Goal: Navigation & Orientation: Find specific page/section

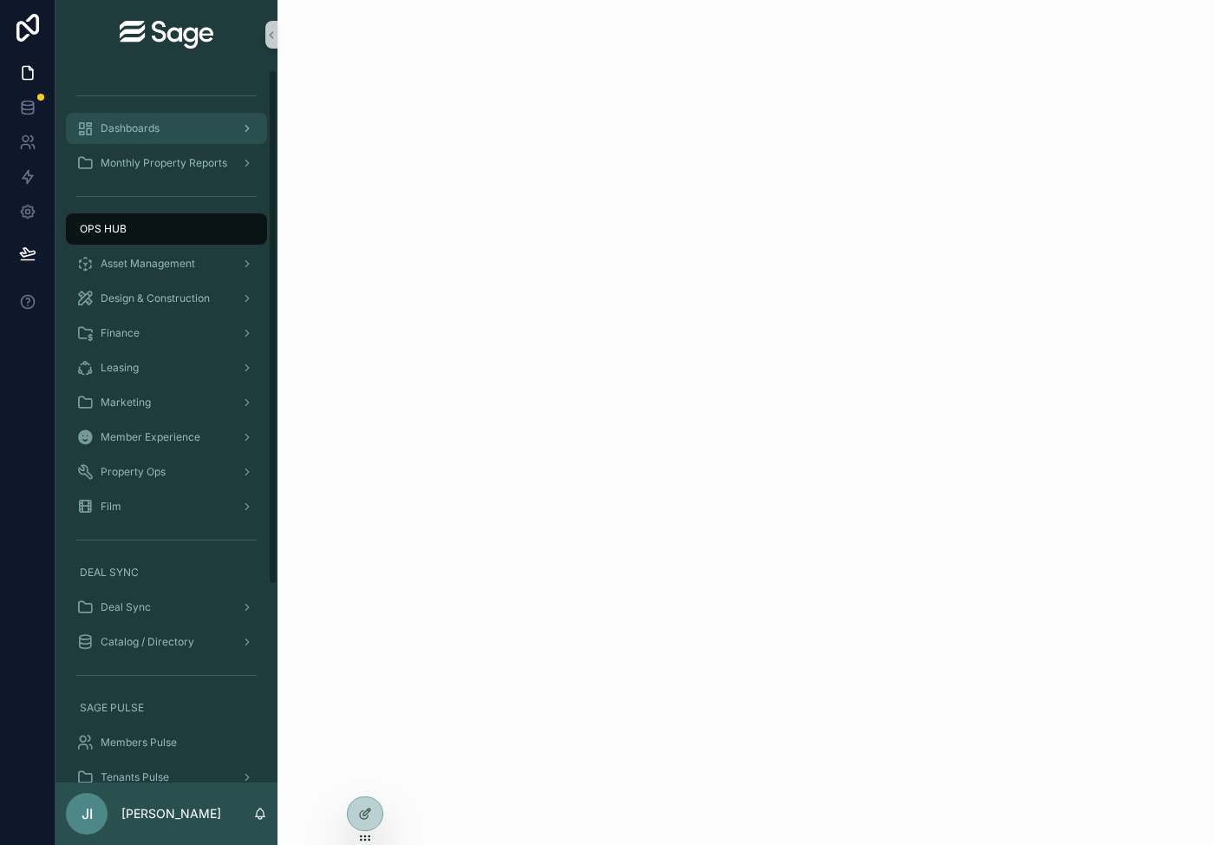
click at [198, 117] on div "Dashboards" at bounding box center [166, 128] width 180 height 28
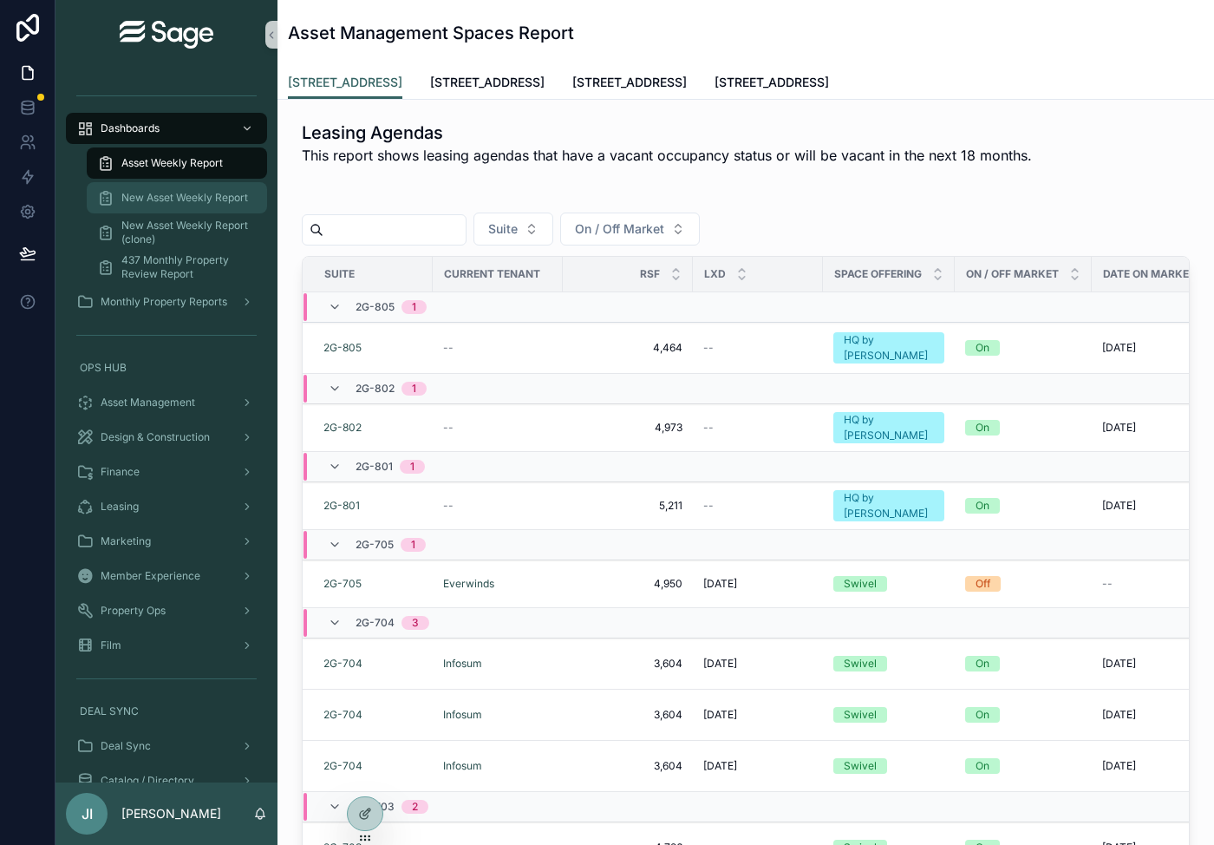
click at [205, 204] on span "New Asset Weekly Report" at bounding box center [184, 198] width 127 height 14
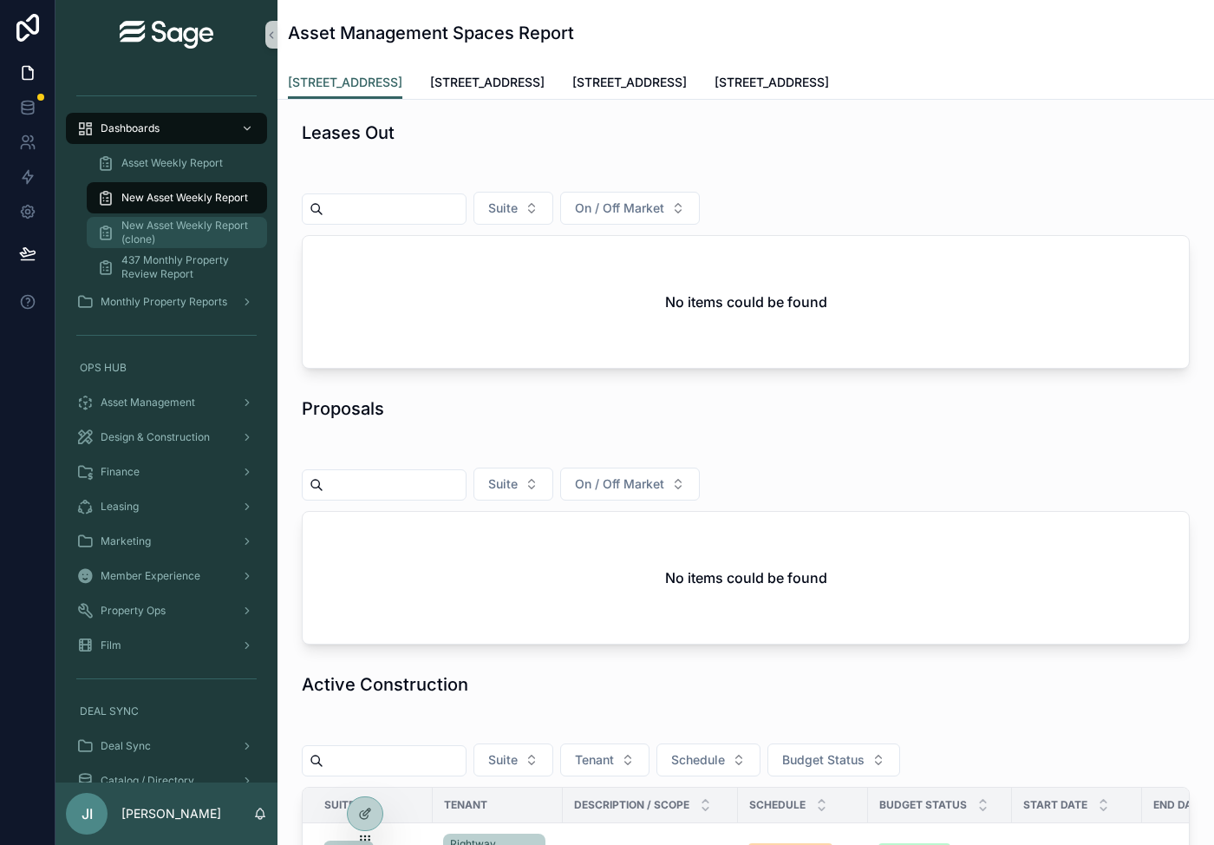
click at [202, 230] on span "New Asset Weekly Report (clone)" at bounding box center [185, 233] width 128 height 28
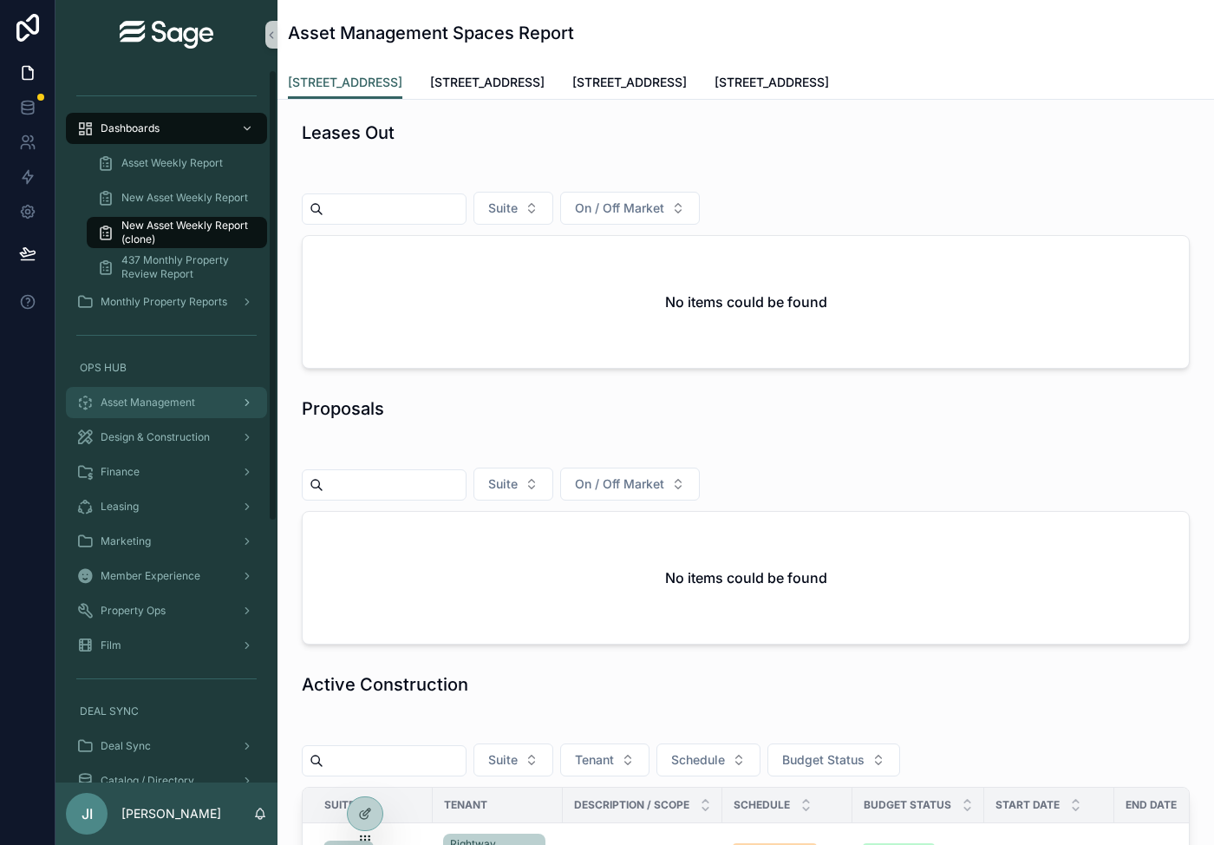
click at [187, 395] on span "Asset Management" at bounding box center [148, 402] width 95 height 14
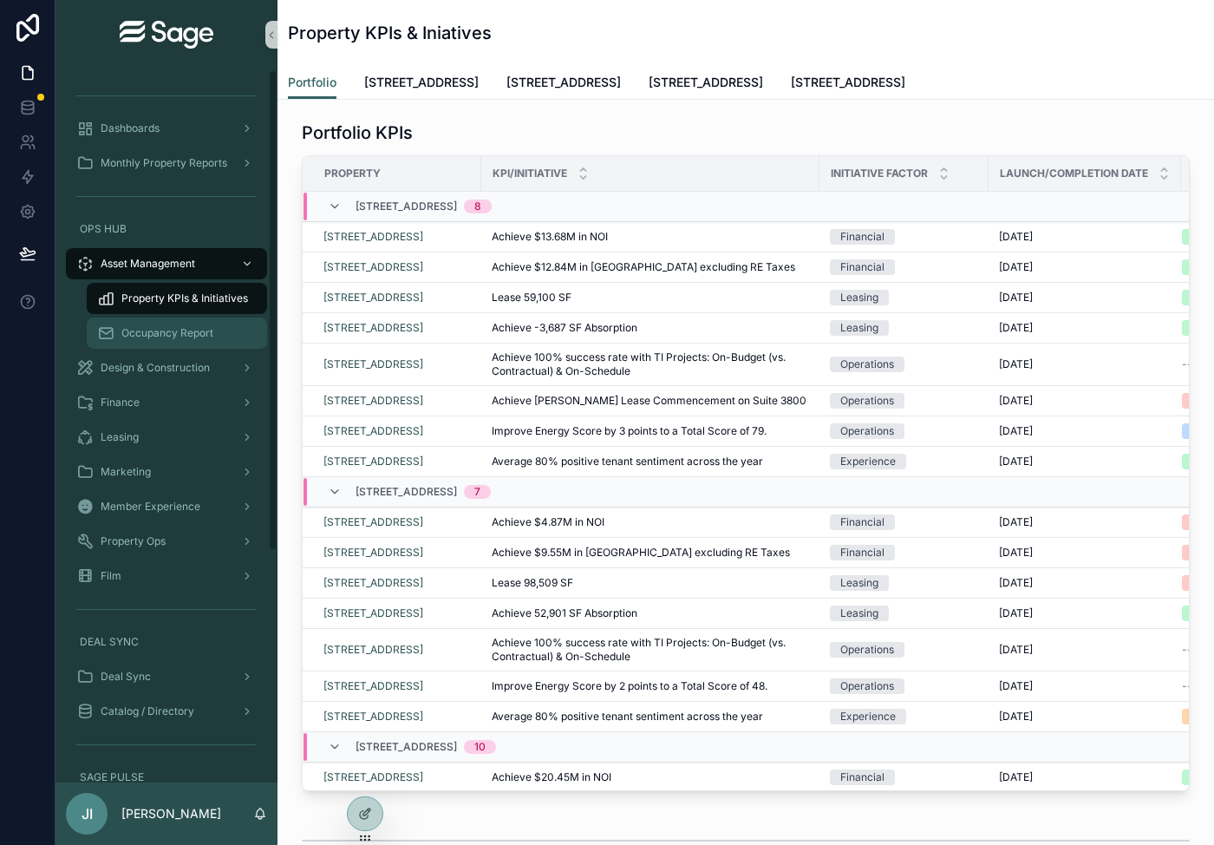
click at [181, 336] on span "Occupancy Report" at bounding box center [167, 333] width 92 height 14
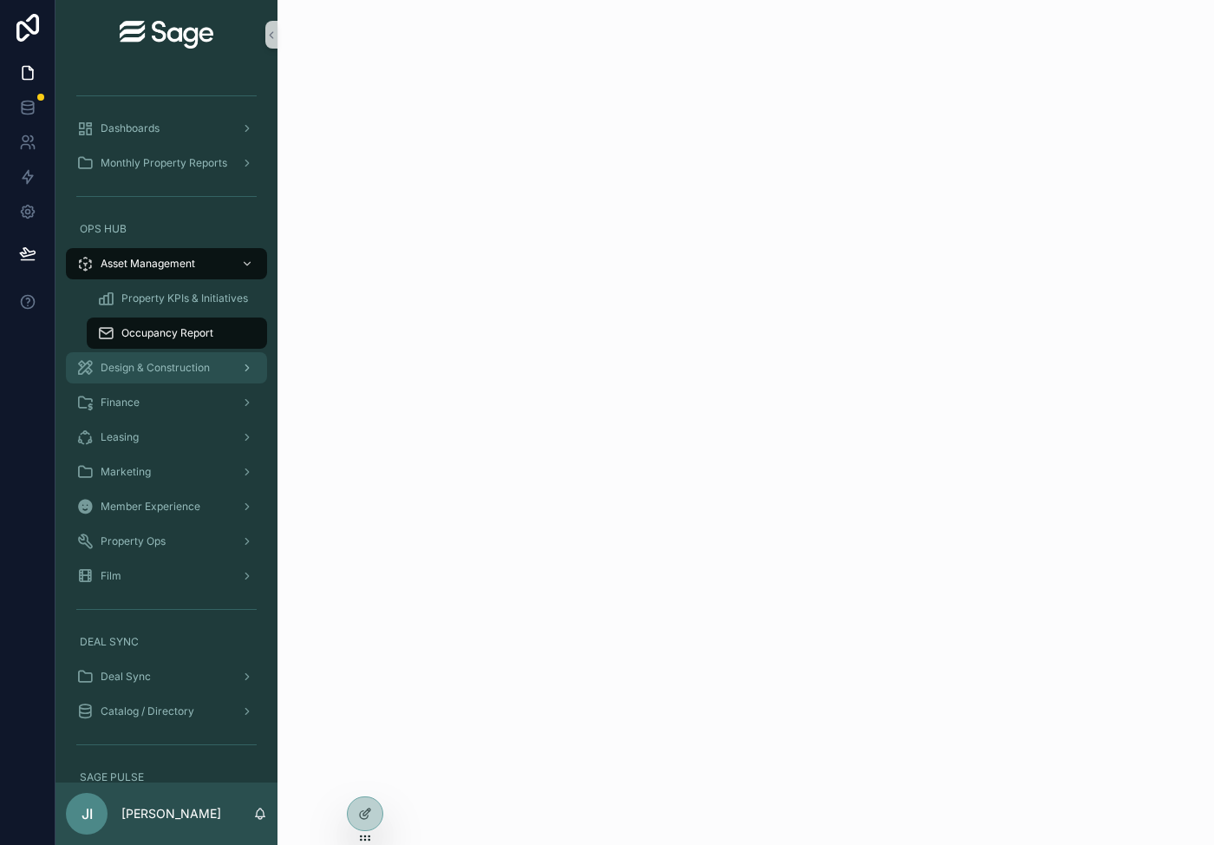
click at [176, 376] on div "Design & Construction" at bounding box center [166, 368] width 180 height 28
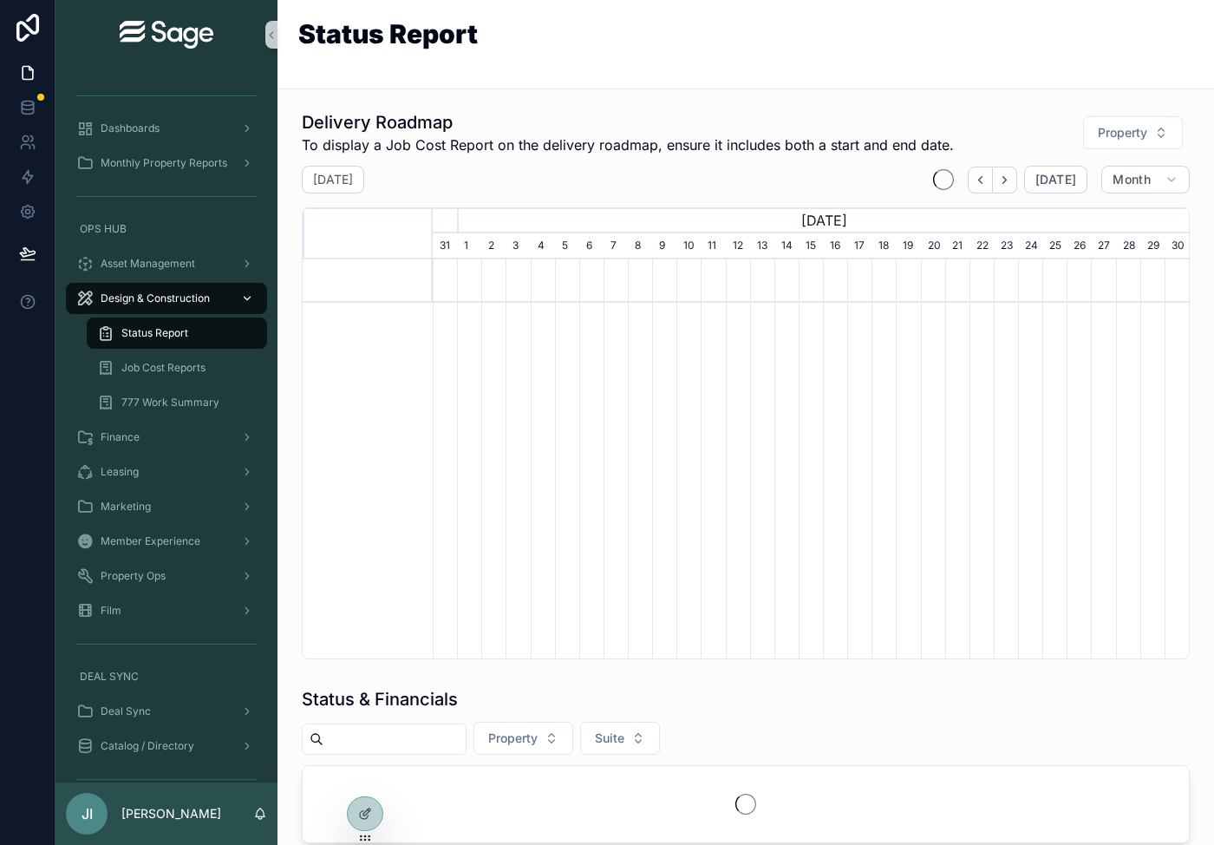
scroll to position [0, 756]
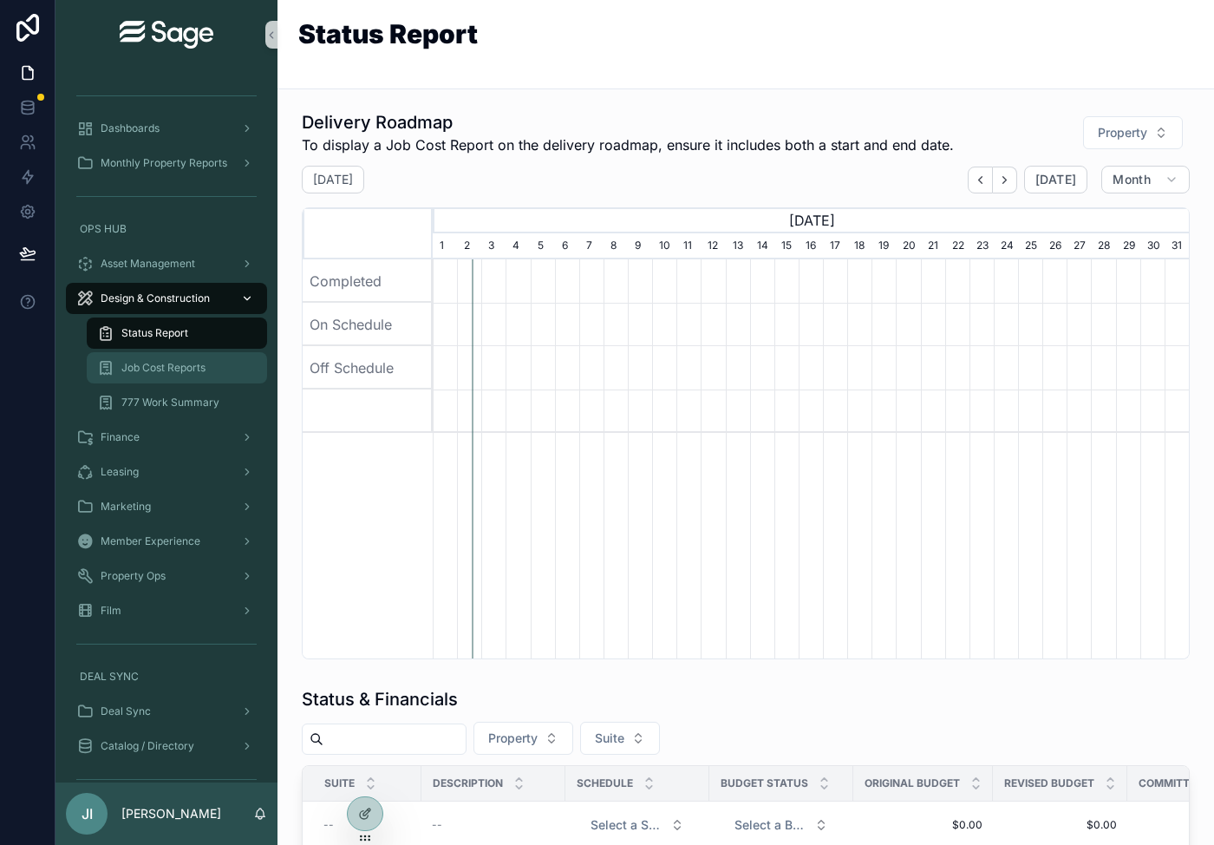
click at [176, 376] on div "Job Cost Reports" at bounding box center [177, 368] width 160 height 28
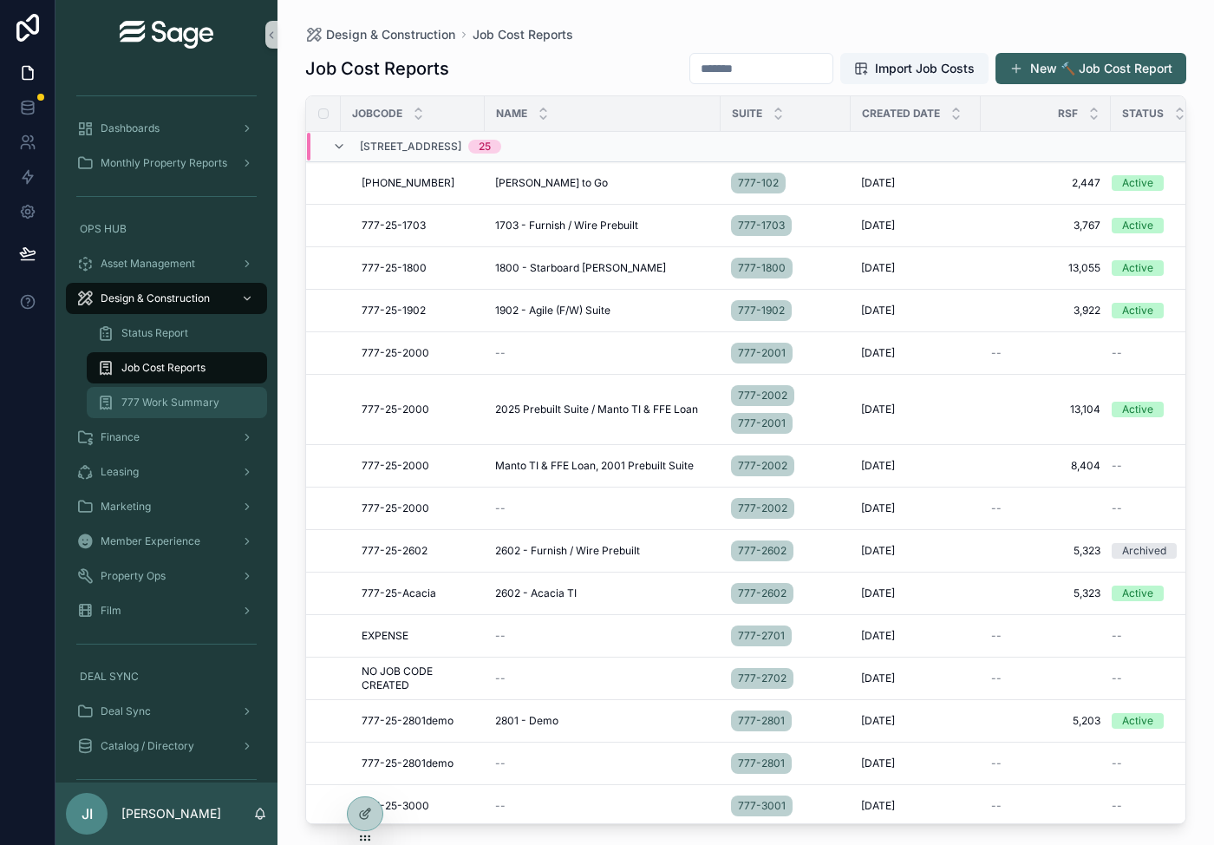
click at [180, 402] on span "777 Work Summary" at bounding box center [170, 402] width 98 height 14
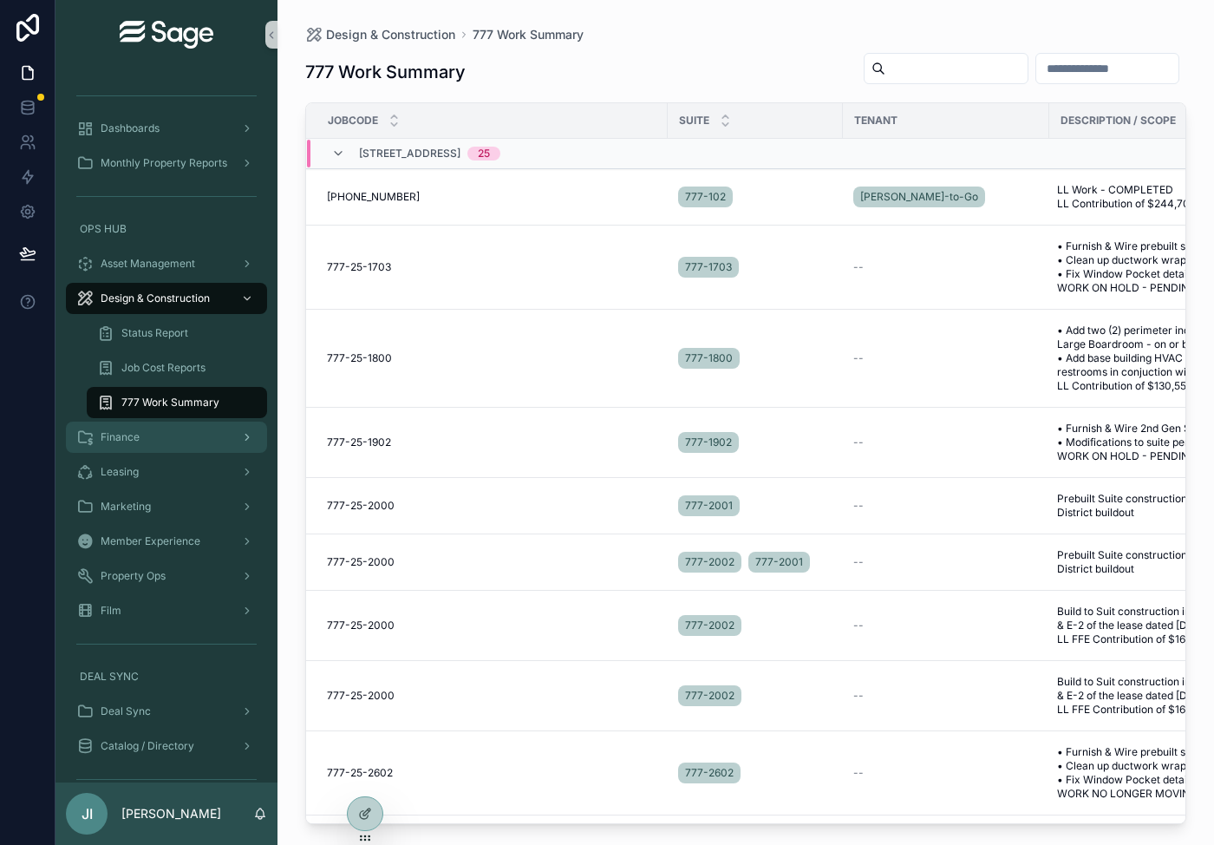
click at [190, 430] on div "Finance" at bounding box center [166, 437] width 180 height 28
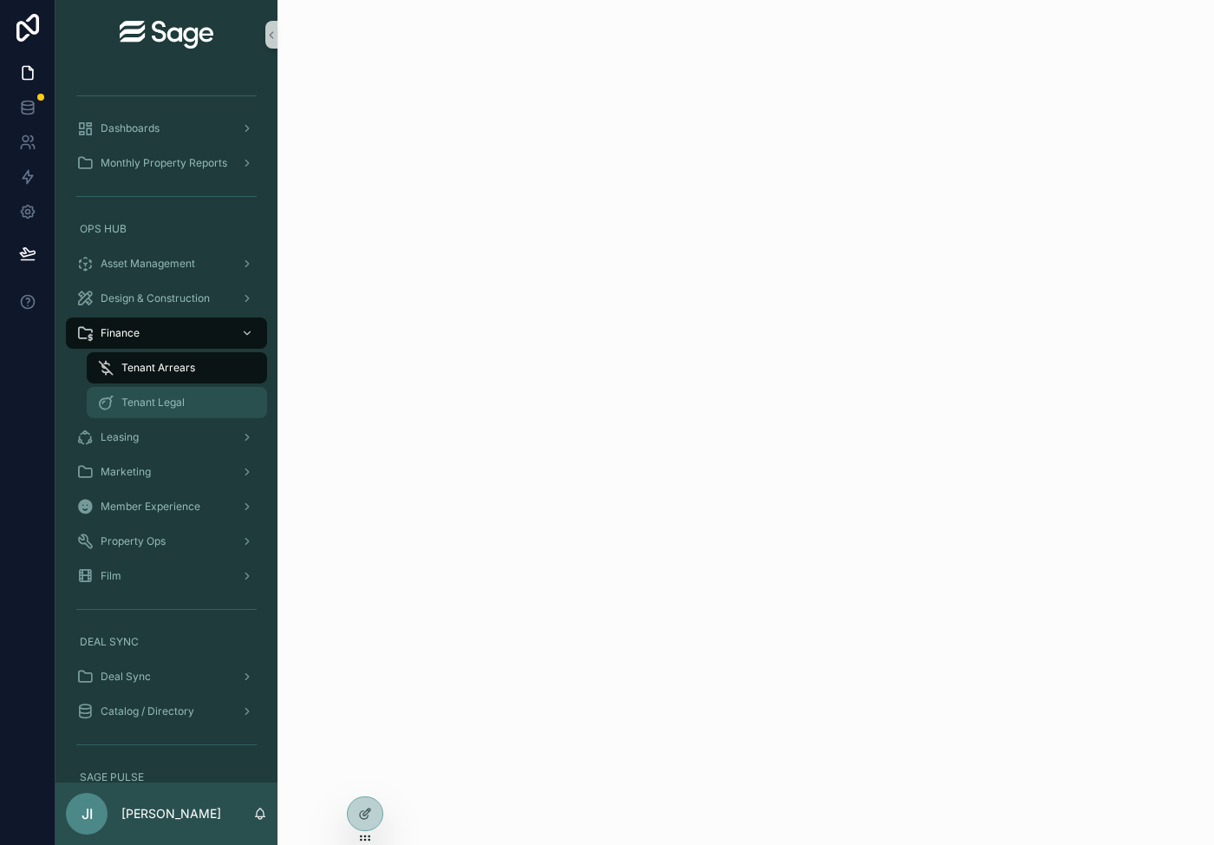
click at [192, 393] on div "Tenant Legal" at bounding box center [177, 402] width 160 height 28
click at [180, 428] on div "Leasing" at bounding box center [166, 437] width 180 height 28
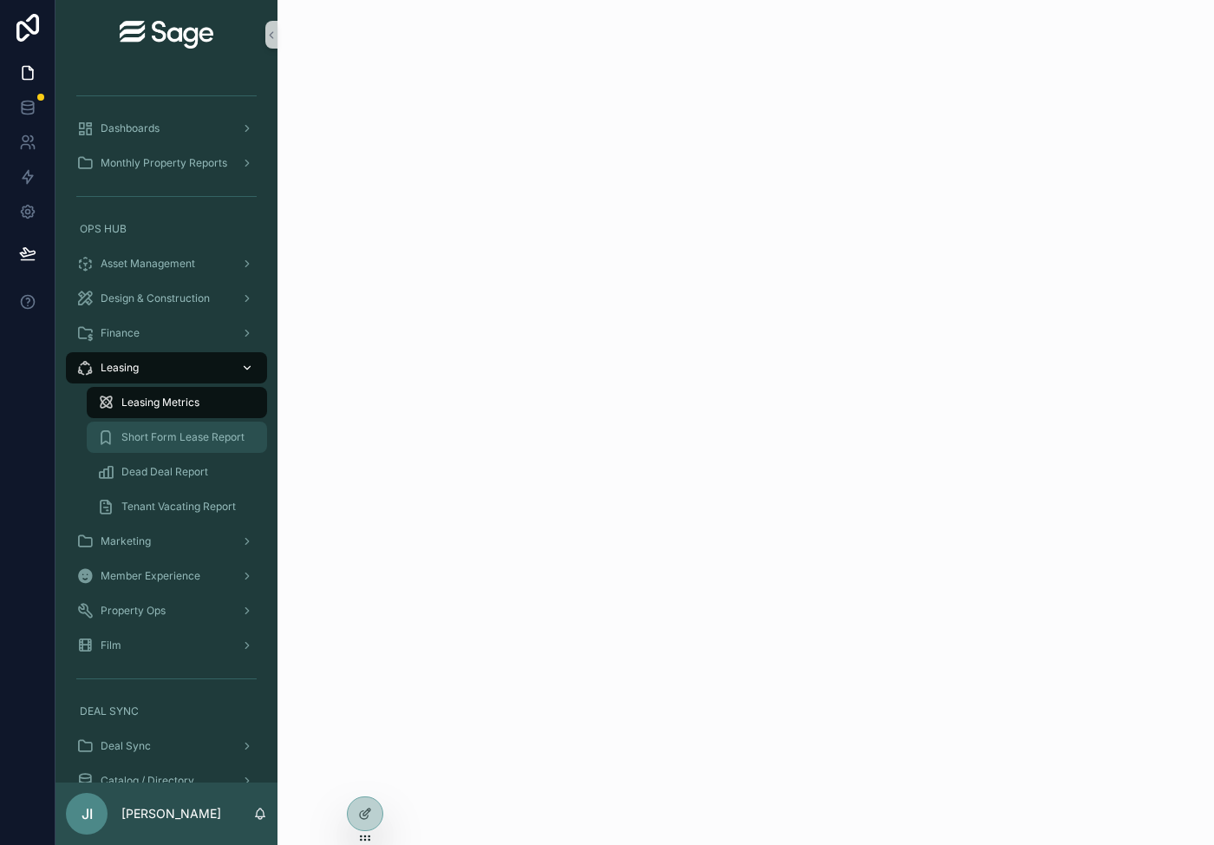
click at [180, 428] on div "Short Form Lease Report" at bounding box center [177, 437] width 160 height 28
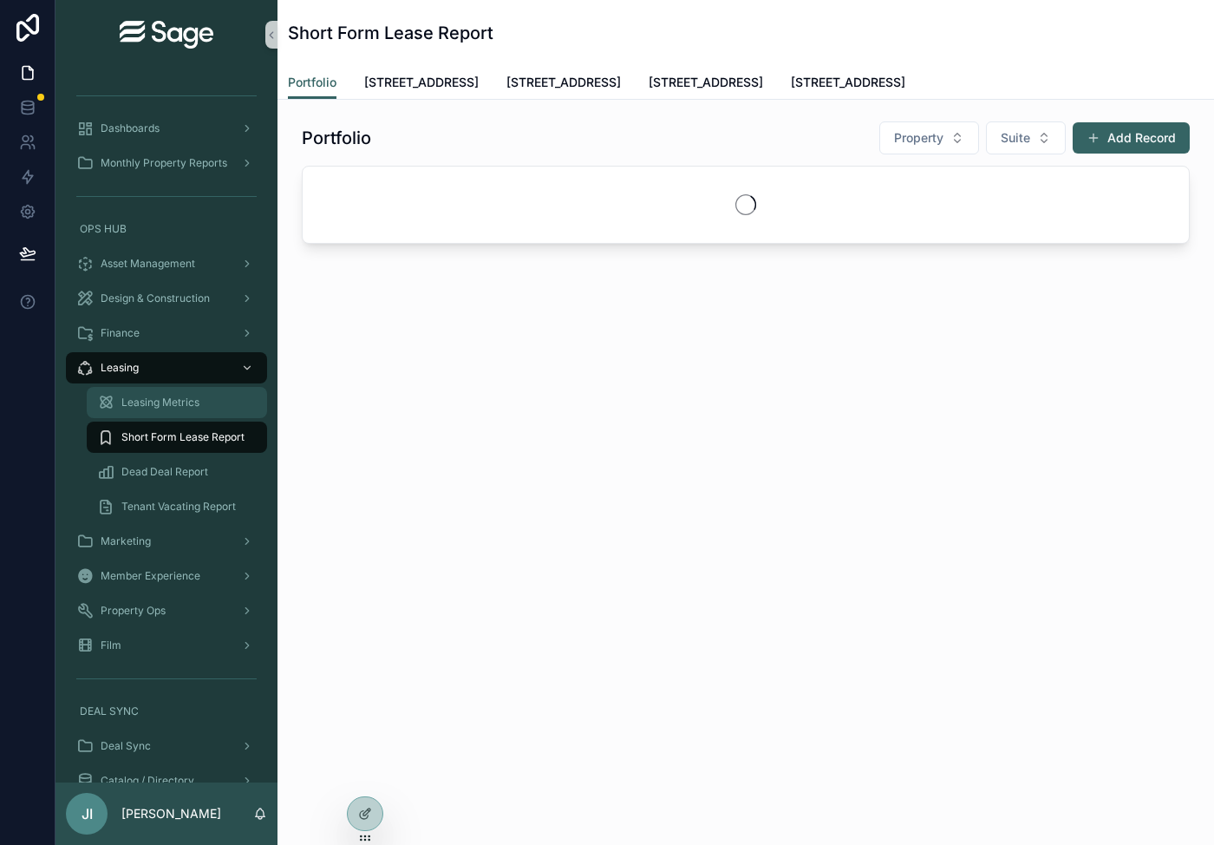
click at [193, 403] on span "Leasing Metrics" at bounding box center [160, 402] width 78 height 14
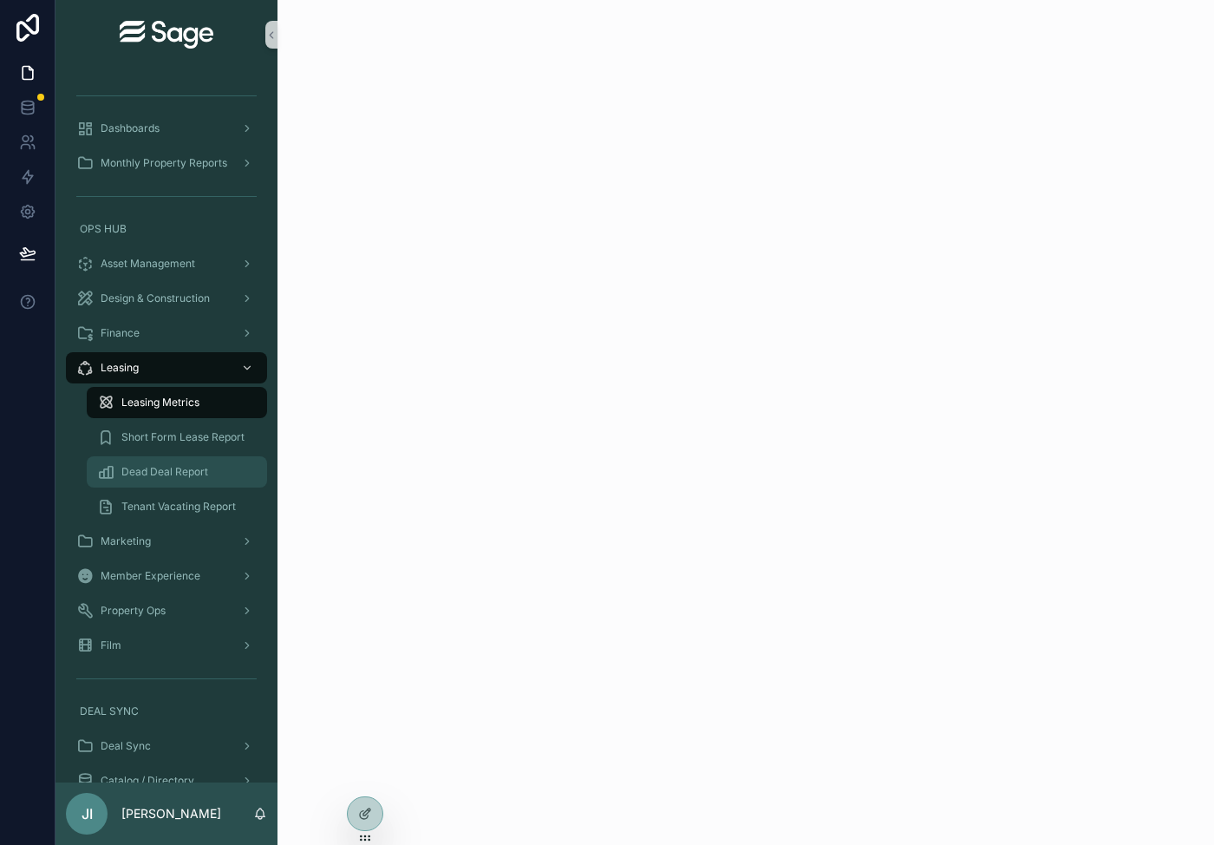
click at [186, 465] on span "Dead Deal Report" at bounding box center [164, 472] width 87 height 14
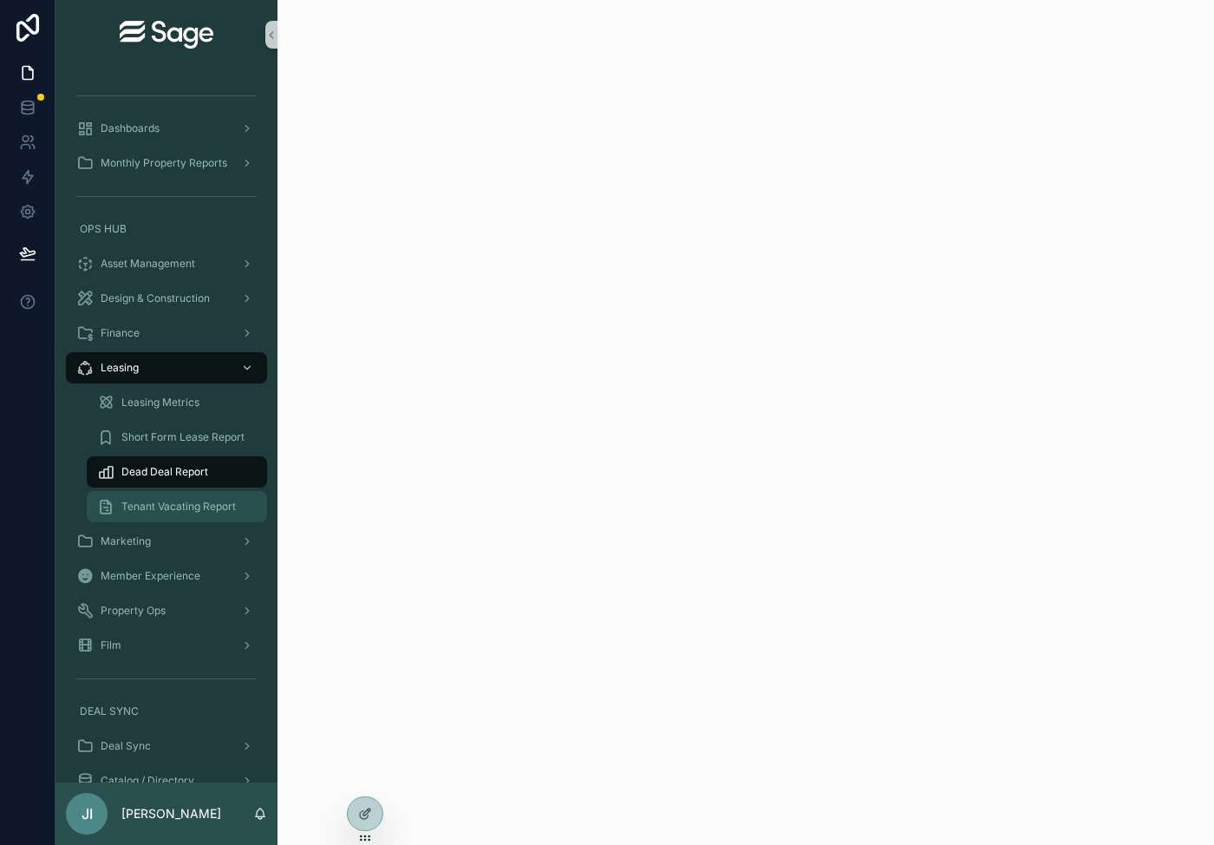
click at [186, 507] on span "Tenant Vacating Report" at bounding box center [178, 506] width 114 height 14
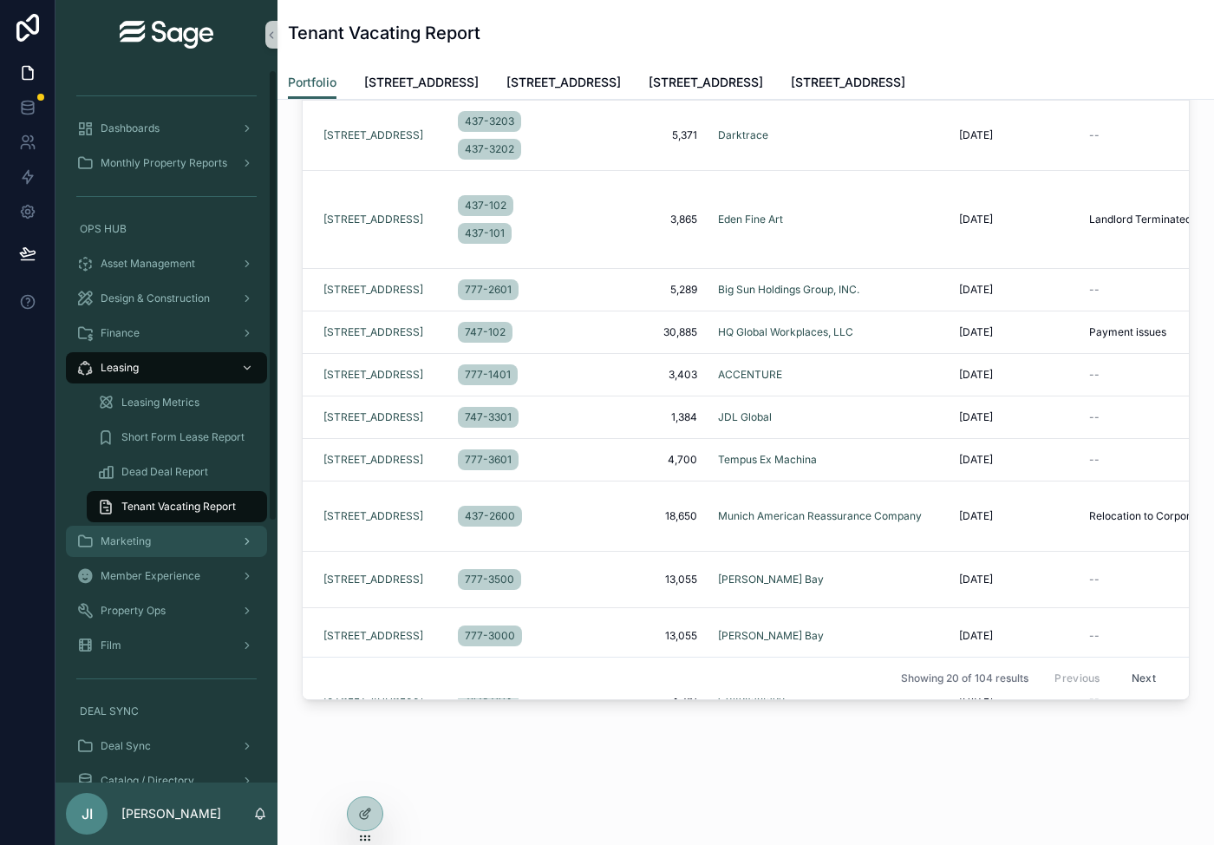
click at [188, 541] on div "Marketing" at bounding box center [166, 541] width 180 height 28
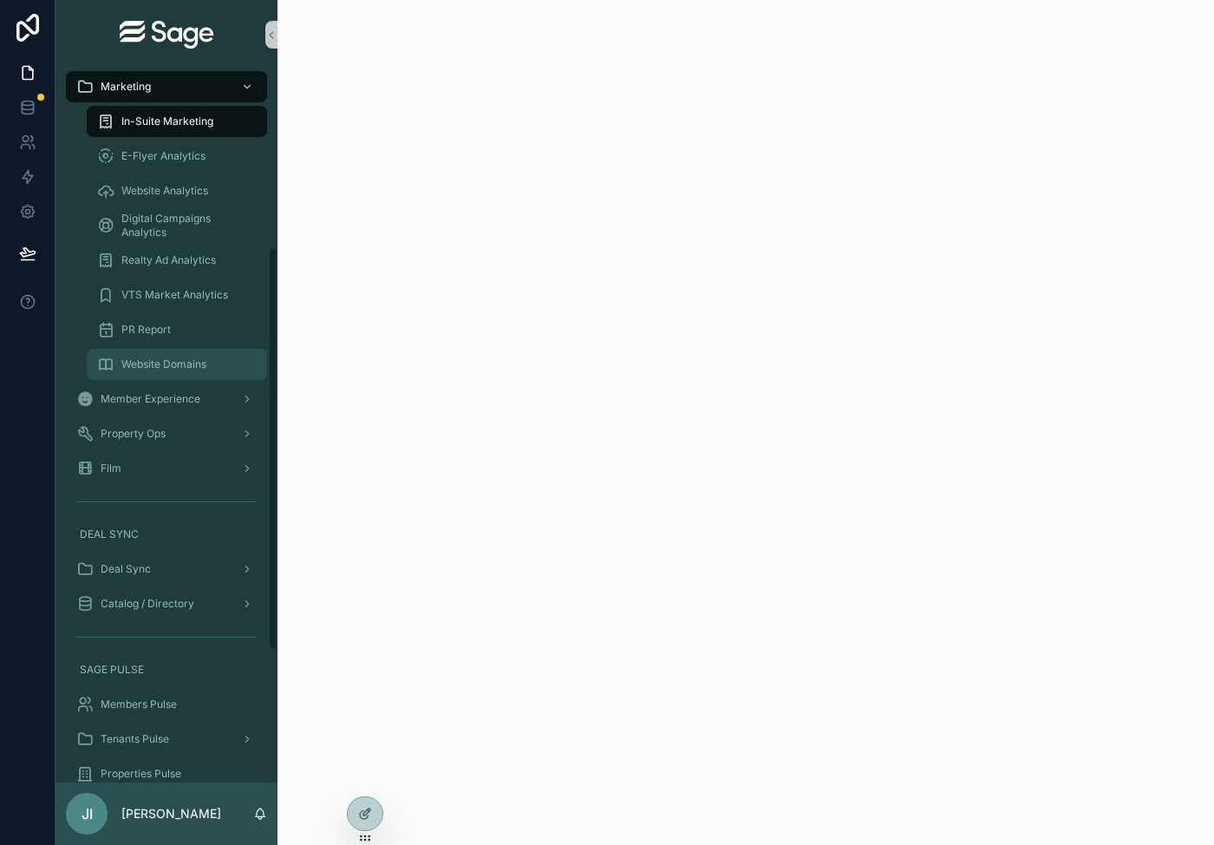
scroll to position [341, 0]
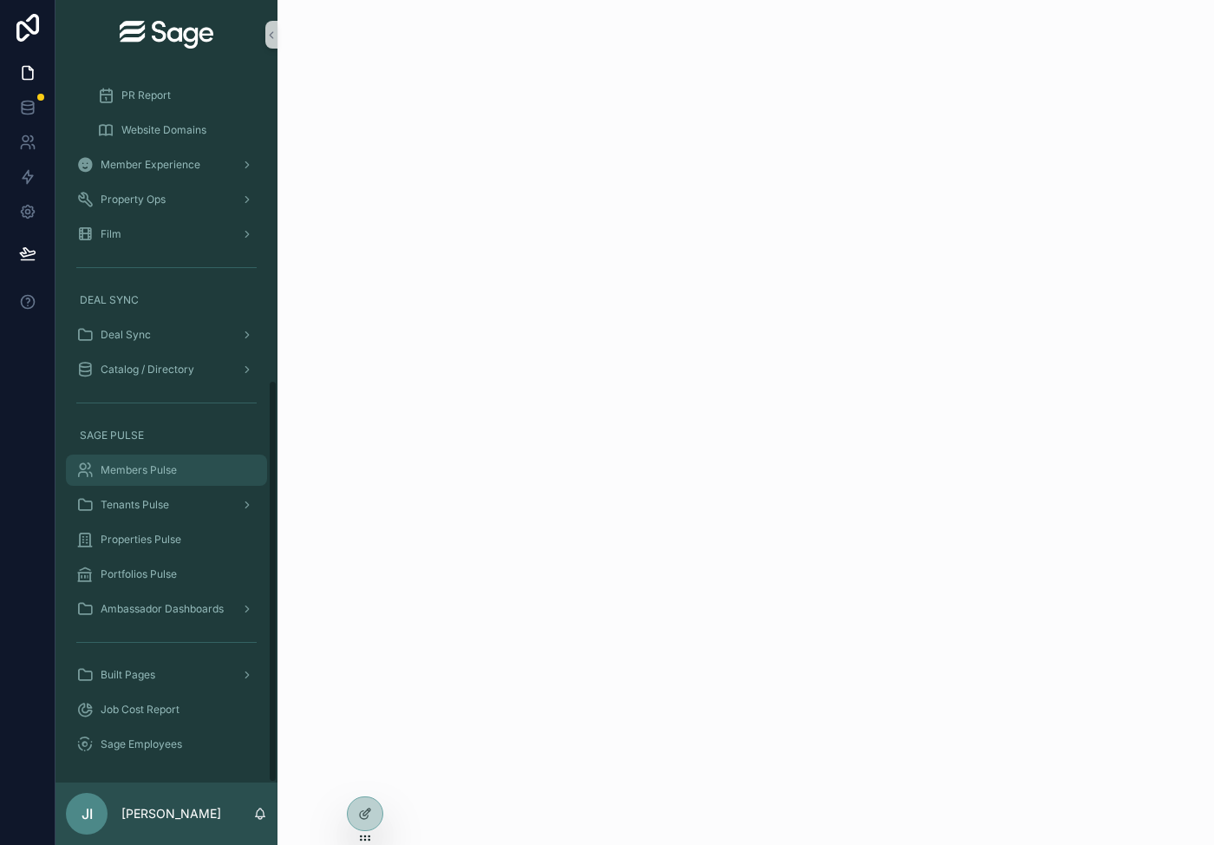
click at [168, 460] on div "Members Pulse" at bounding box center [166, 470] width 180 height 28
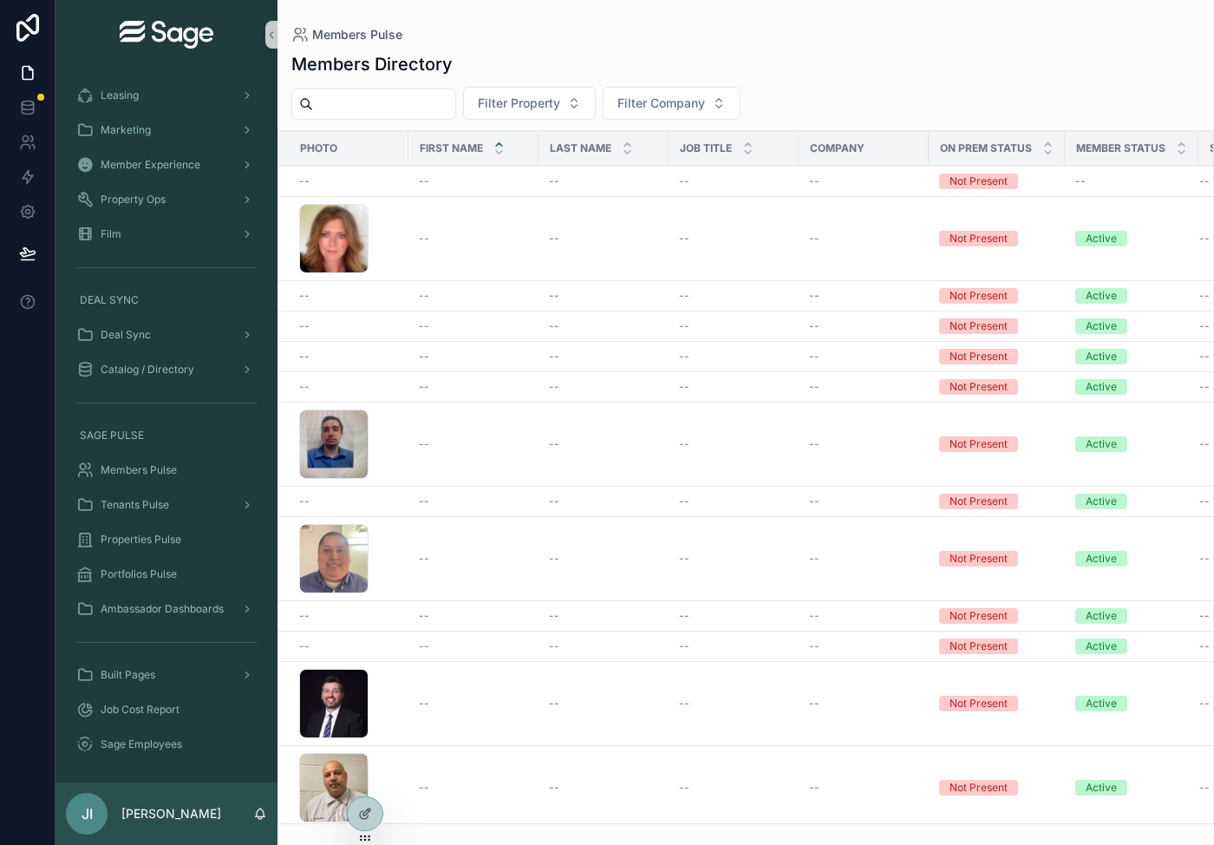
click at [1040, 156] on div "On Prem Status" at bounding box center [997, 148] width 134 height 33
click at [1045, 153] on icon "scrollable content" at bounding box center [1047, 152] width 11 height 11
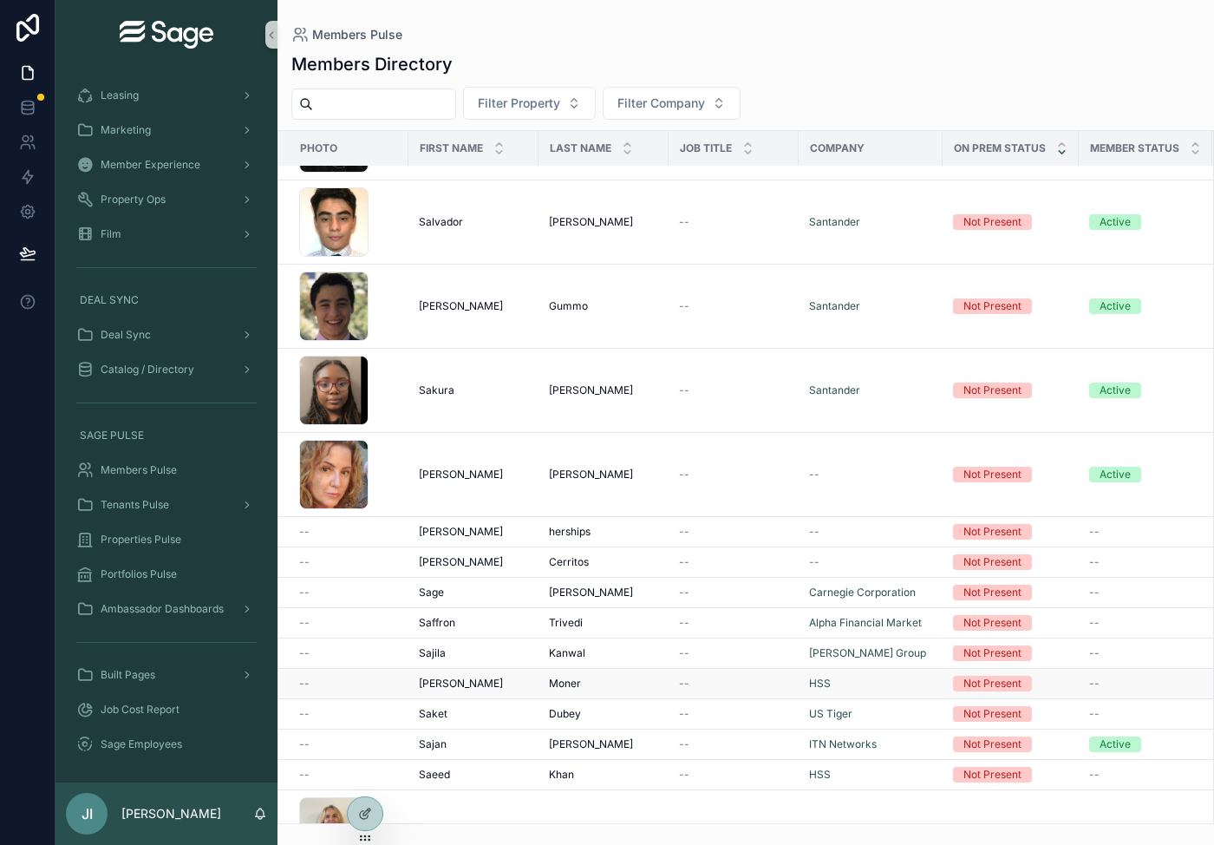
scroll to position [149264, 0]
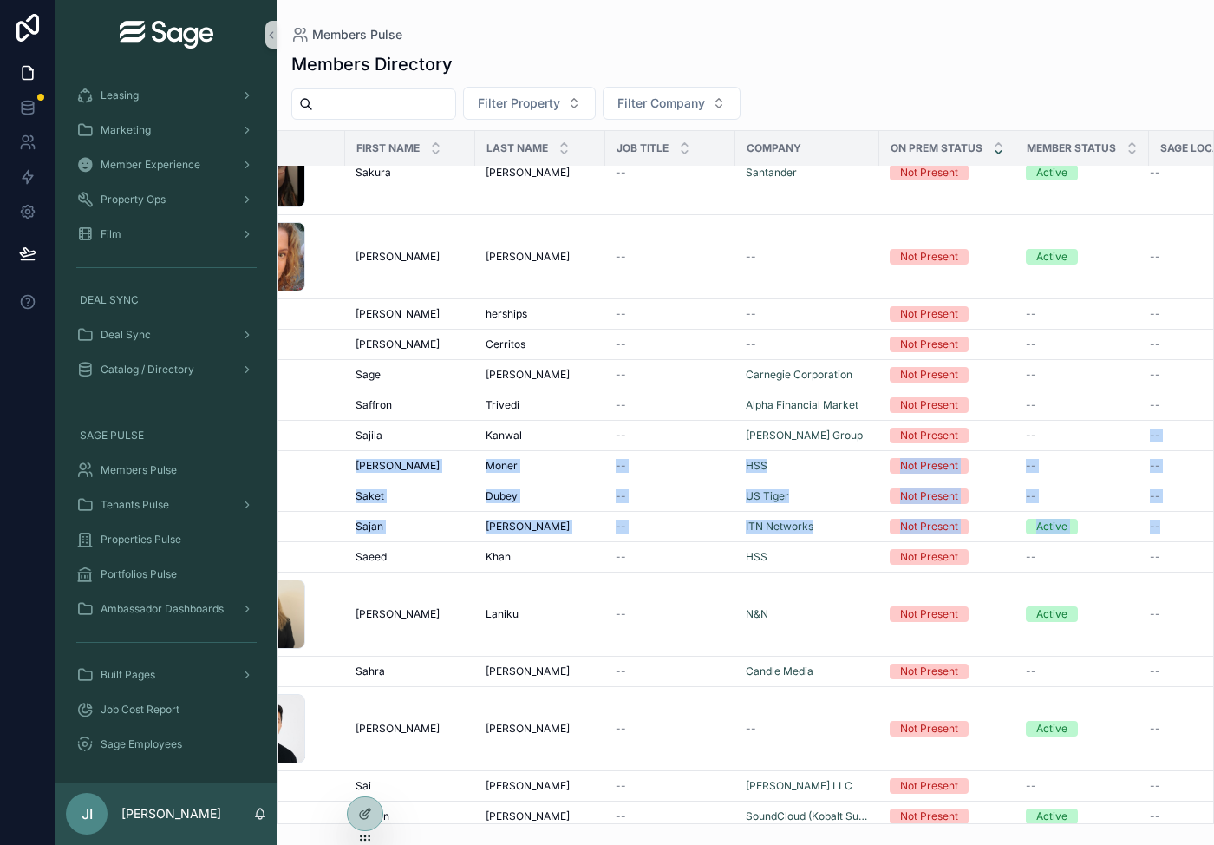
drag, startPoint x: 1207, startPoint y: 445, endPoint x: 1206, endPoint y: 541, distance: 96.3
click at [1206, 541] on div "Photo First Name Last Name Job Title Company On Prem Status Member Status Sage …" at bounding box center [745, 477] width 935 height 692
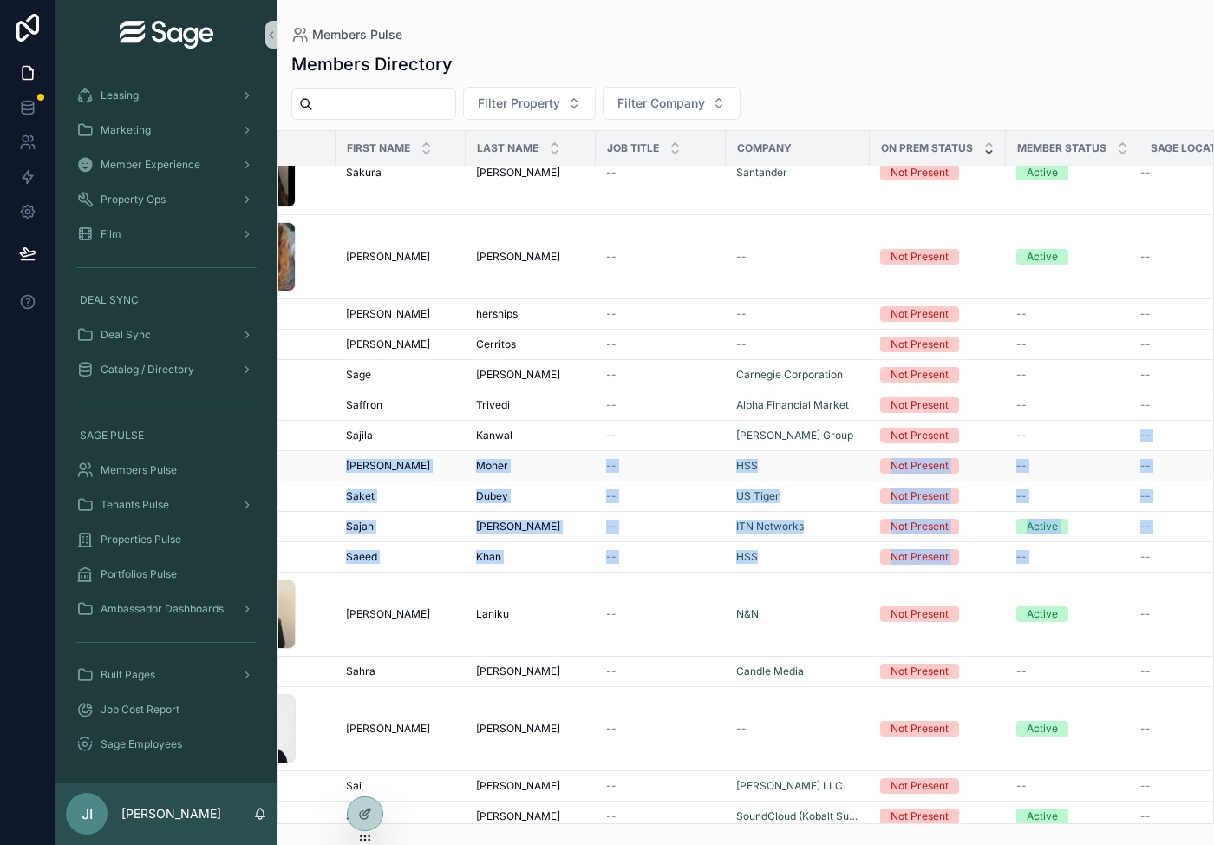
click at [1129, 458] on td "--" at bounding box center [1073, 466] width 134 height 30
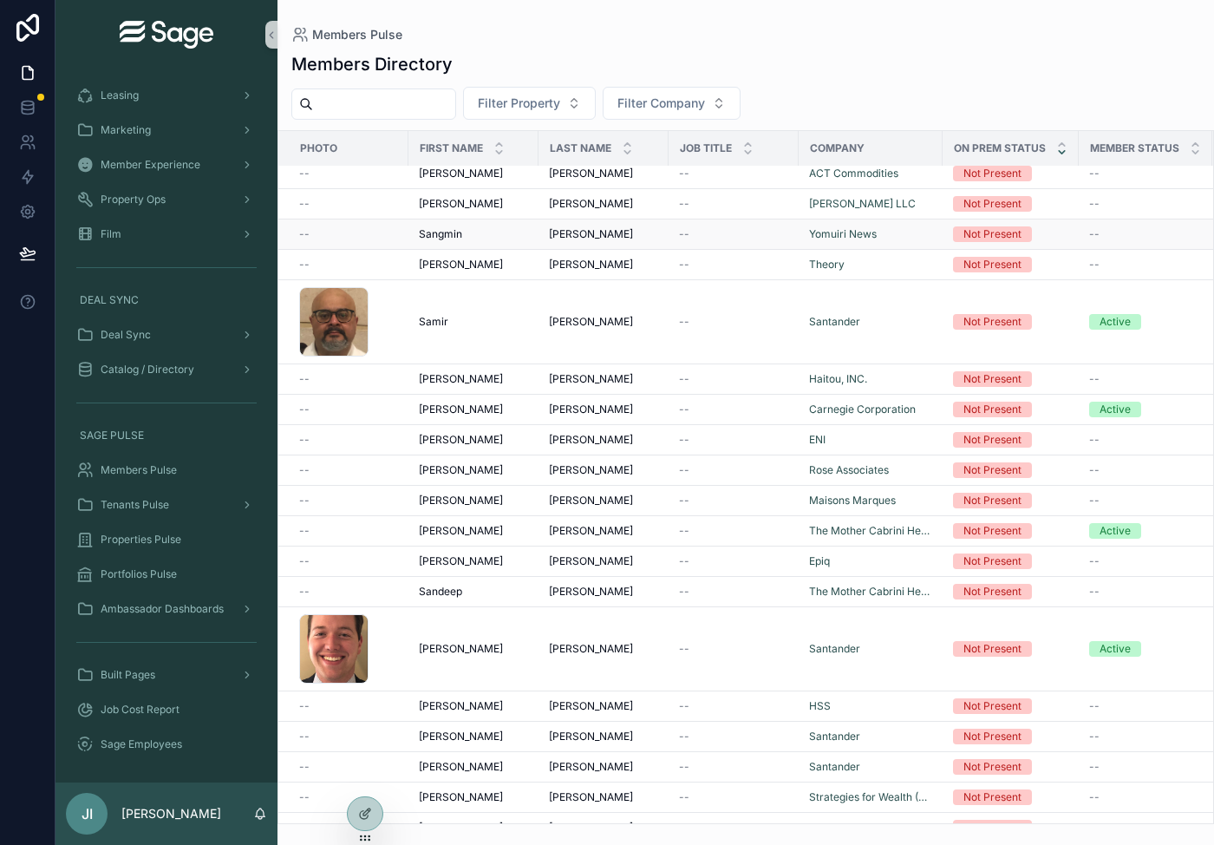
scroll to position [144246, 8]
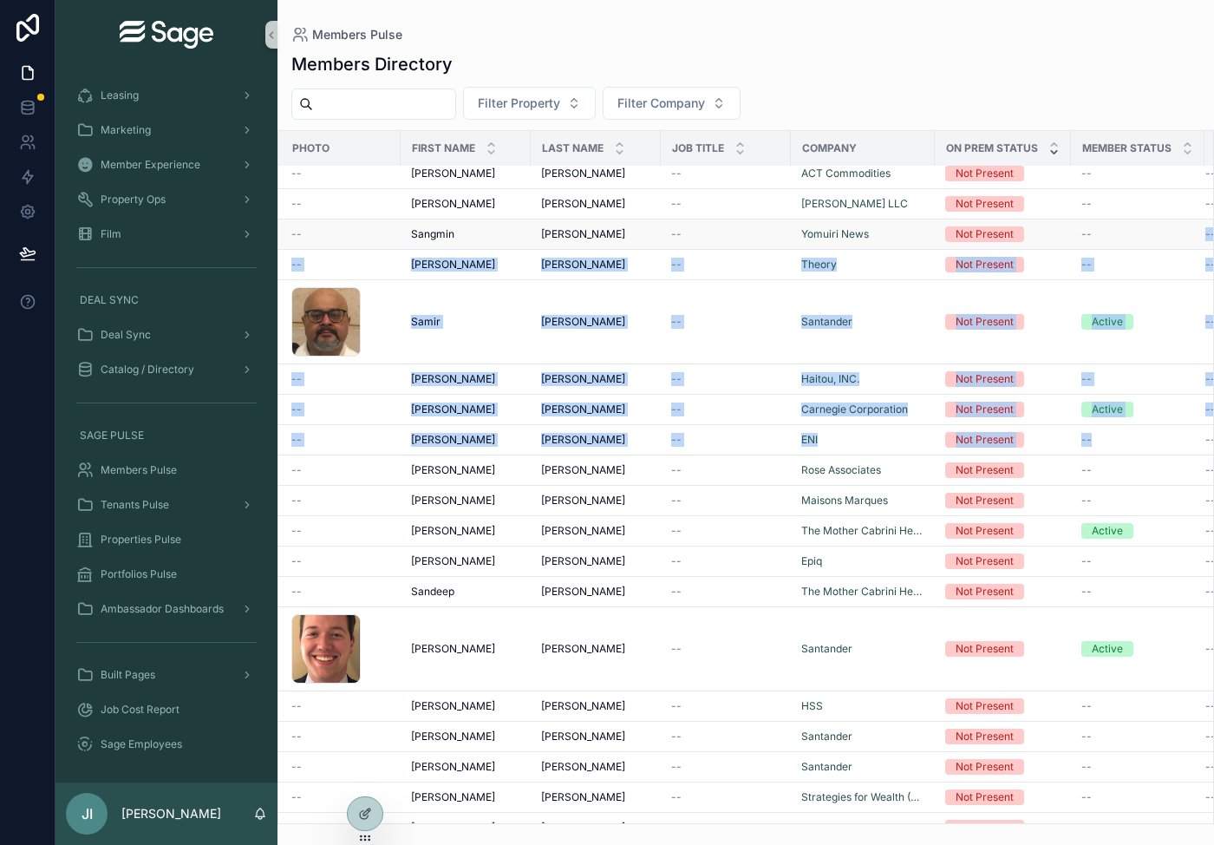
drag, startPoint x: 1206, startPoint y: 433, endPoint x: 1193, endPoint y: 237, distance: 196.4
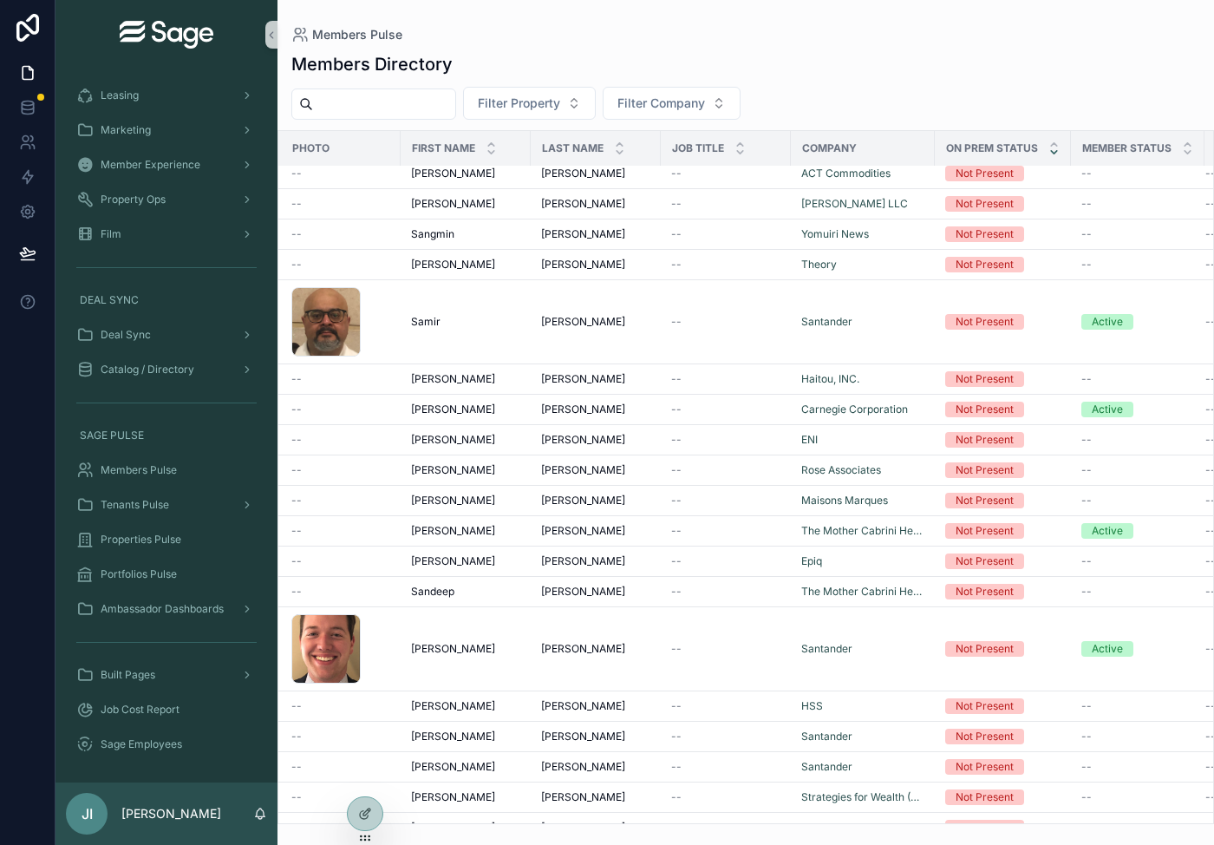
click at [798, 108] on div "Filter Property Filter Company" at bounding box center [745, 103] width 937 height 33
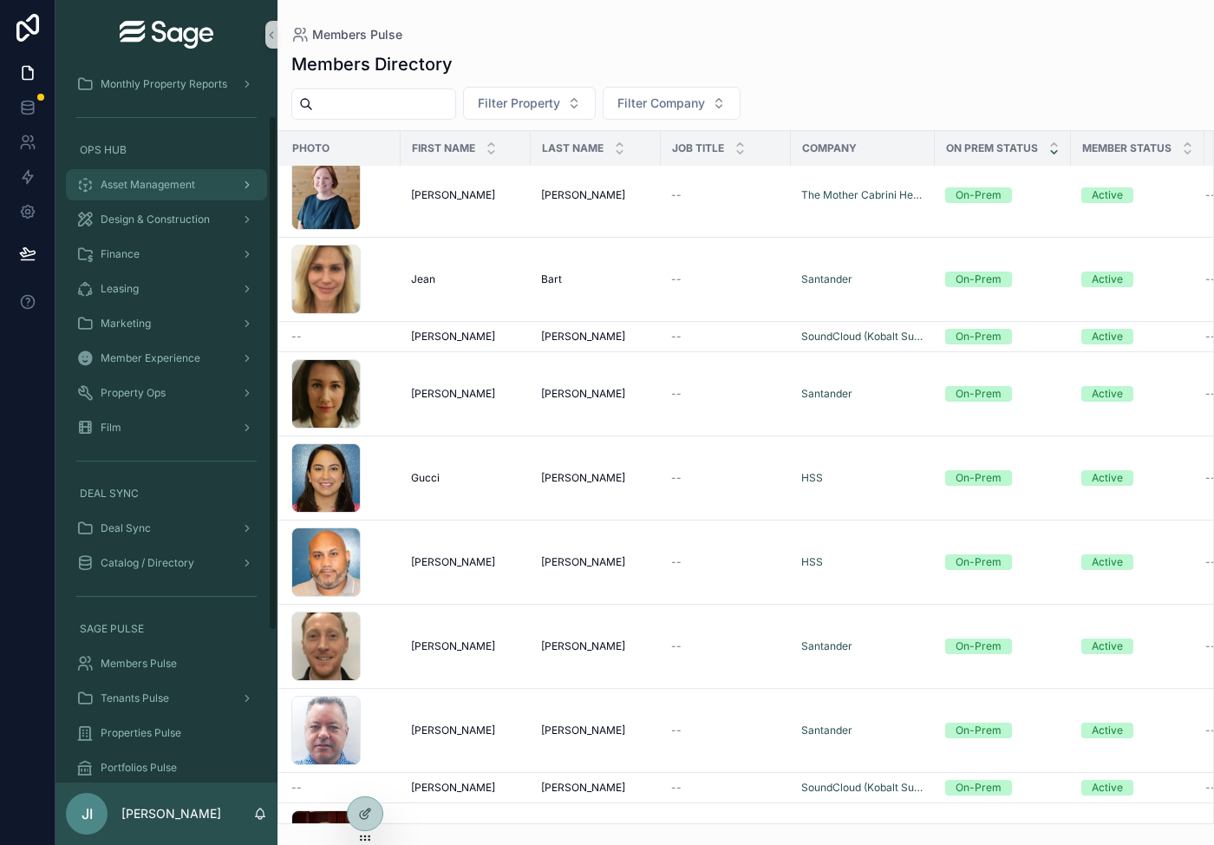
scroll to position [0, 0]
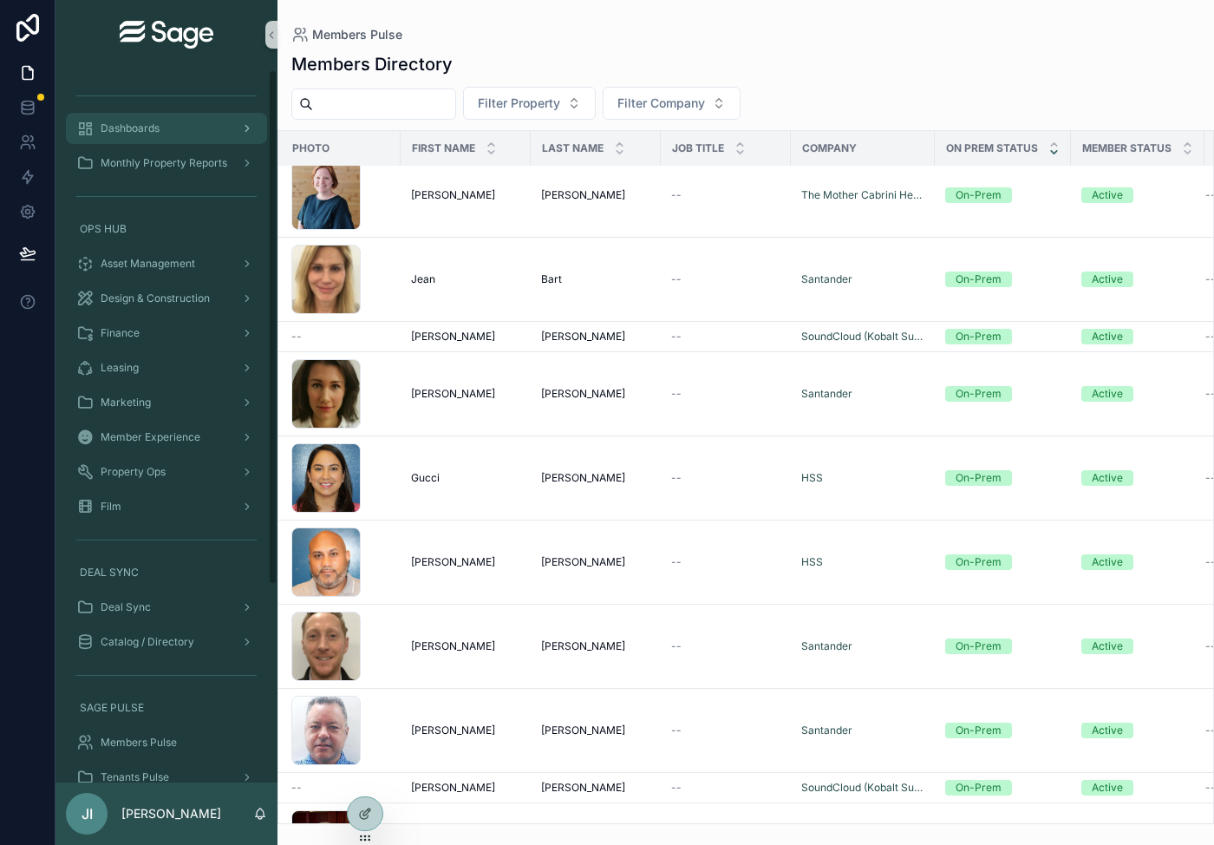
click at [198, 133] on div "Dashboards" at bounding box center [166, 128] width 180 height 28
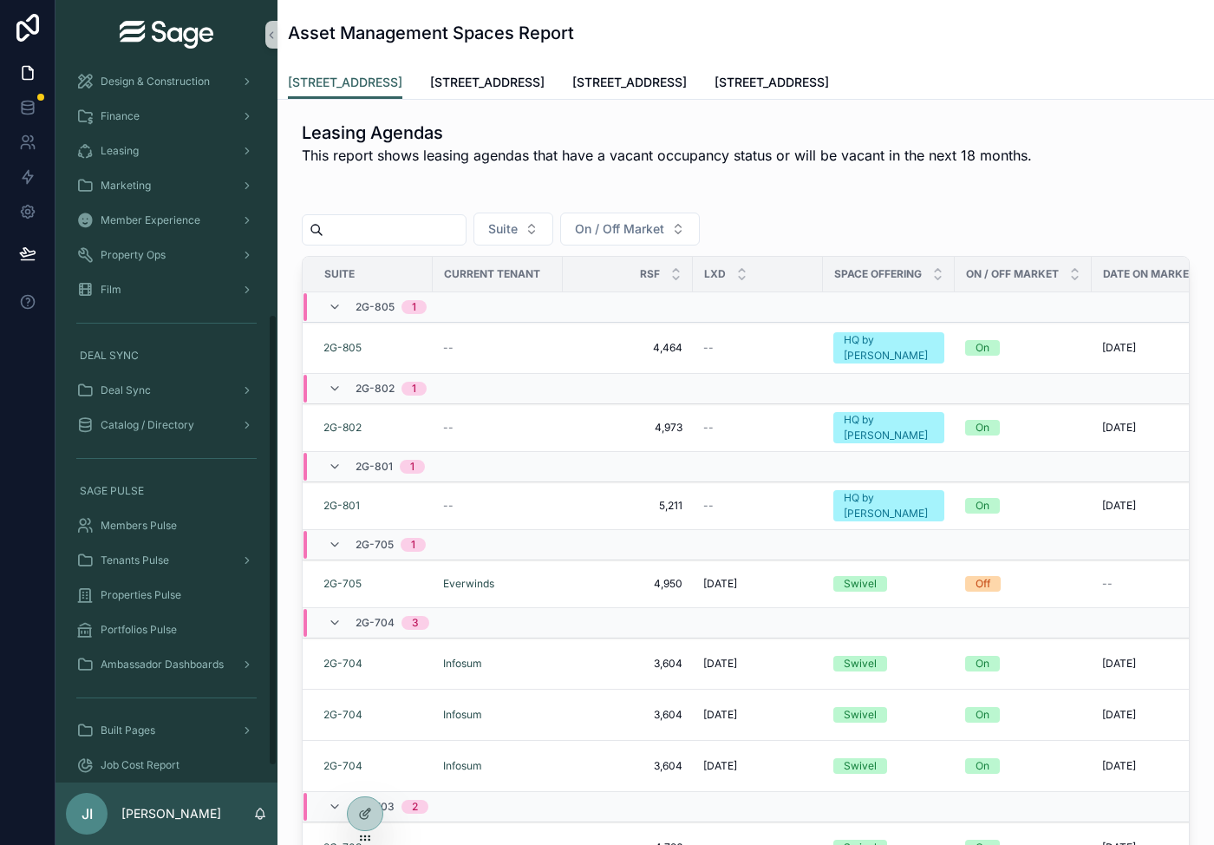
scroll to position [411, 0]
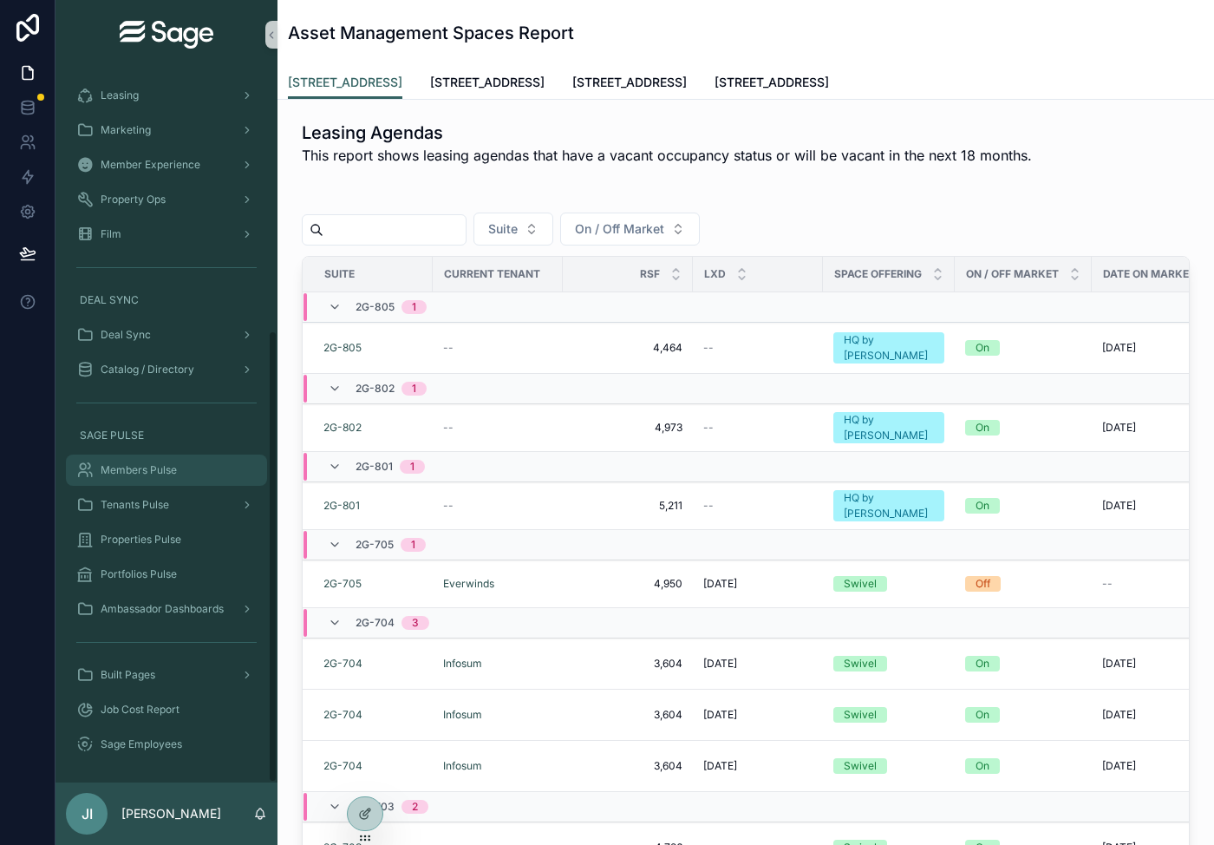
click at [180, 471] on div "Members Pulse" at bounding box center [166, 470] width 180 height 28
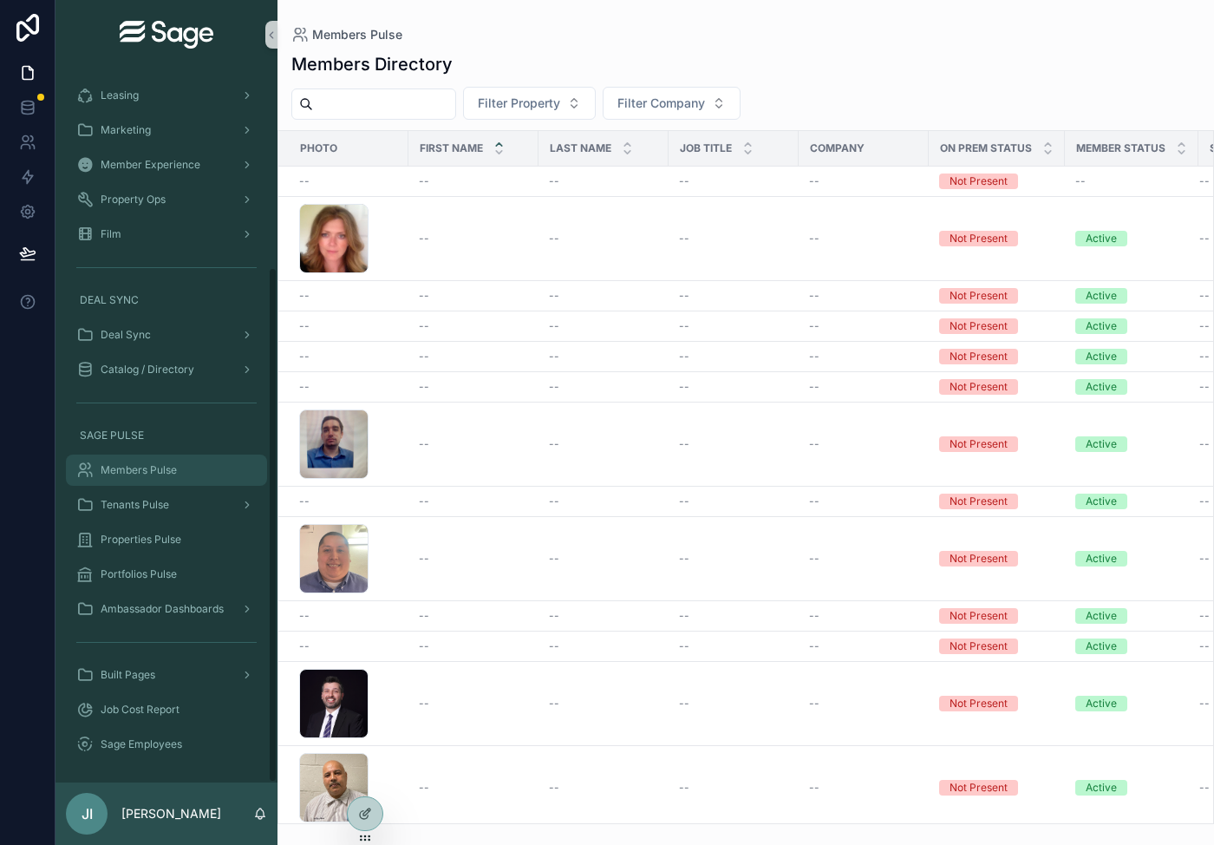
scroll to position [272, 0]
click at [186, 661] on div "Built Pages" at bounding box center [166, 675] width 180 height 28
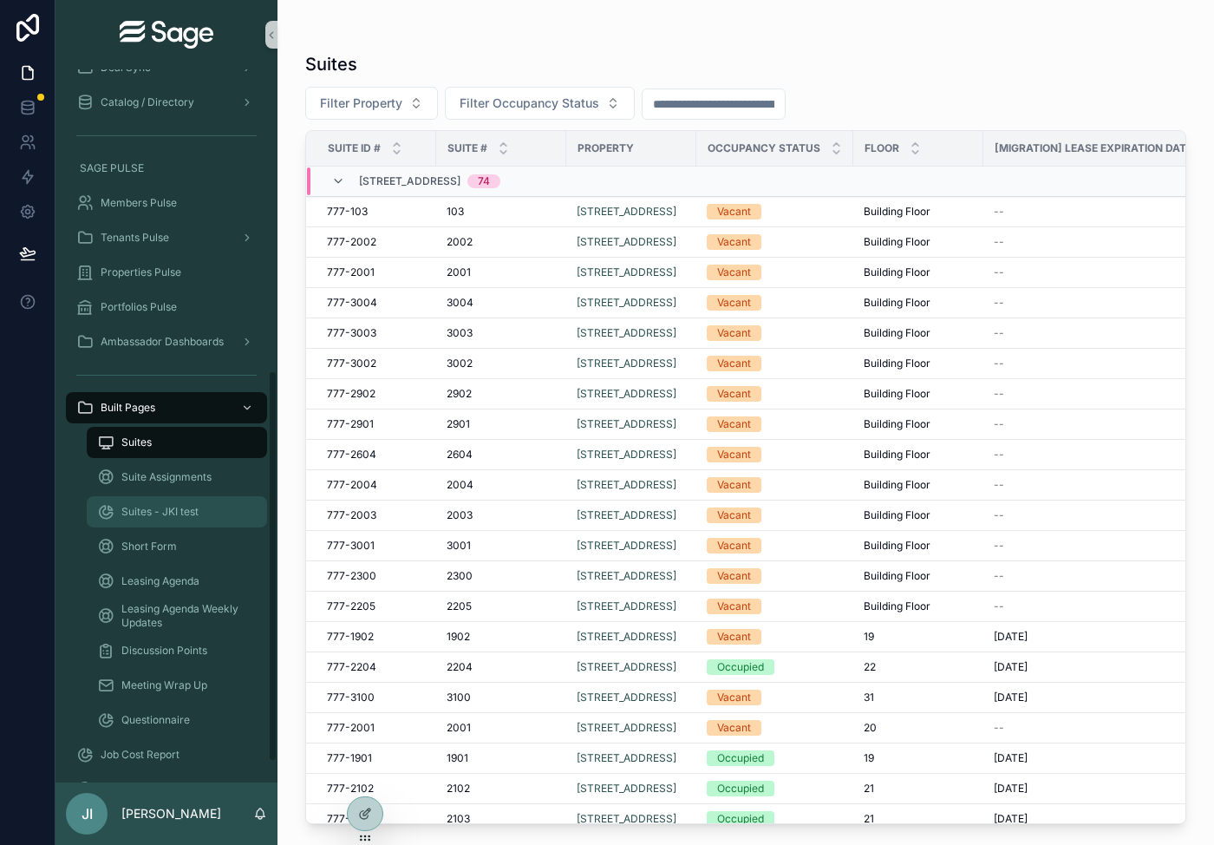
scroll to position [547, 0]
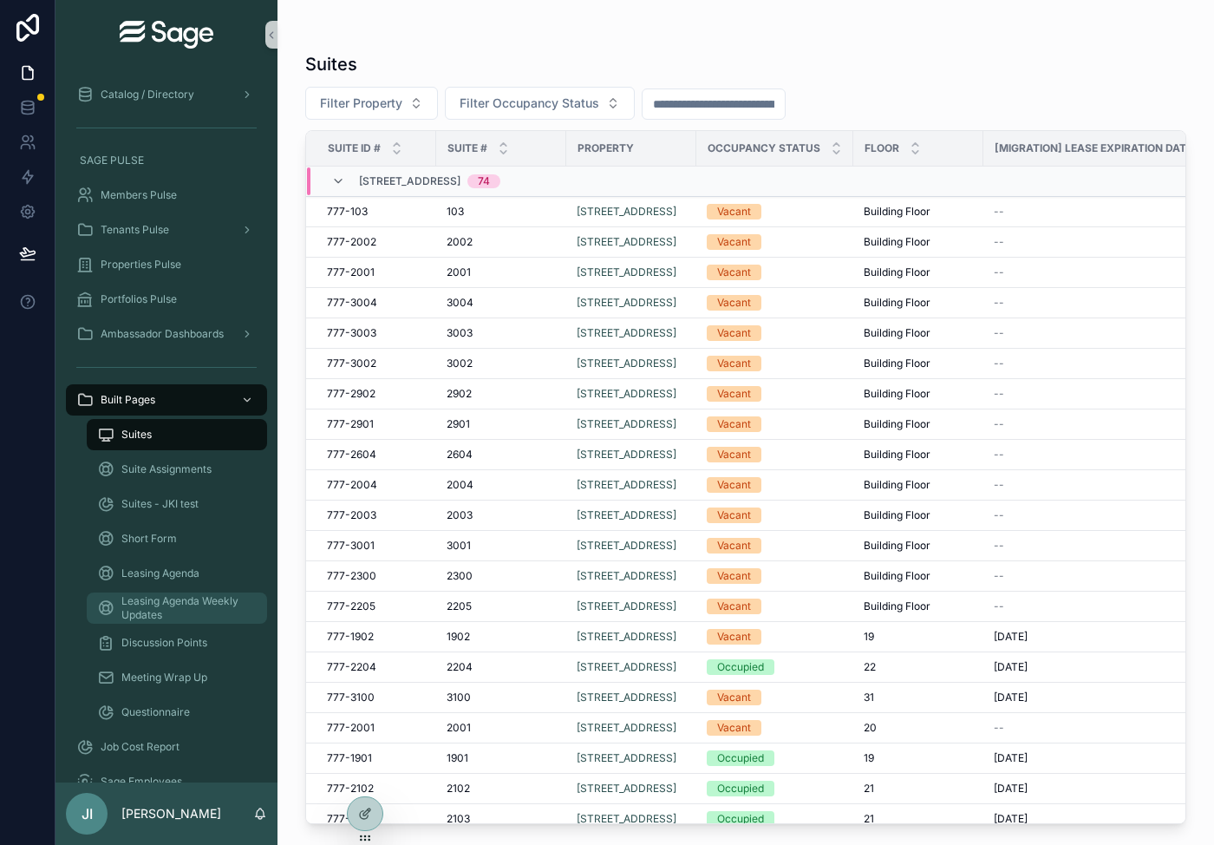
click at [192, 603] on span "Leasing Agenda Weekly Updates" at bounding box center [185, 608] width 128 height 28
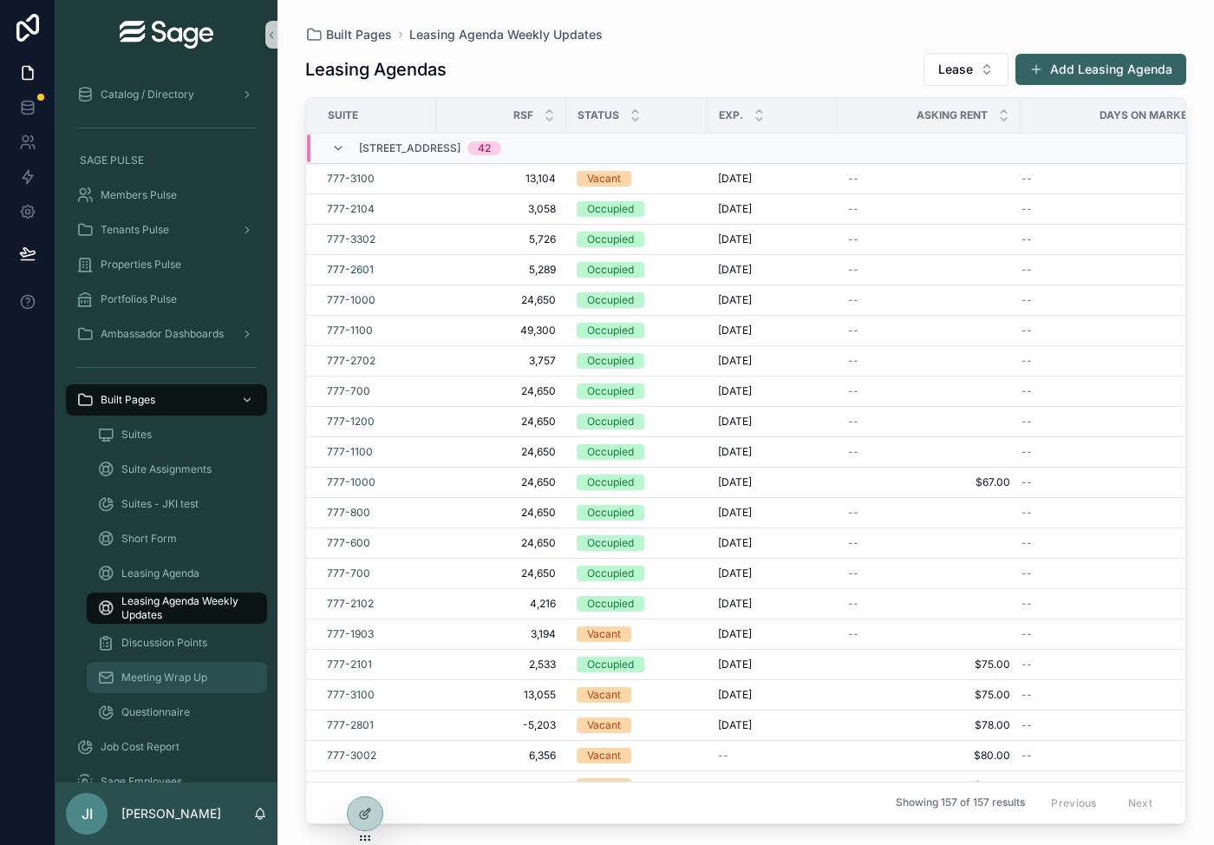
click at [182, 669] on div "Meeting Wrap Up" at bounding box center [177, 677] width 160 height 28
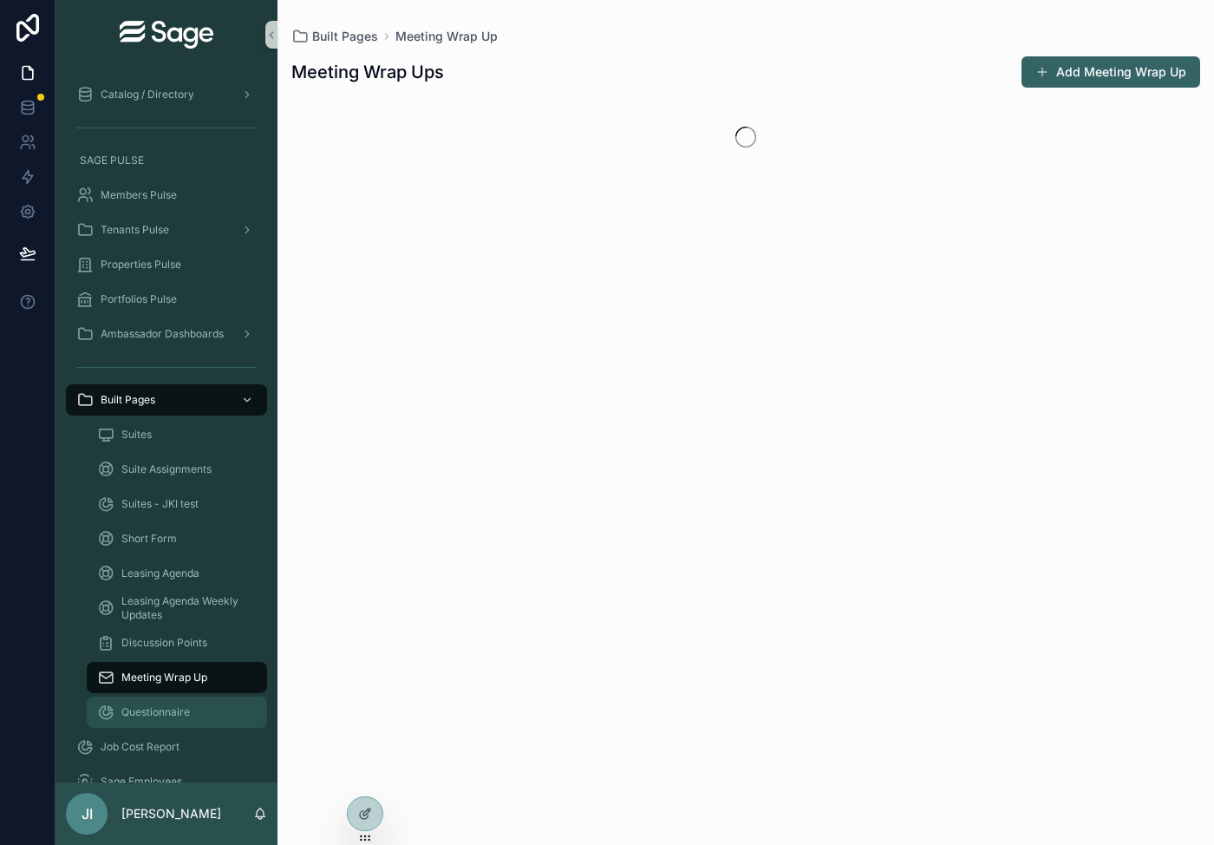
click at [173, 712] on span "Questionnaire" at bounding box center [155, 712] width 69 height 14
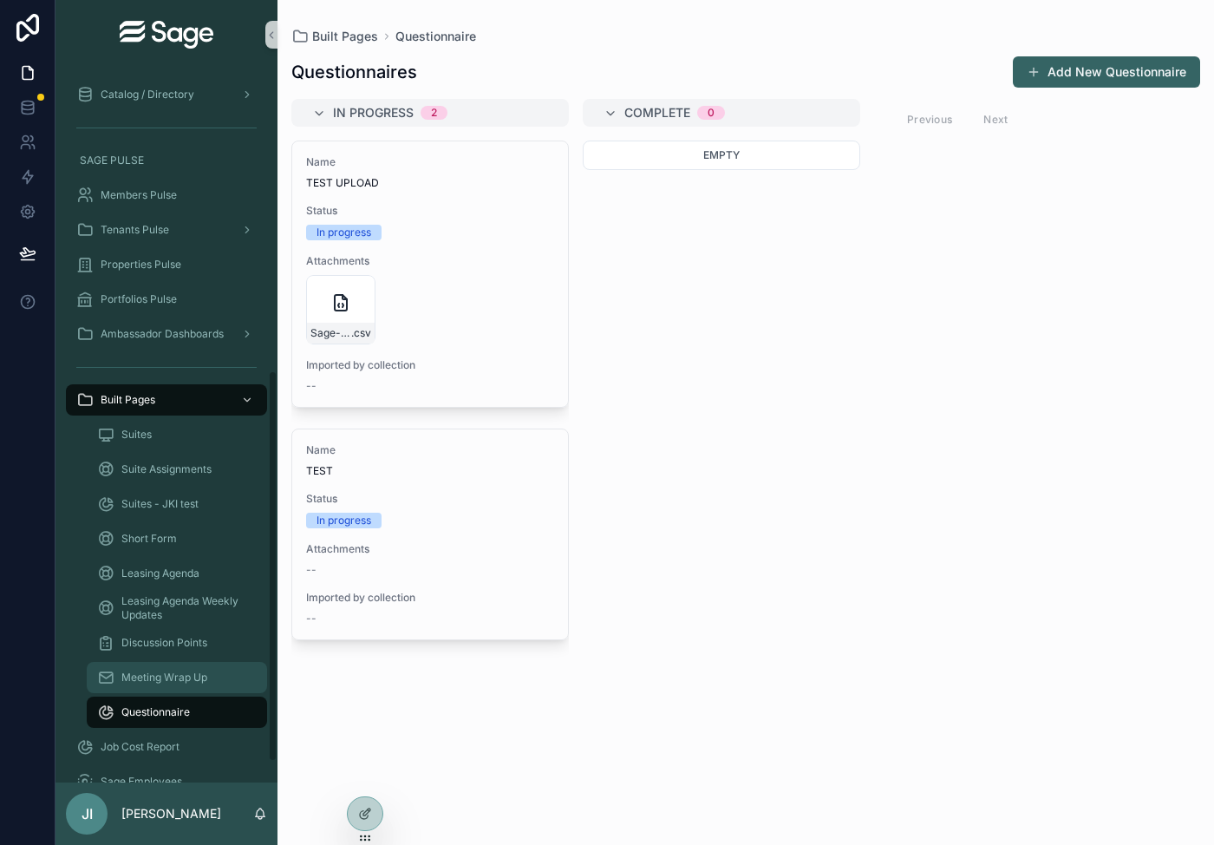
click at [186, 680] on span "Meeting Wrap Up" at bounding box center [164, 677] width 86 height 14
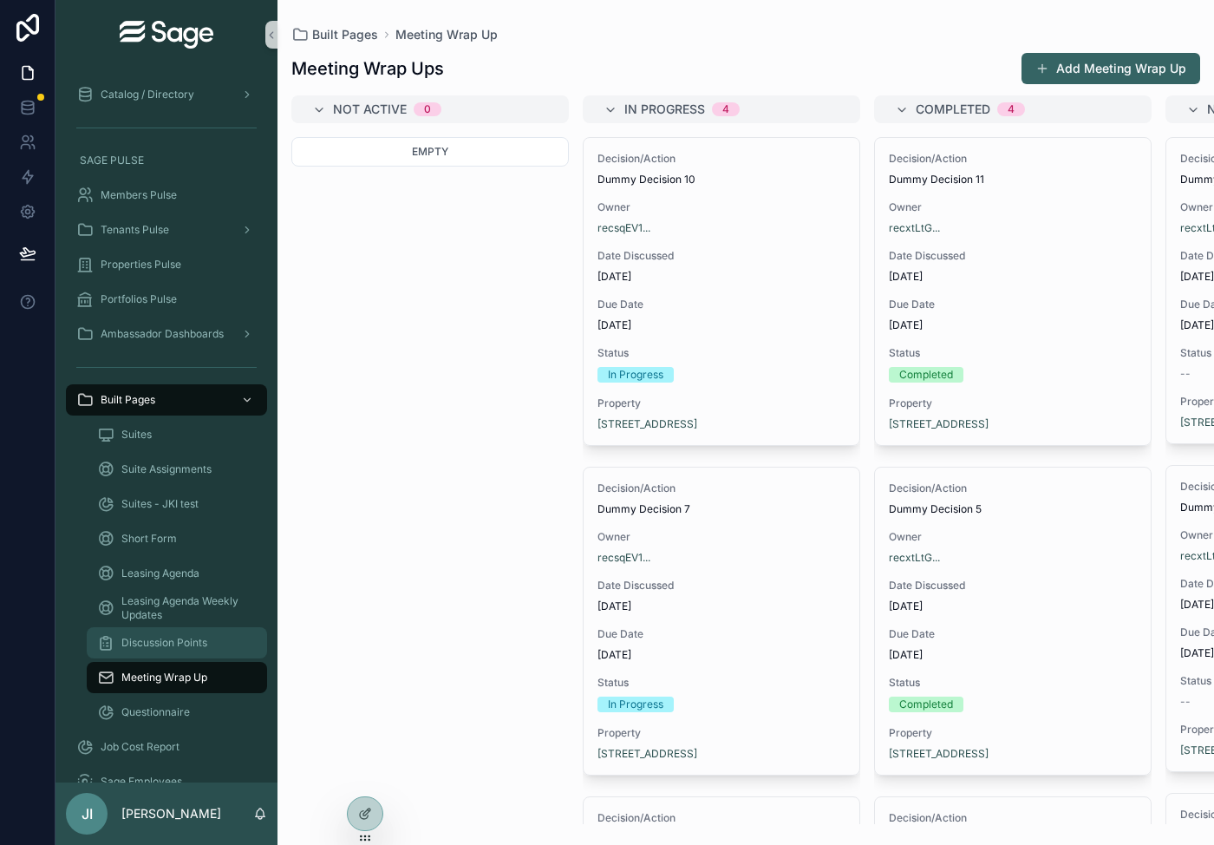
scroll to position [584, 0]
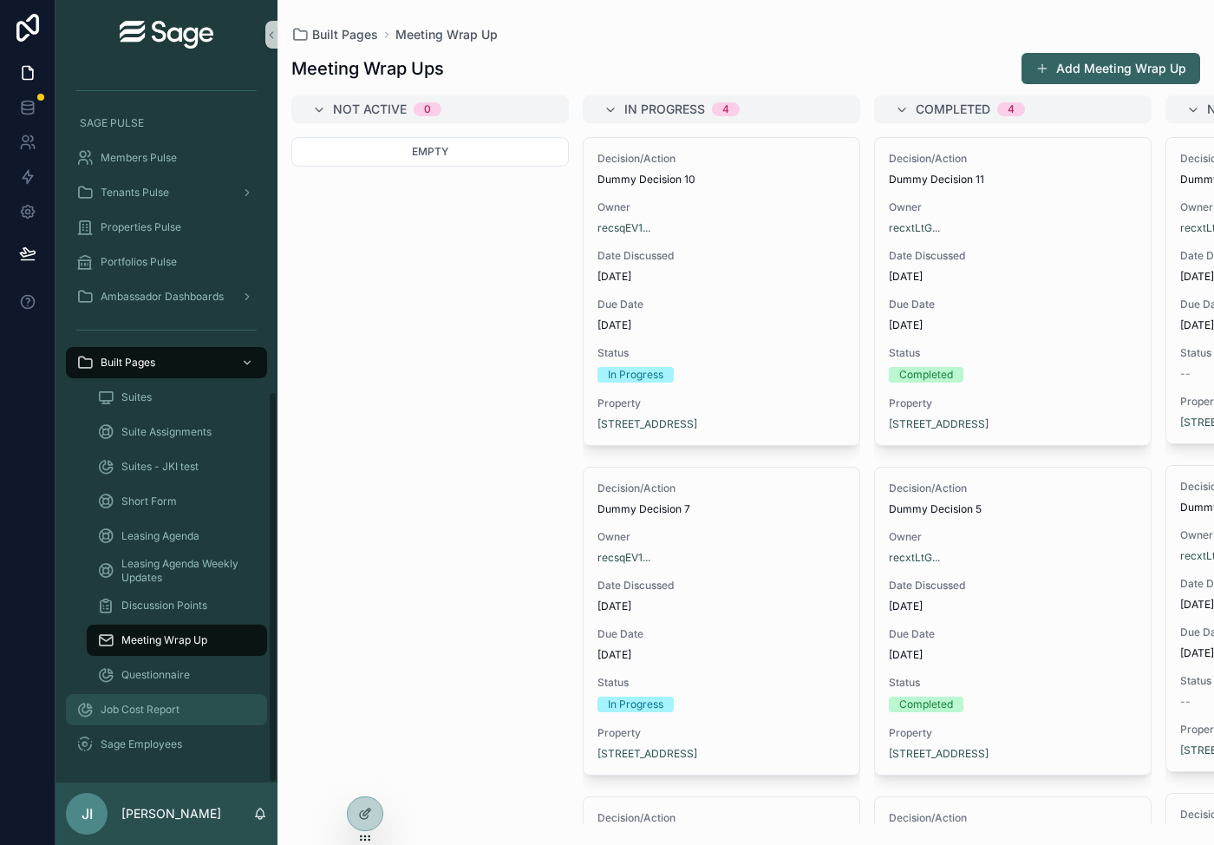
click at [150, 720] on div "Job Cost Report" at bounding box center [166, 709] width 180 height 28
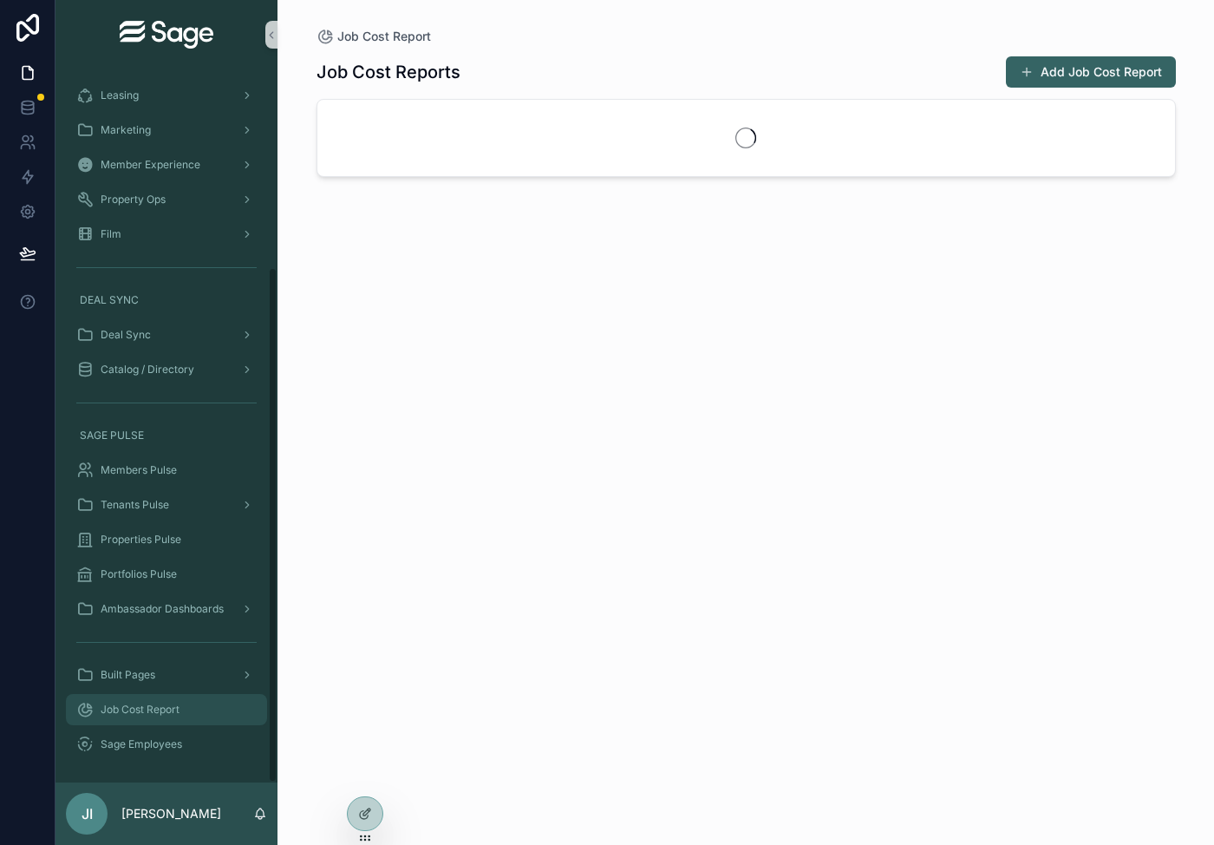
scroll to position [272, 0]
click at [155, 741] on span "Sage Employees" at bounding box center [142, 744] width 82 height 14
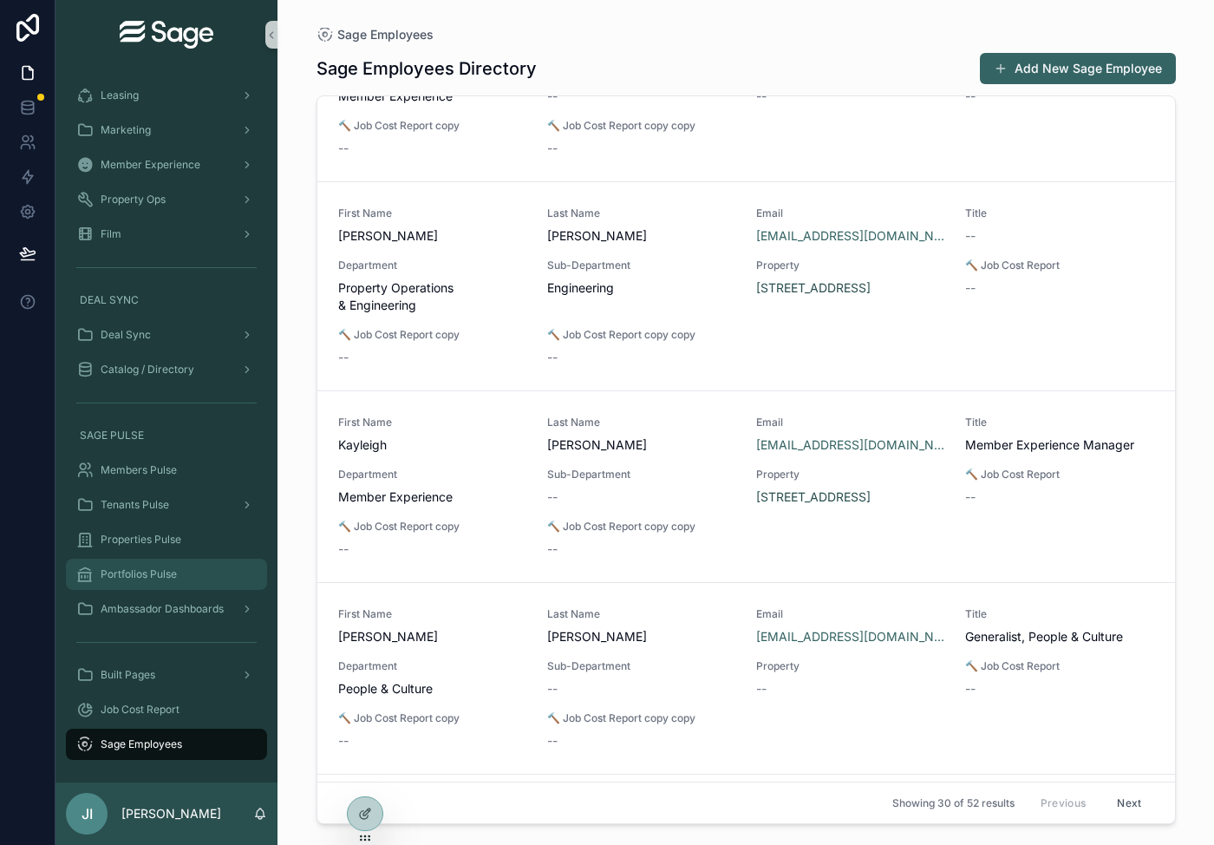
scroll to position [5088, 0]
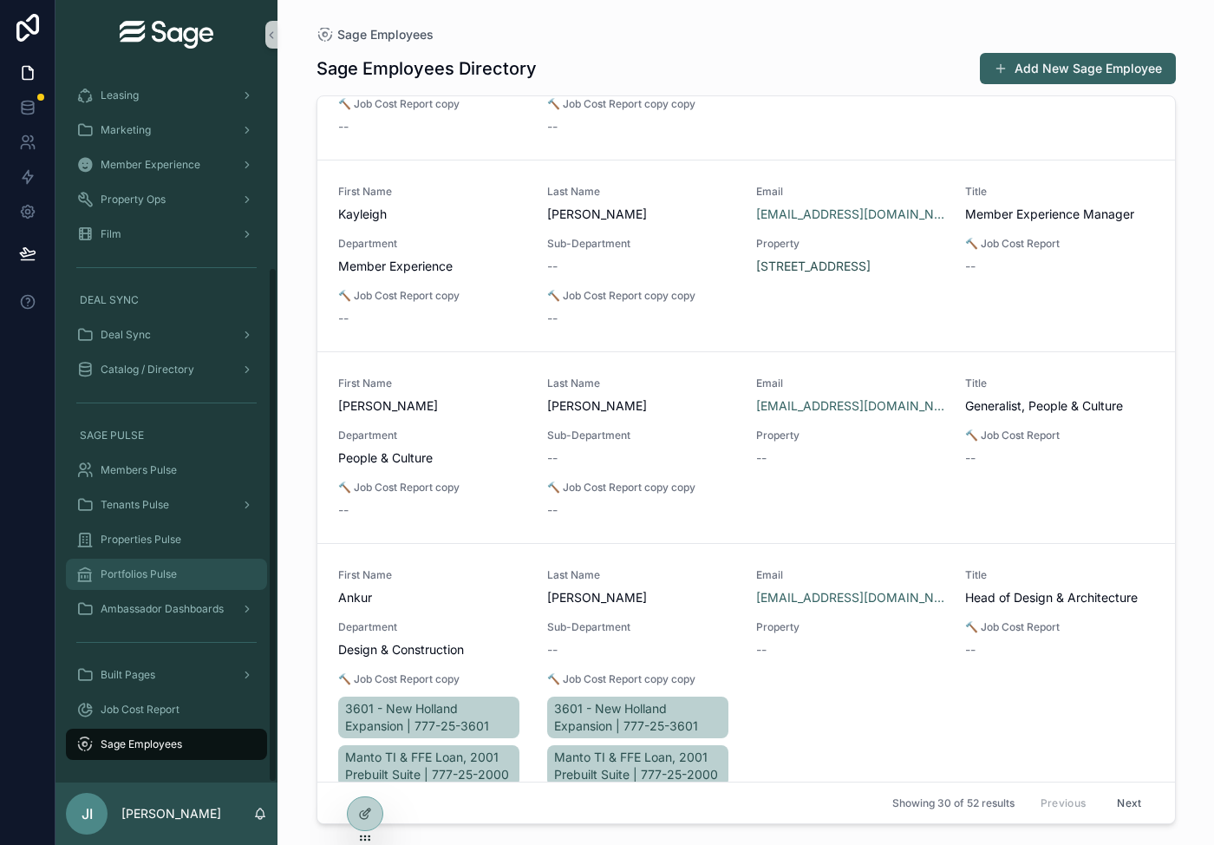
click at [221, 571] on div "Portfolios Pulse" at bounding box center [166, 574] width 180 height 28
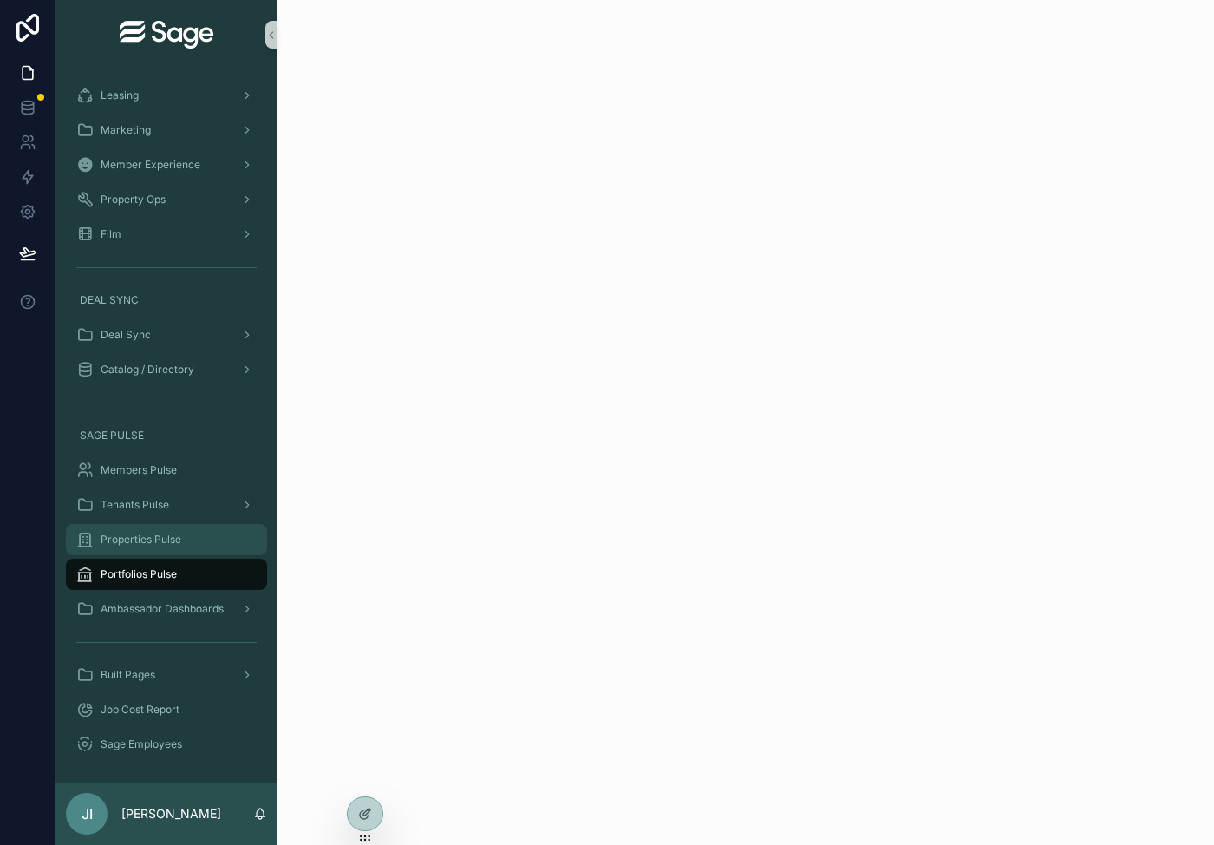
click at [191, 539] on div "Properties Pulse" at bounding box center [166, 540] width 180 height 28
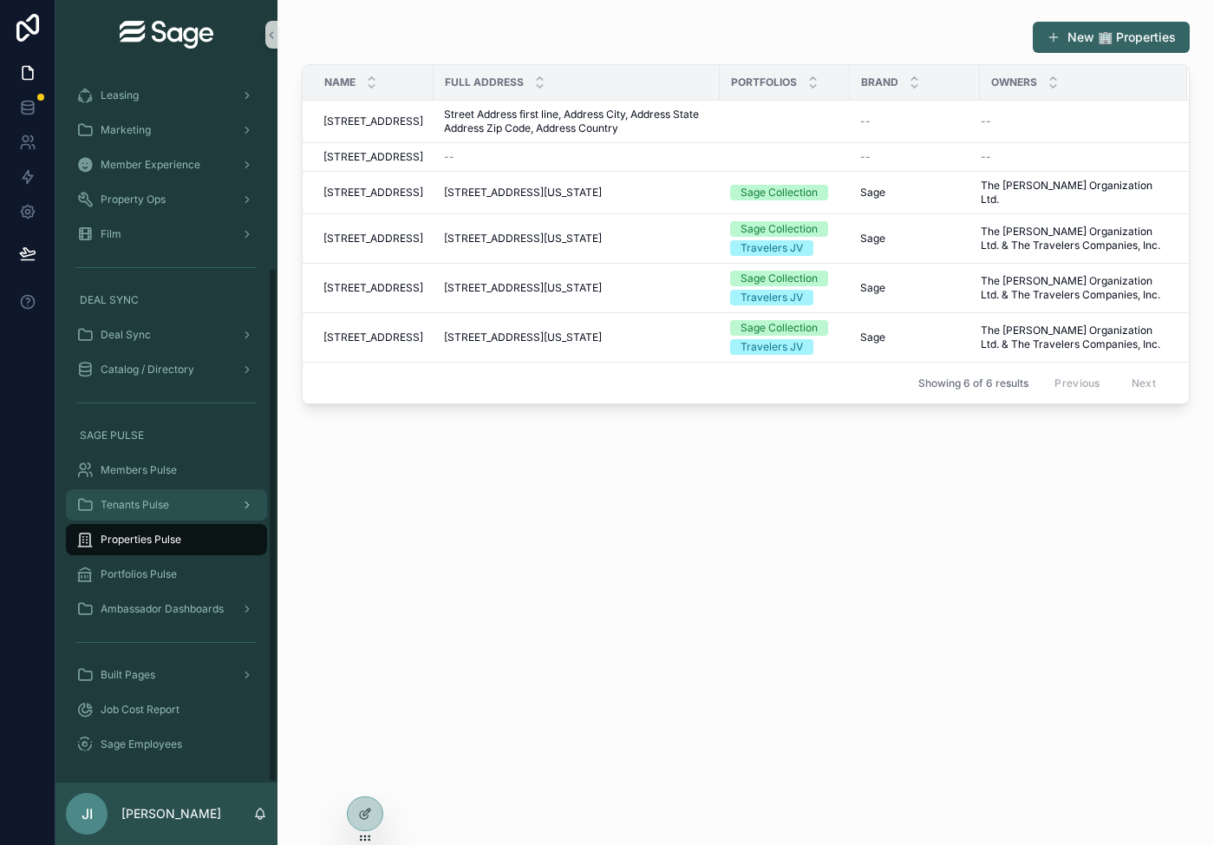
click at [195, 508] on div "Tenants Pulse" at bounding box center [166, 505] width 180 height 28
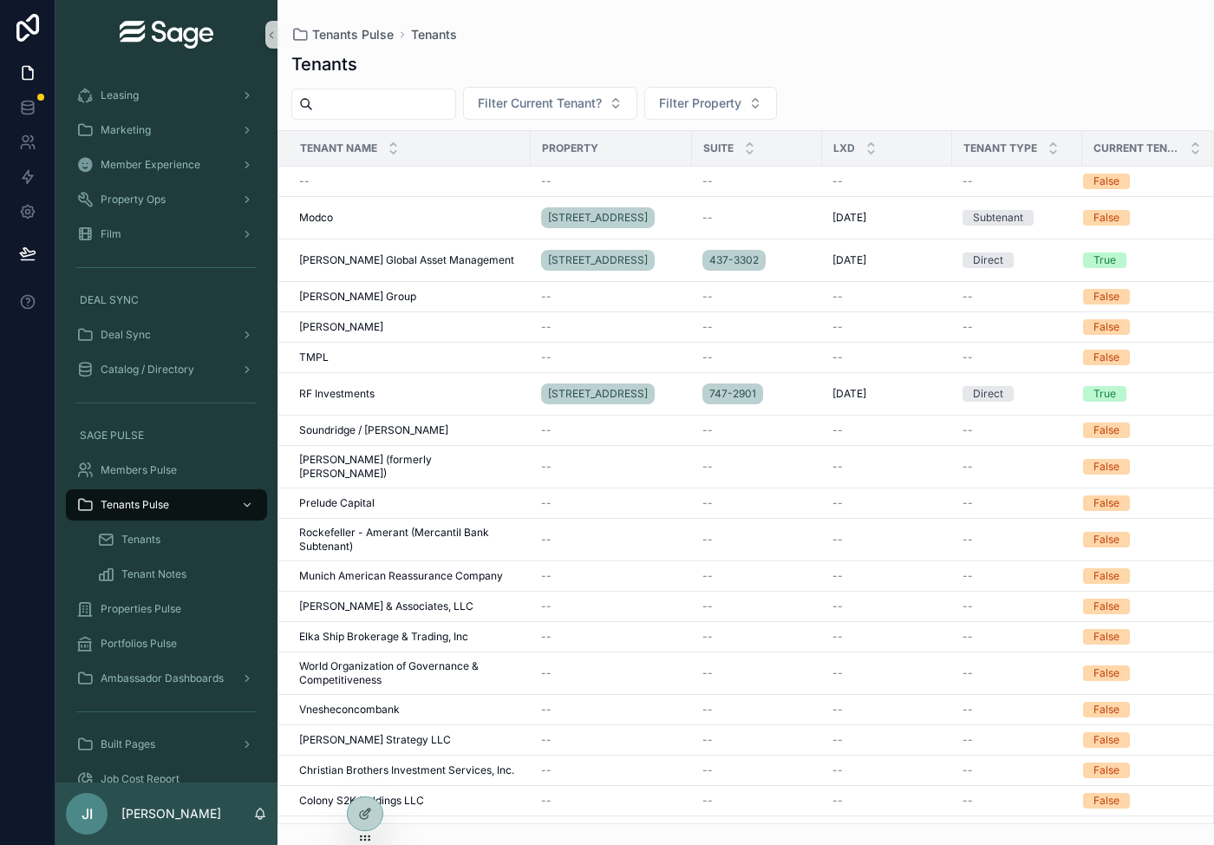
scroll to position [0, 1]
click at [388, 388] on div "RF Investments RF Investments" at bounding box center [408, 394] width 221 height 14
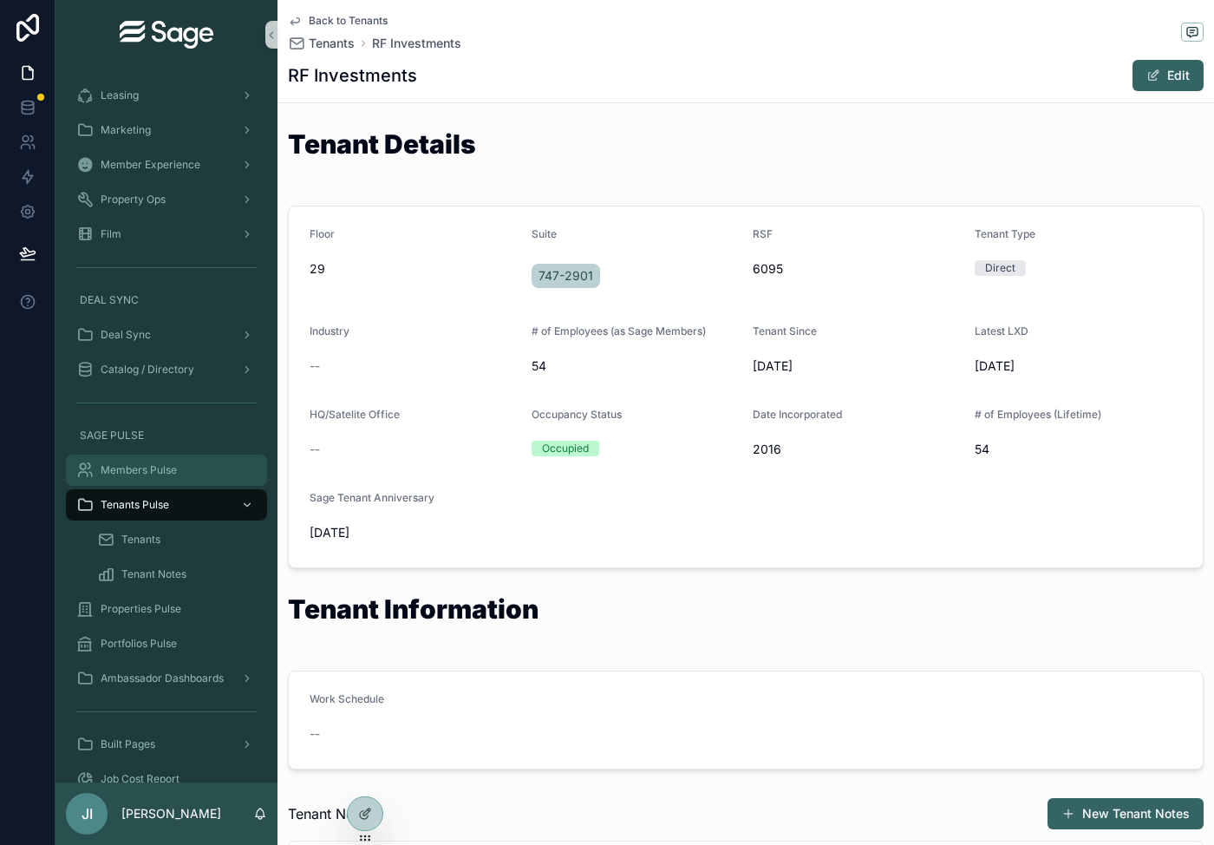
click at [175, 473] on span "Members Pulse" at bounding box center [139, 470] width 76 height 14
click at [192, 475] on div "Members Pulse" at bounding box center [166, 470] width 180 height 28
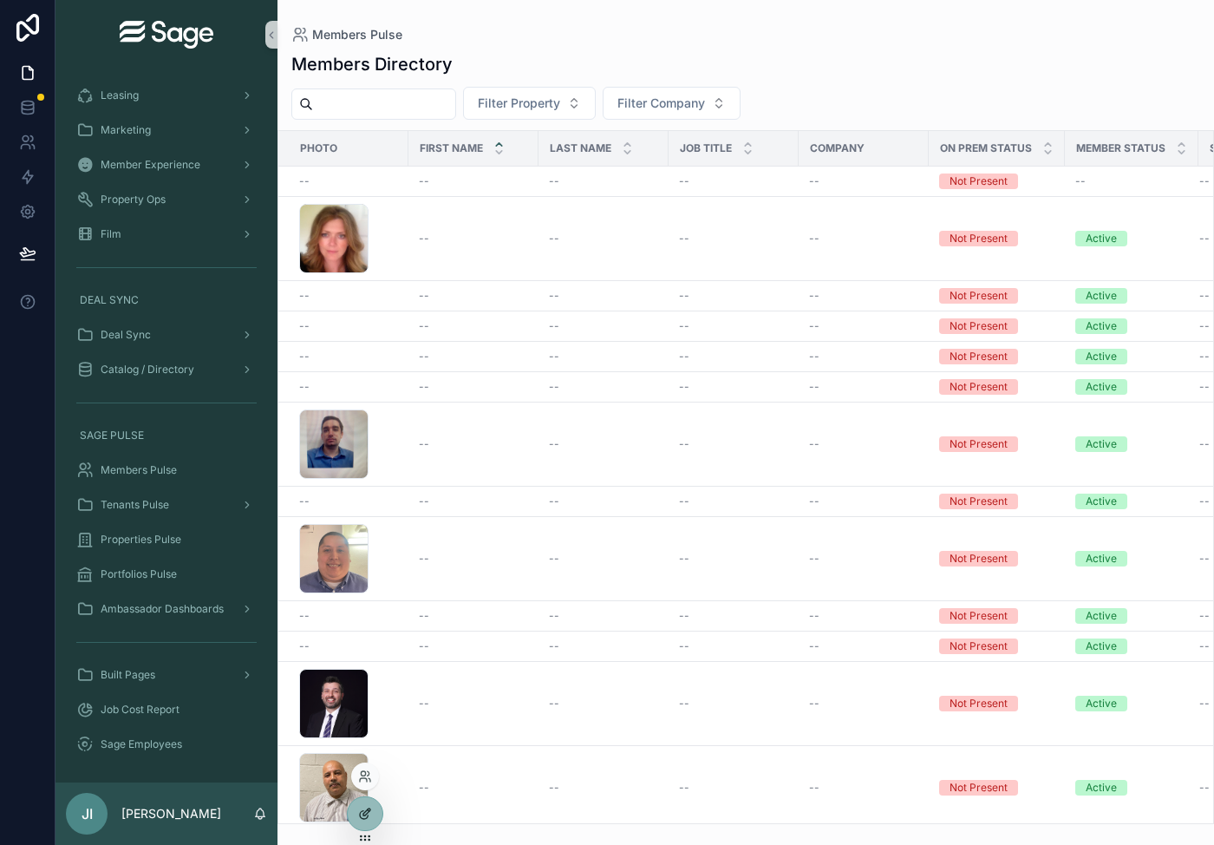
click at [369, 810] on icon at bounding box center [369, 810] width 2 height 2
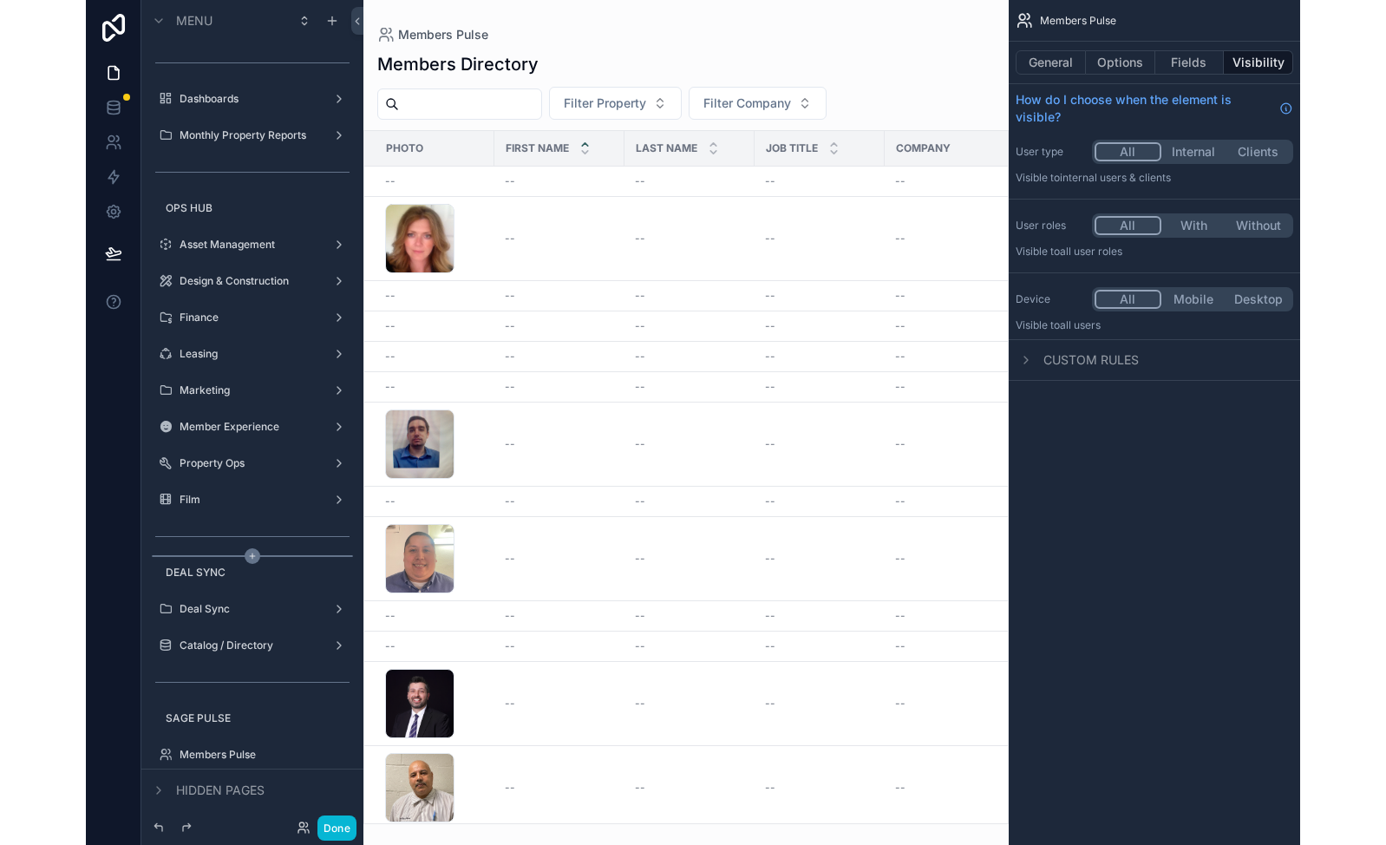
scroll to position [307, 0]
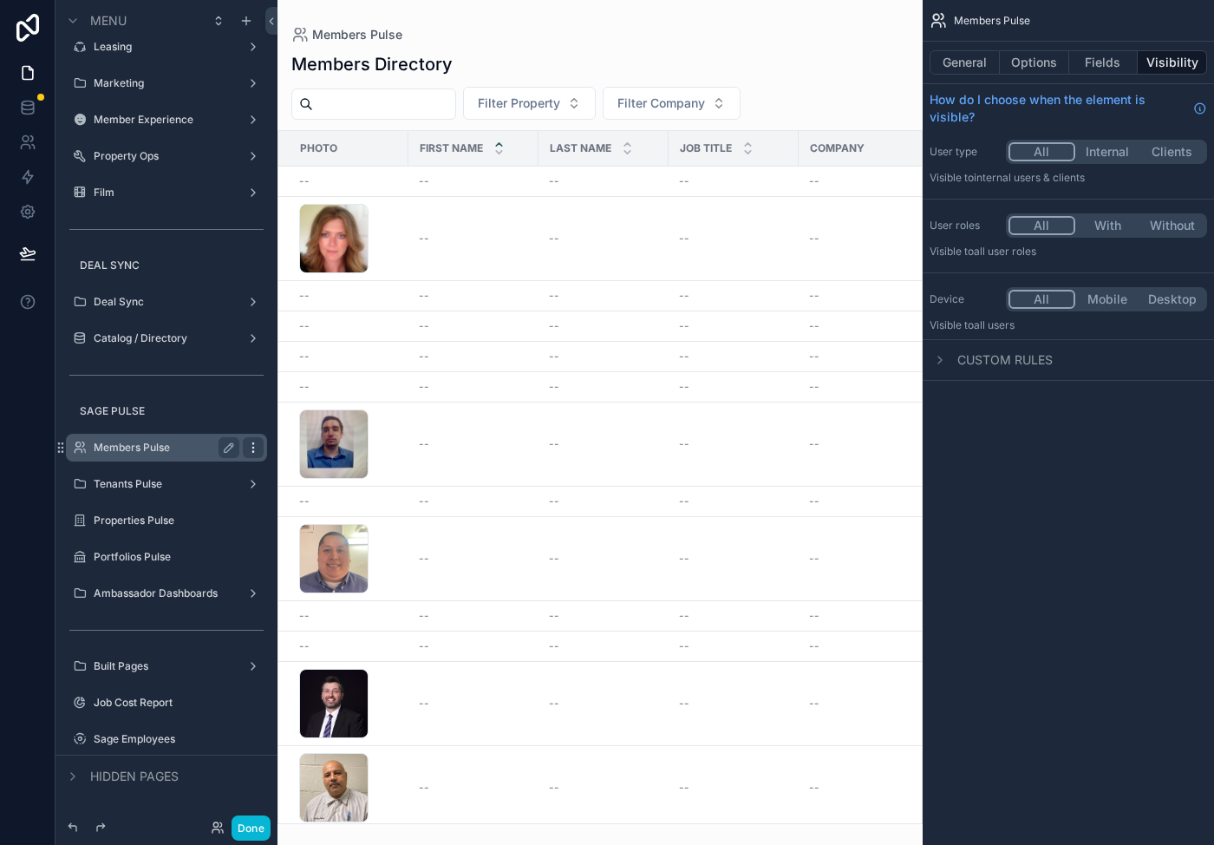
click at [252, 448] on icon "scrollable content" at bounding box center [253, 448] width 14 height 14
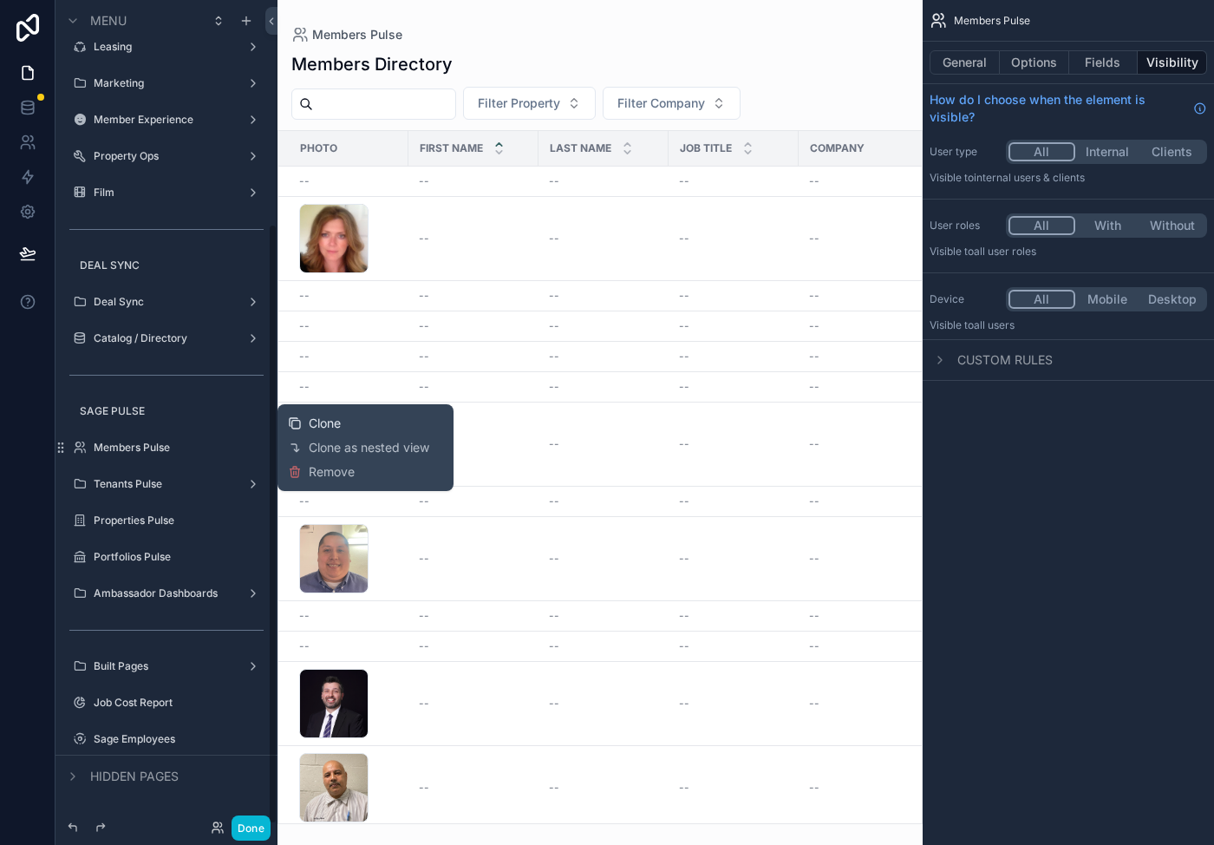
click at [315, 426] on span "Clone" at bounding box center [325, 423] width 32 height 17
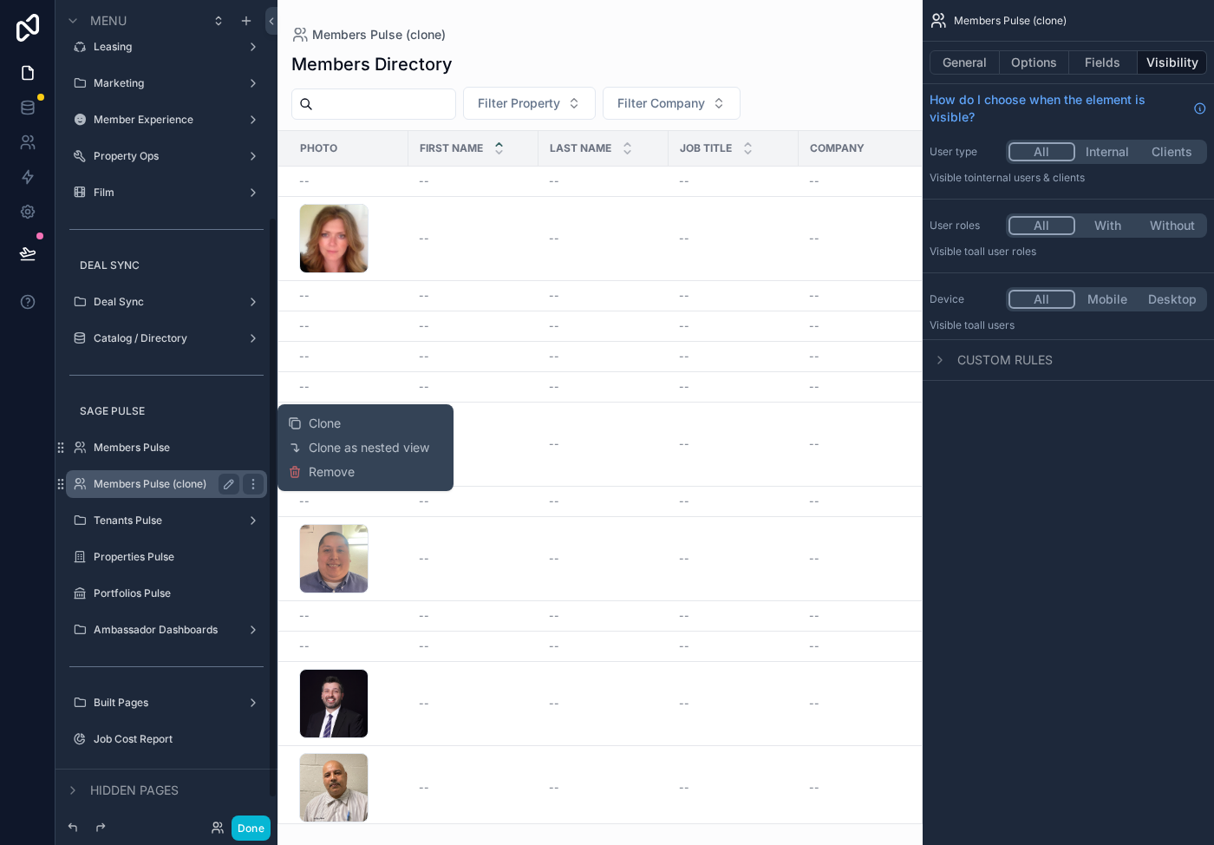
click at [155, 486] on label "Members Pulse (clone)" at bounding box center [163, 484] width 139 height 14
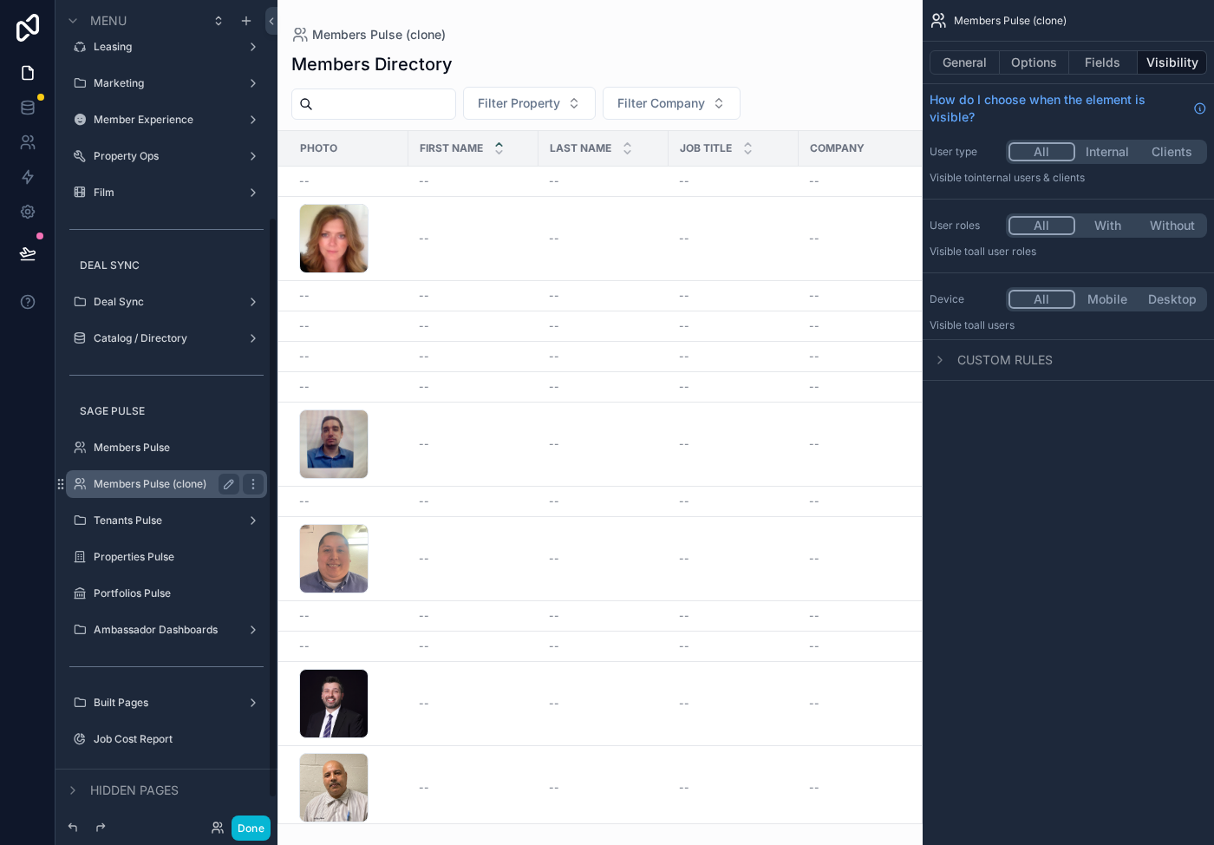
click at [155, 486] on label "Members Pulse (clone)" at bounding box center [163, 484] width 139 height 14
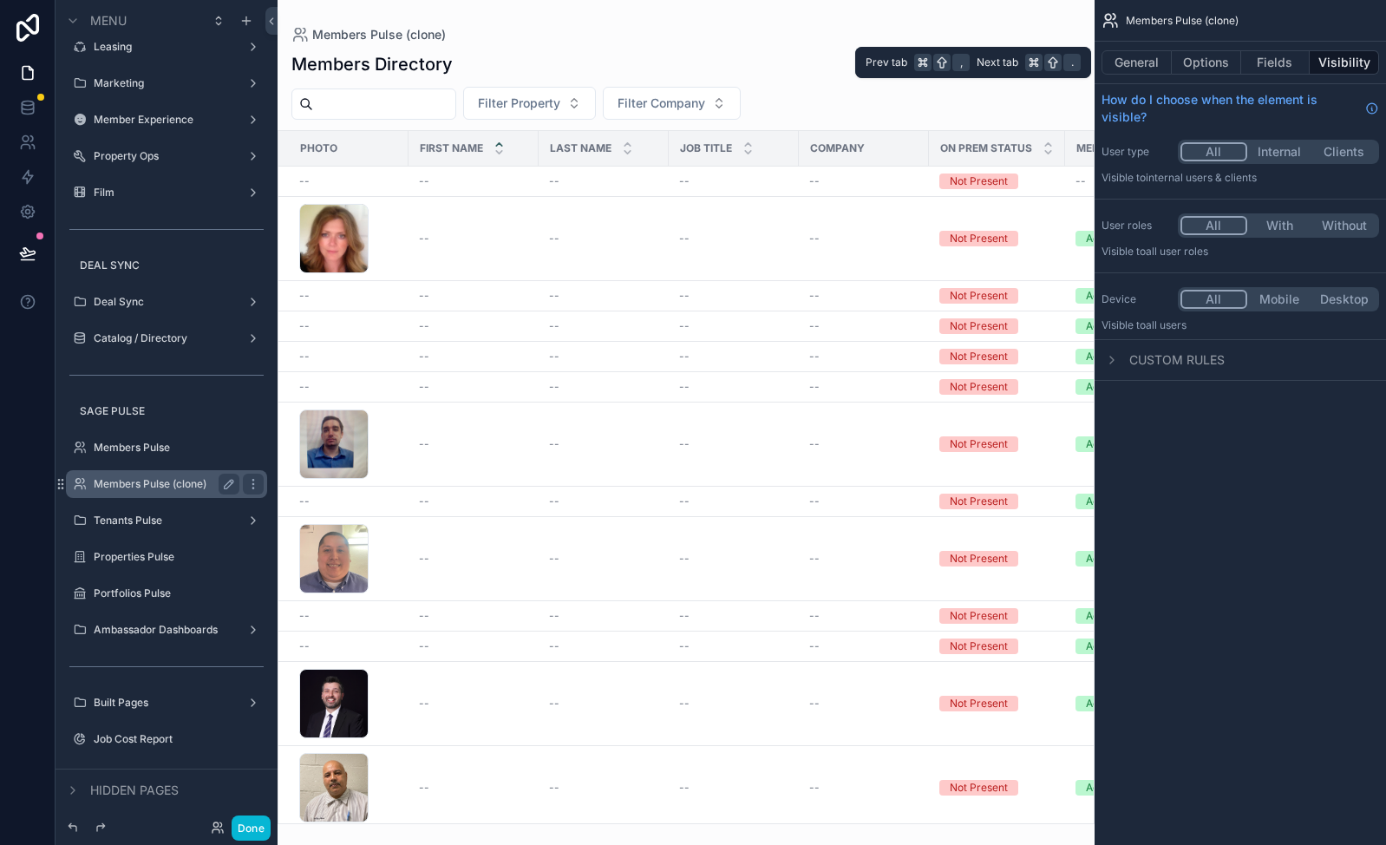
click at [1136, 78] on div "General Options Fields Visibility" at bounding box center [1239, 63] width 291 height 42
click at [1141, 68] on button "General" at bounding box center [1136, 62] width 70 height 24
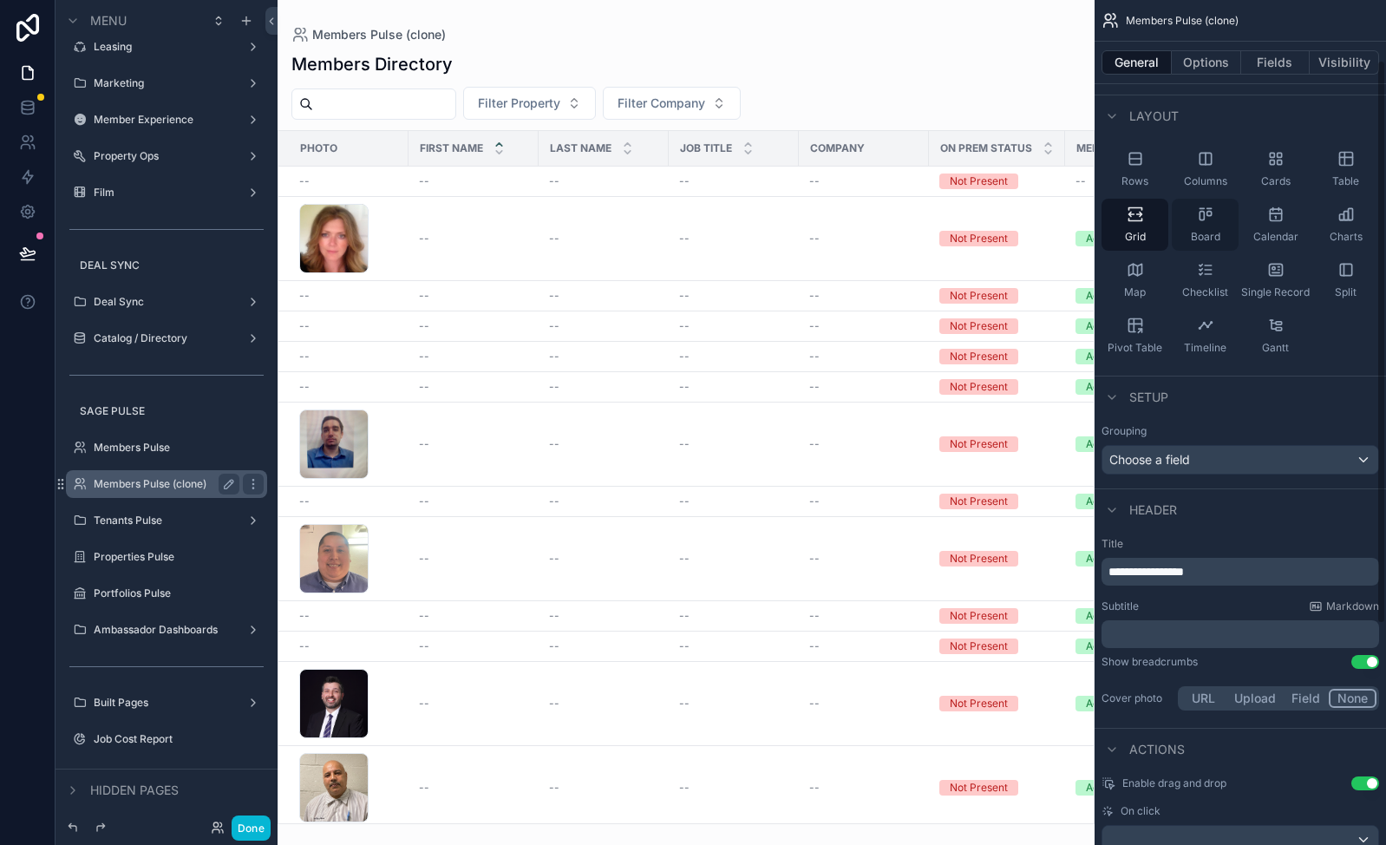
scroll to position [90, 0]
click at [1195, 449] on div "Choose a field" at bounding box center [1240, 455] width 276 height 28
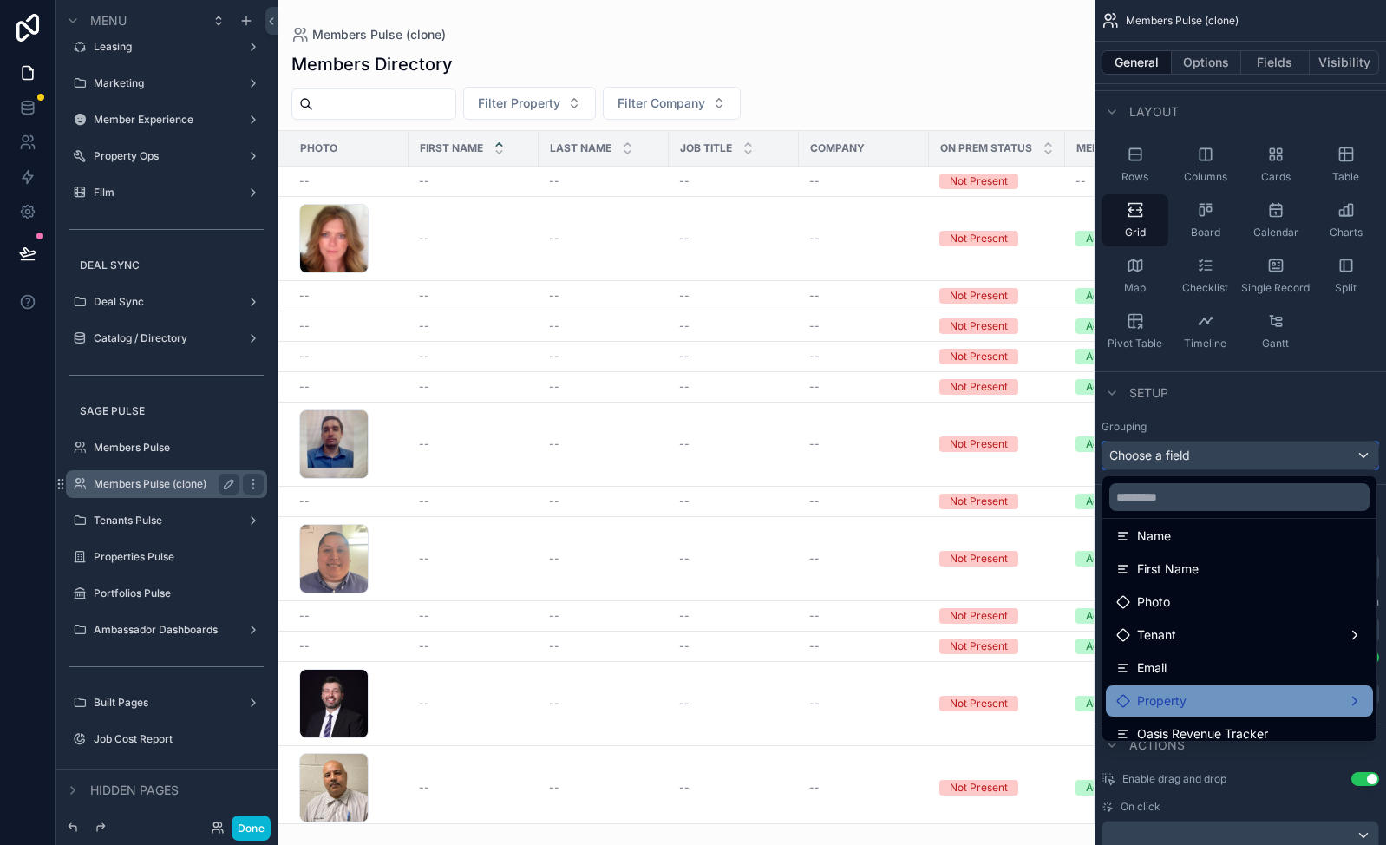
scroll to position [110, 0]
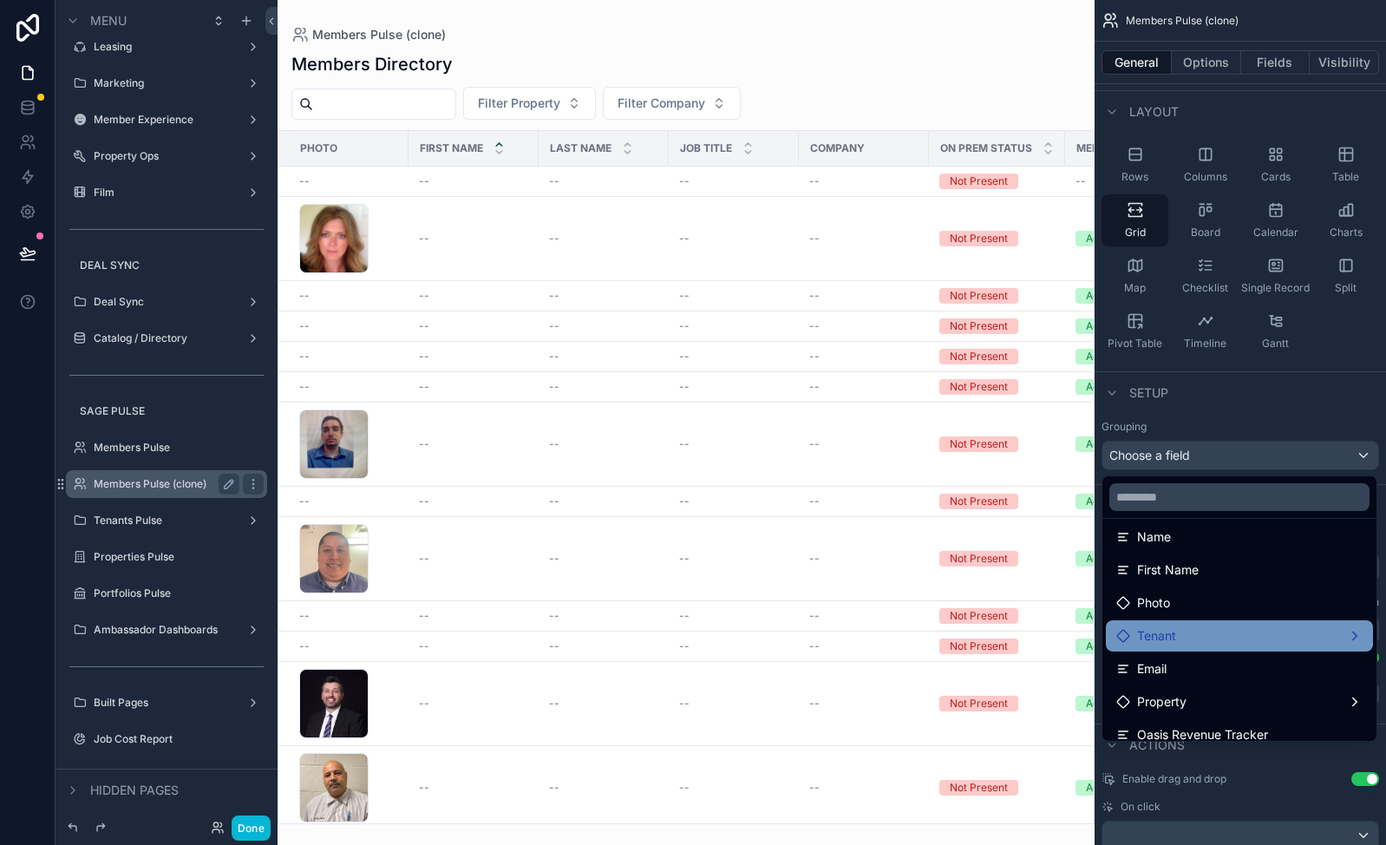
click at [1198, 632] on div "Tenant" at bounding box center [1239, 635] width 246 height 21
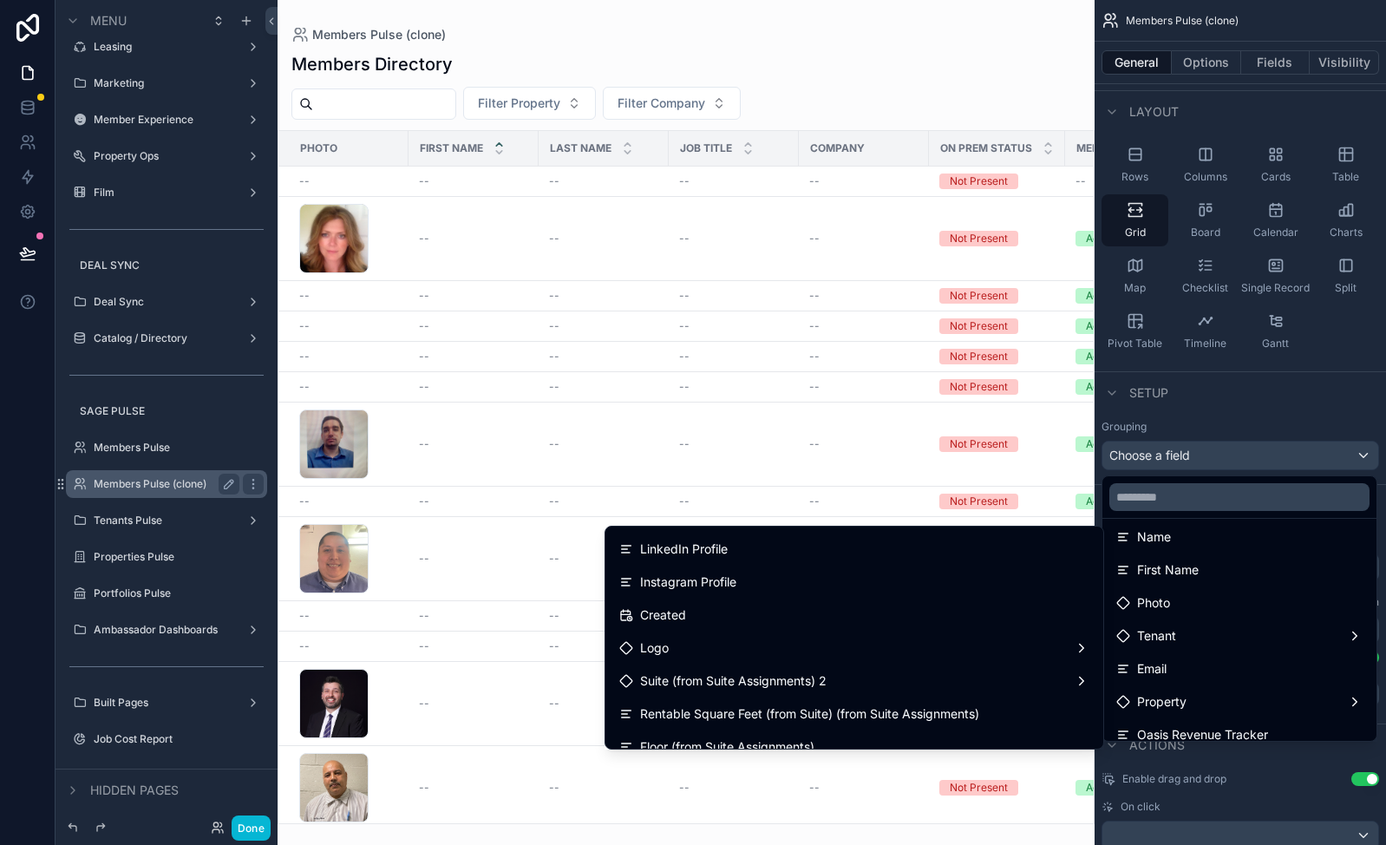
scroll to position [0, 0]
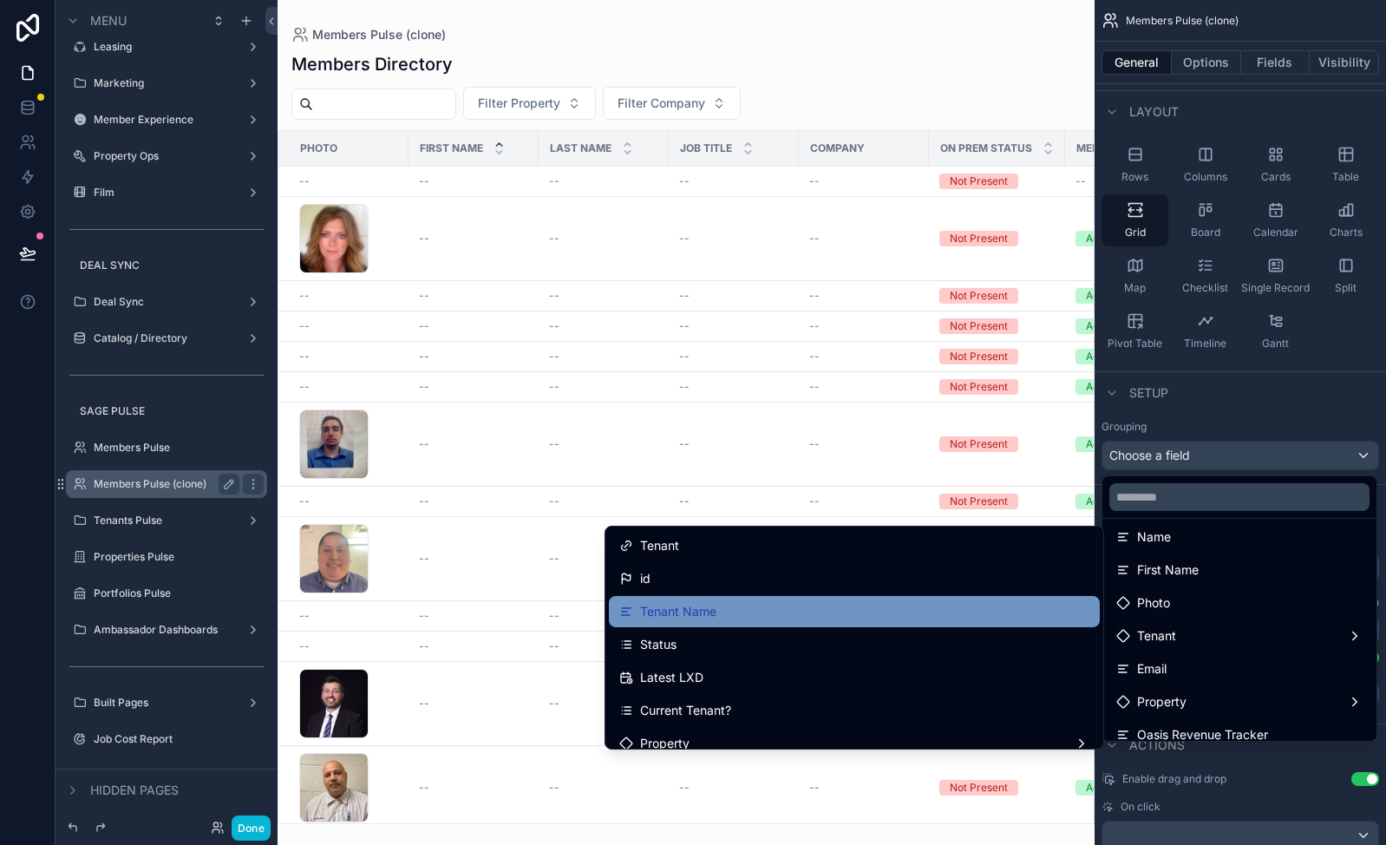
click at [827, 611] on div "Tenant Name" at bounding box center [854, 611] width 470 height 21
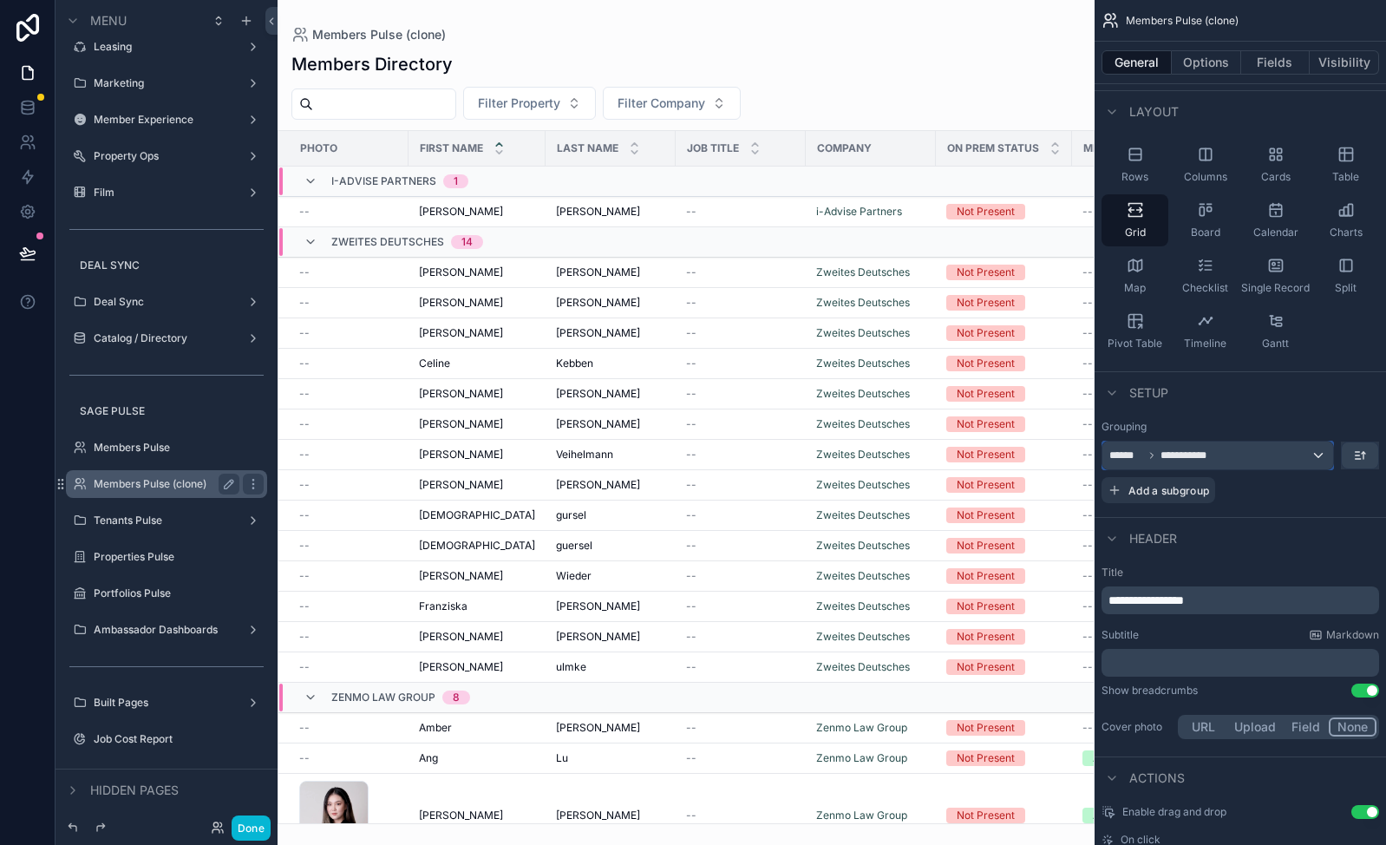
click at [1213, 456] on div "**********" at bounding box center [1217, 455] width 231 height 28
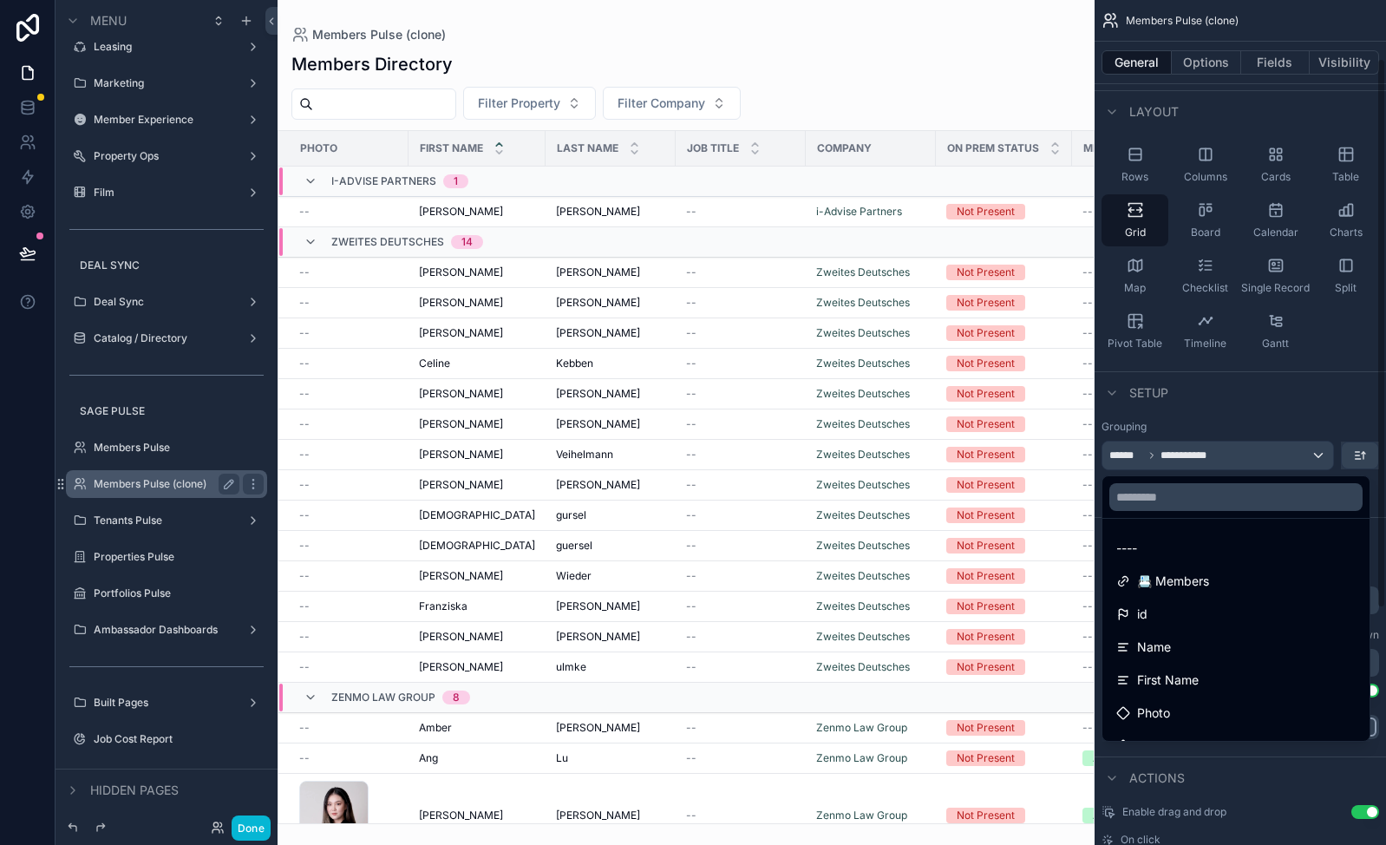
click at [1213, 461] on div "scrollable content" at bounding box center [693, 422] width 1386 height 845
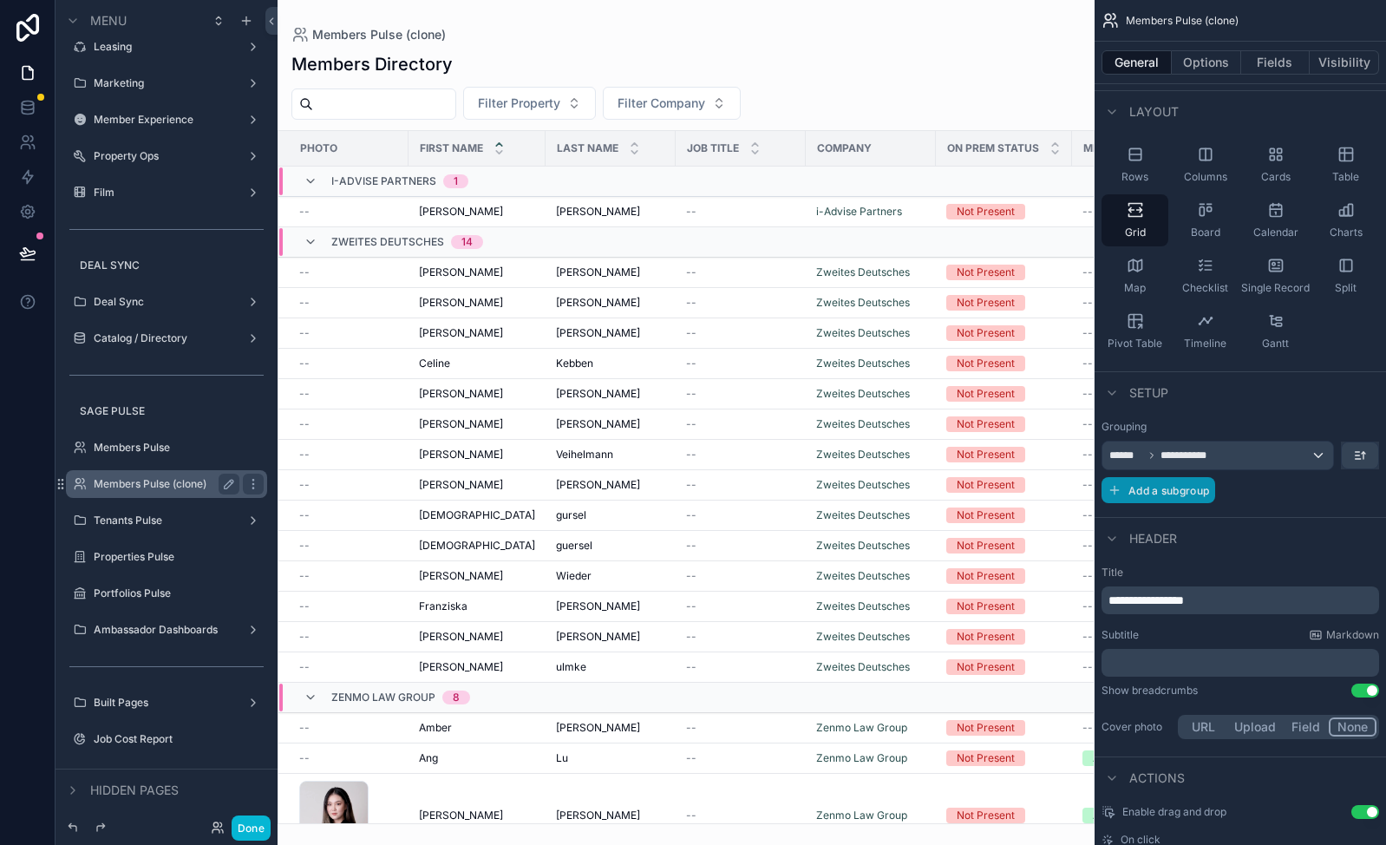
click at [1198, 493] on span "Add a subgroup" at bounding box center [1168, 490] width 81 height 13
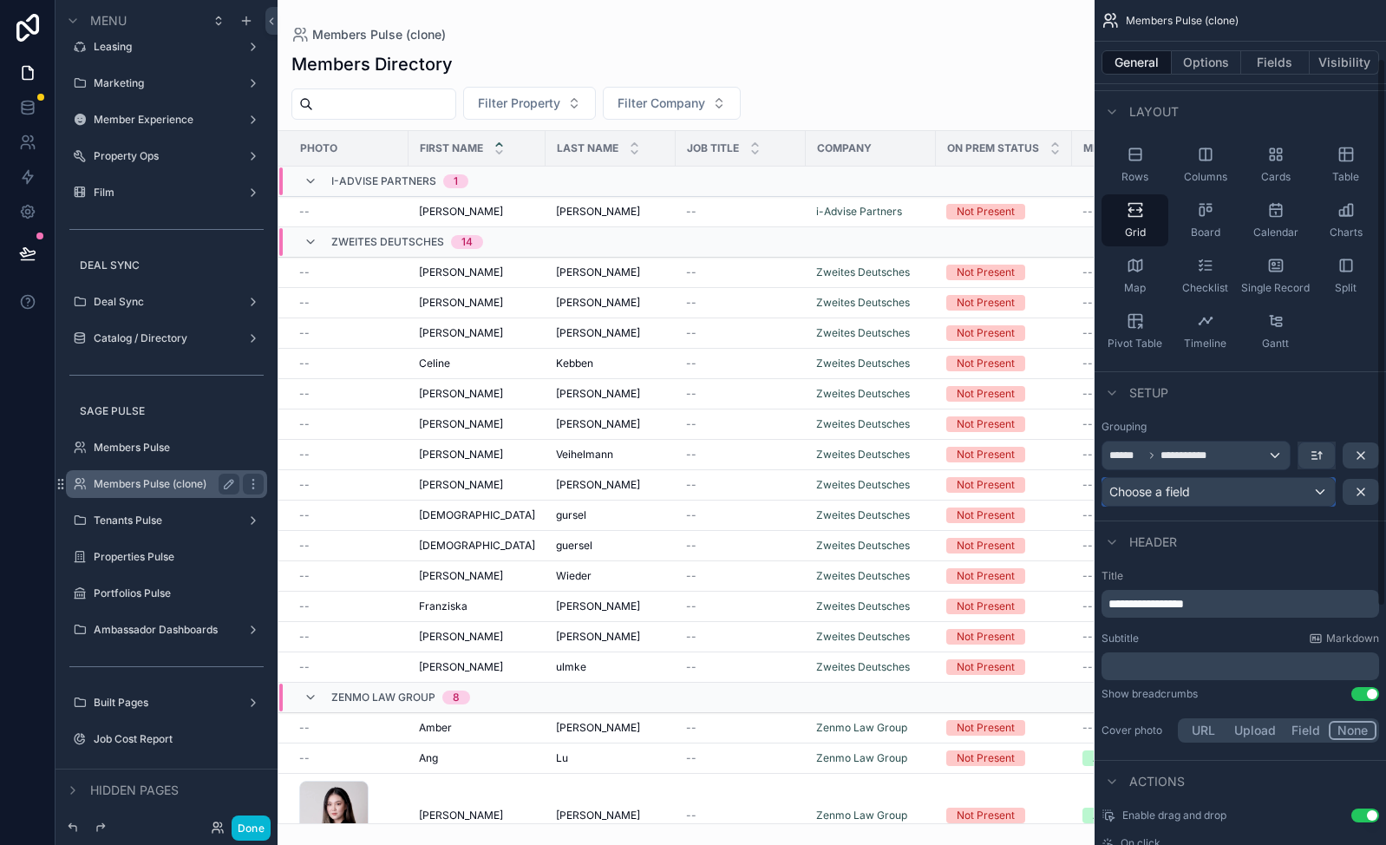
click at [1213, 493] on div "Choose a field" at bounding box center [1218, 492] width 232 height 28
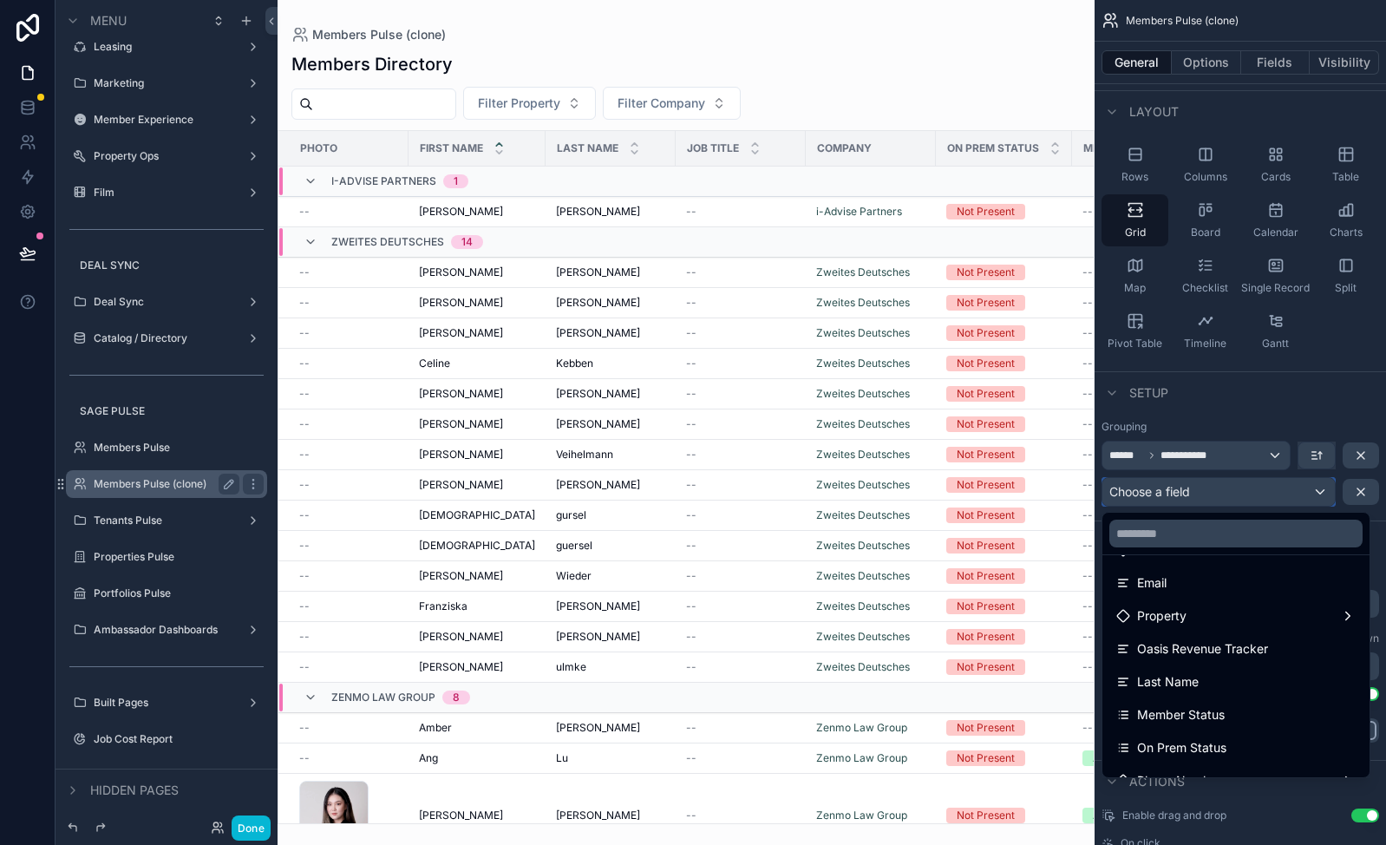
scroll to position [233, 0]
click at [1206, 617] on div "Property" at bounding box center [1235, 614] width 239 height 21
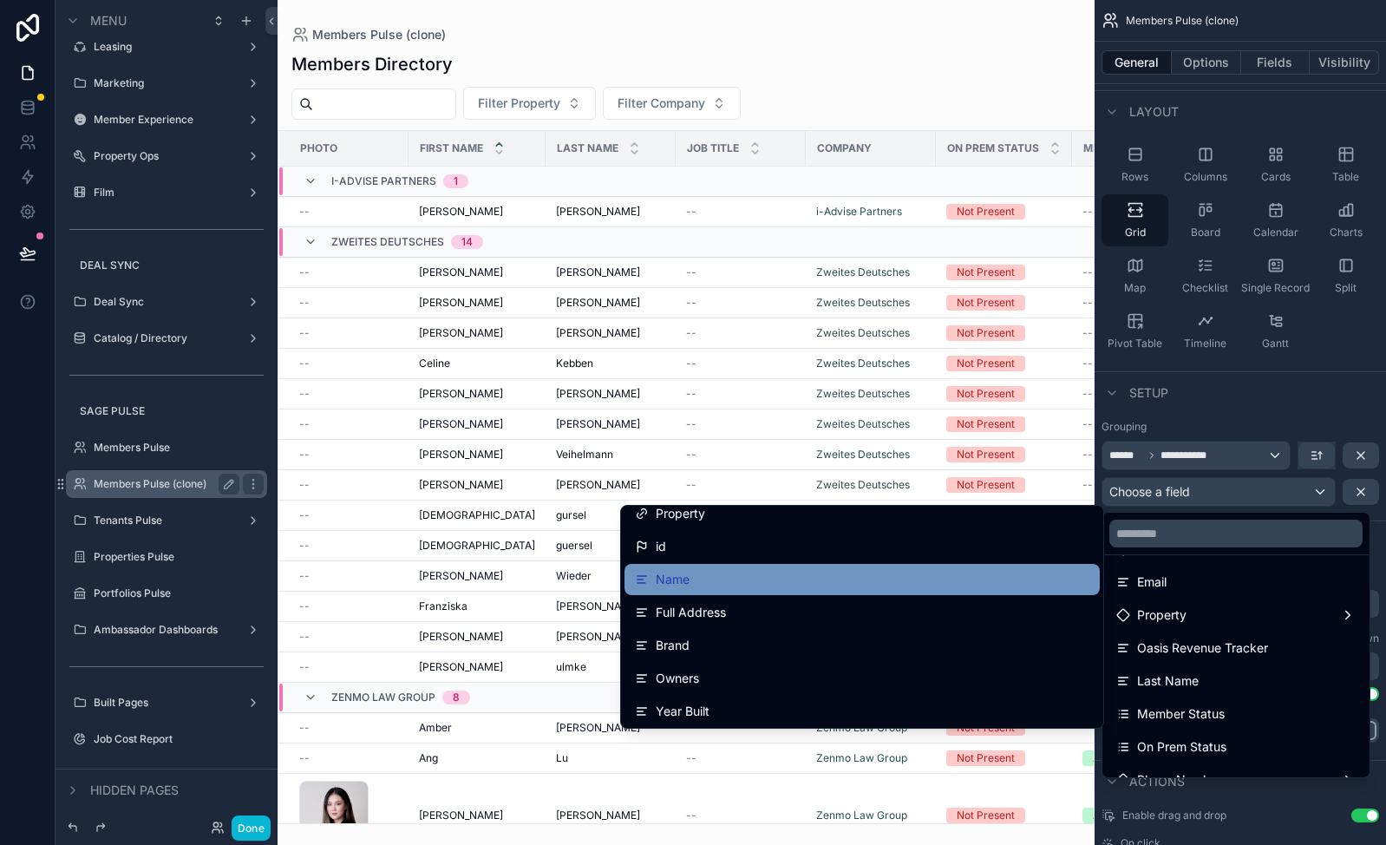
scroll to position [0, 0]
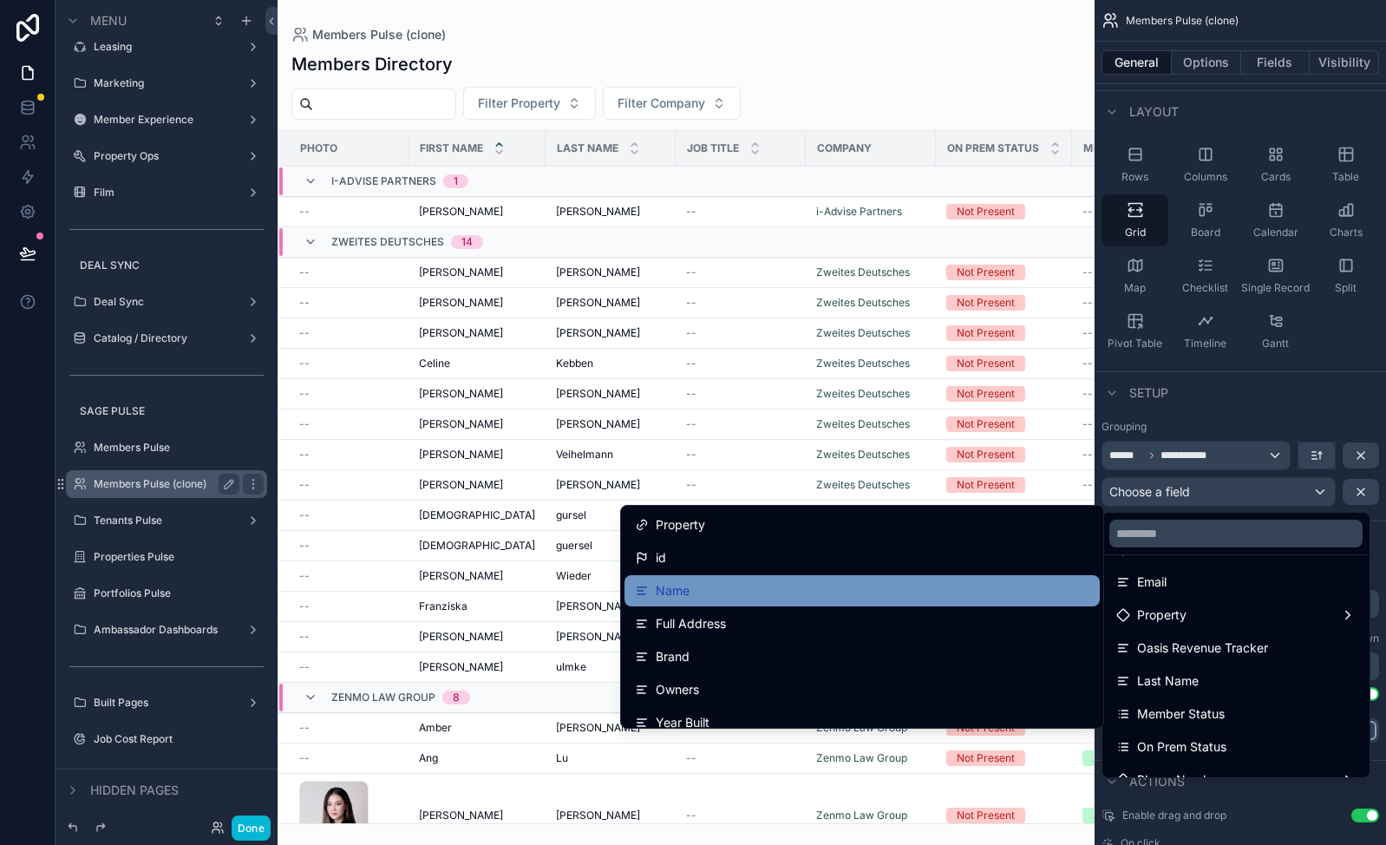
click at [811, 578] on div "Name" at bounding box center [861, 590] width 475 height 31
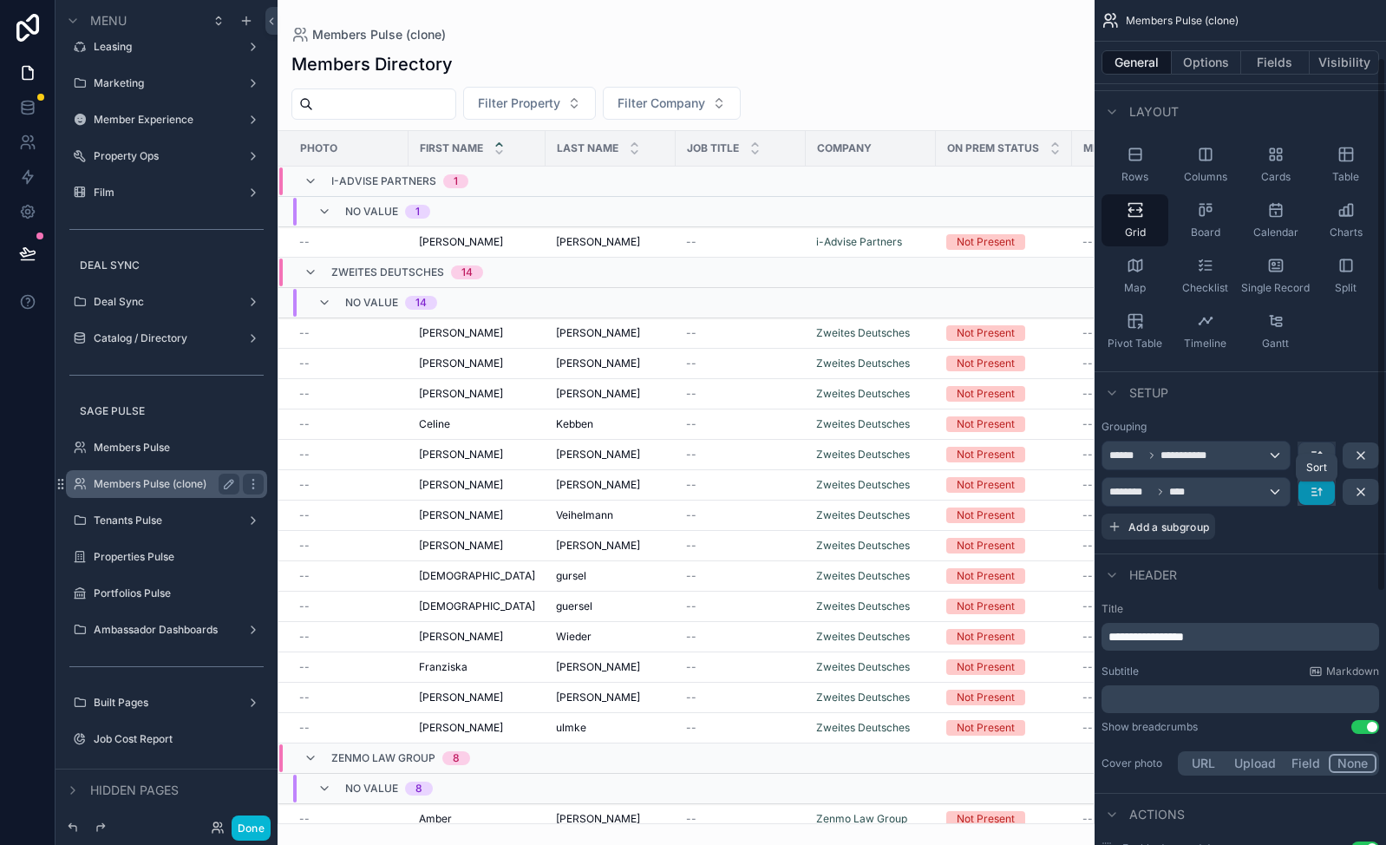
click at [1213, 491] on icon "scrollable content" at bounding box center [1316, 492] width 14 height 14
click at [1213, 410] on div "scrollable content" at bounding box center [693, 422] width 1386 height 845
click at [1213, 451] on icon "scrollable content" at bounding box center [1361, 455] width 14 height 14
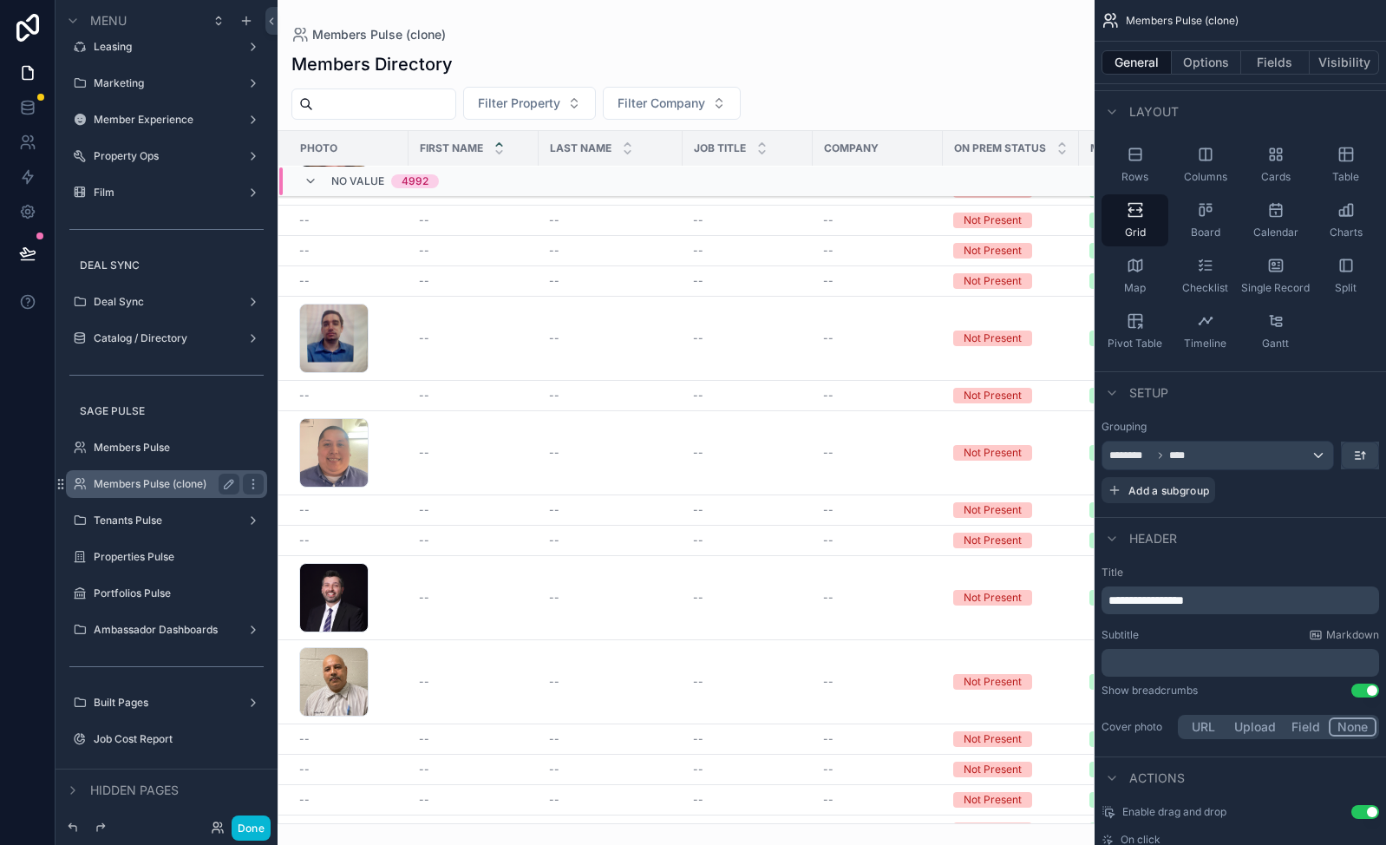
scroll to position [469, 0]
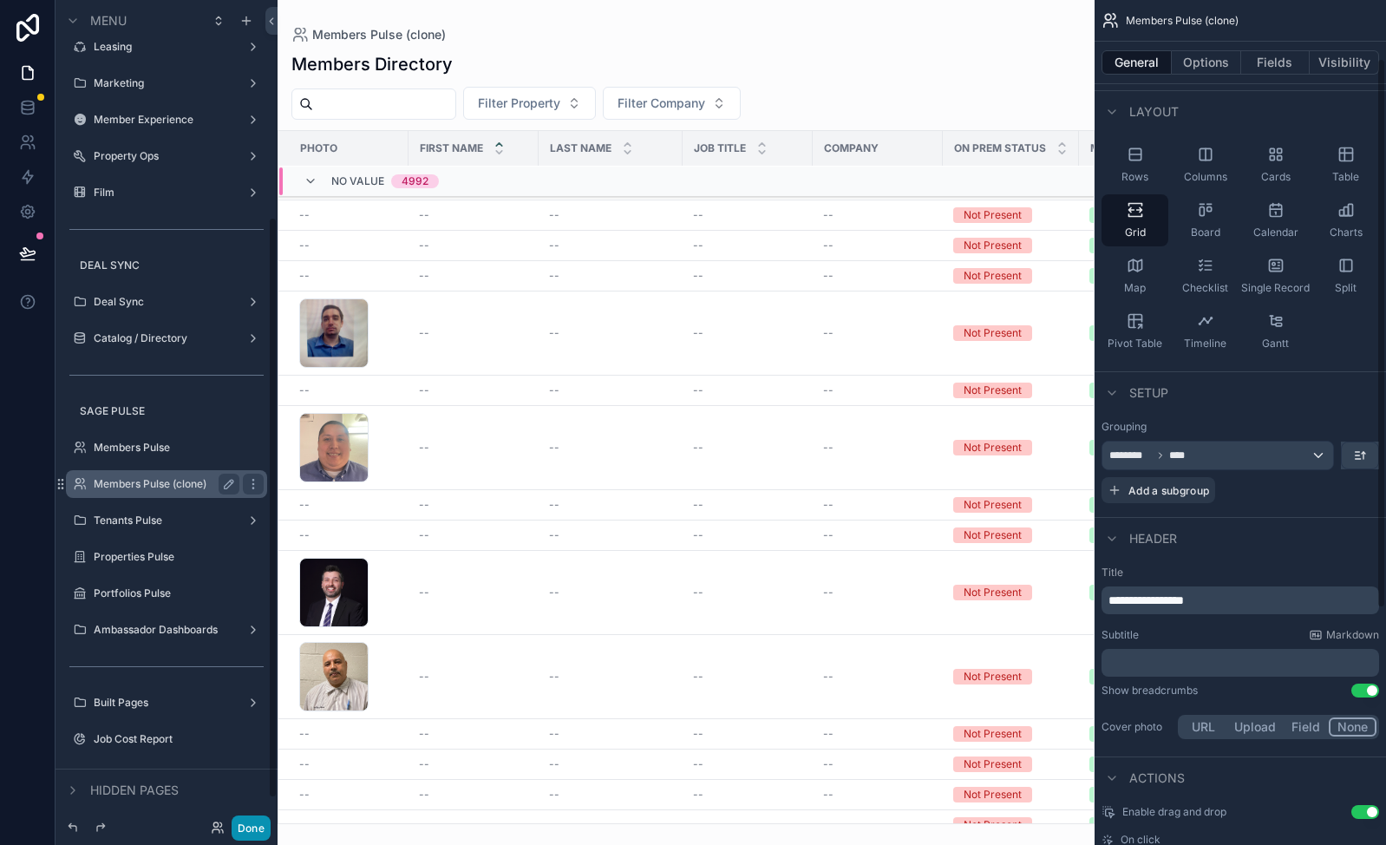
click at [251, 814] on button "Done" at bounding box center [251, 827] width 39 height 25
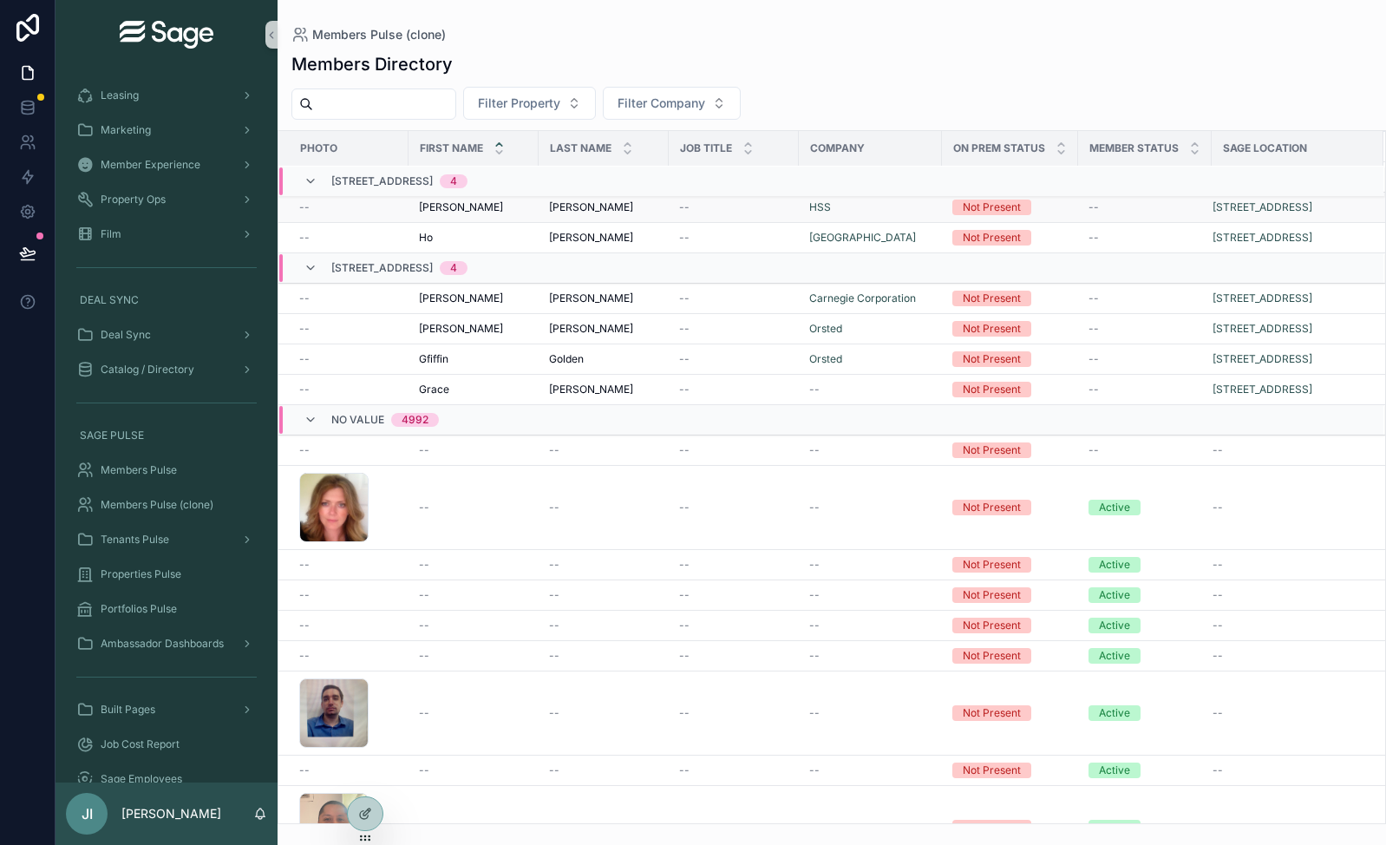
scroll to position [0, 0]
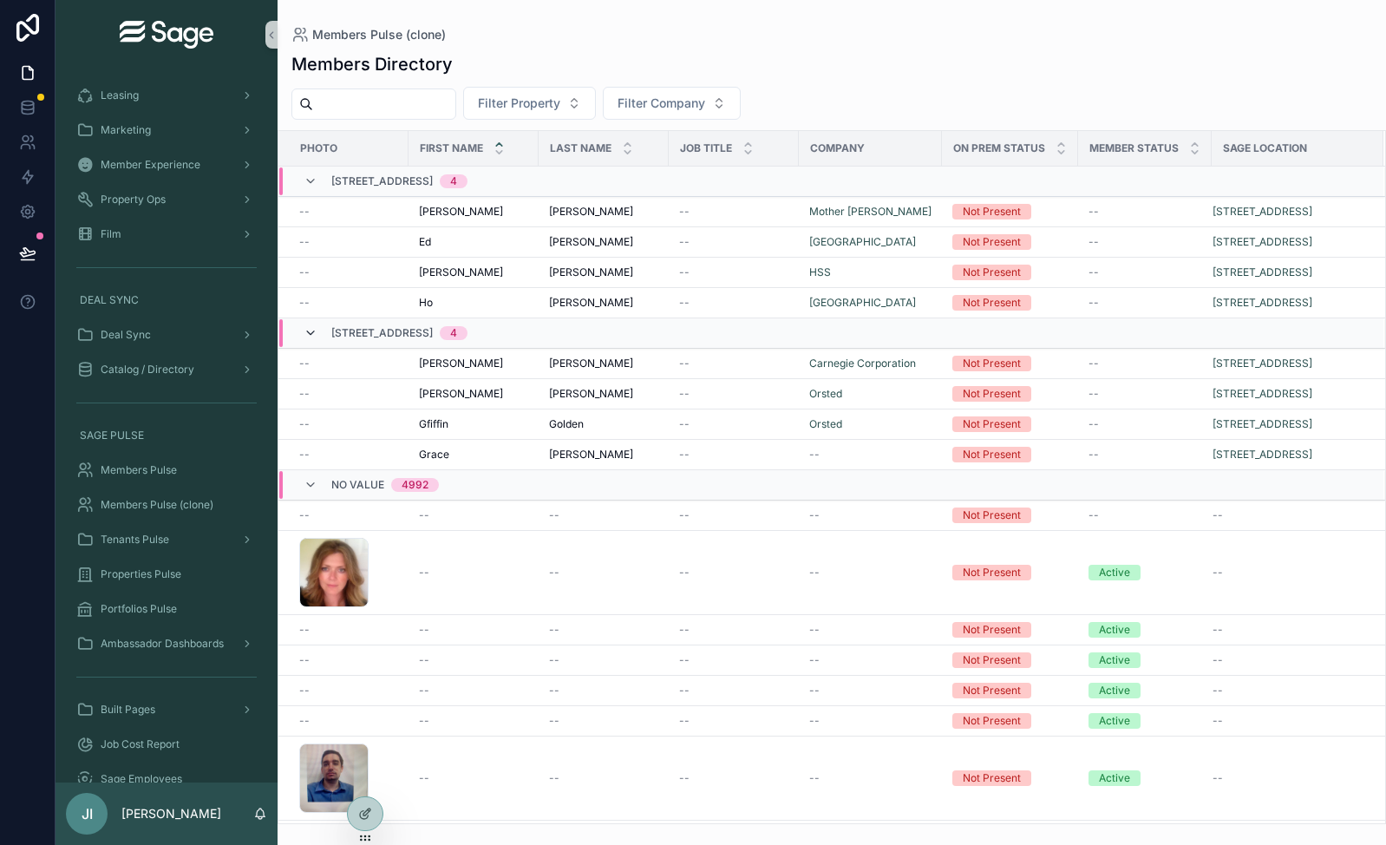
click at [313, 334] on icon "scrollable content" at bounding box center [311, 333] width 14 height 14
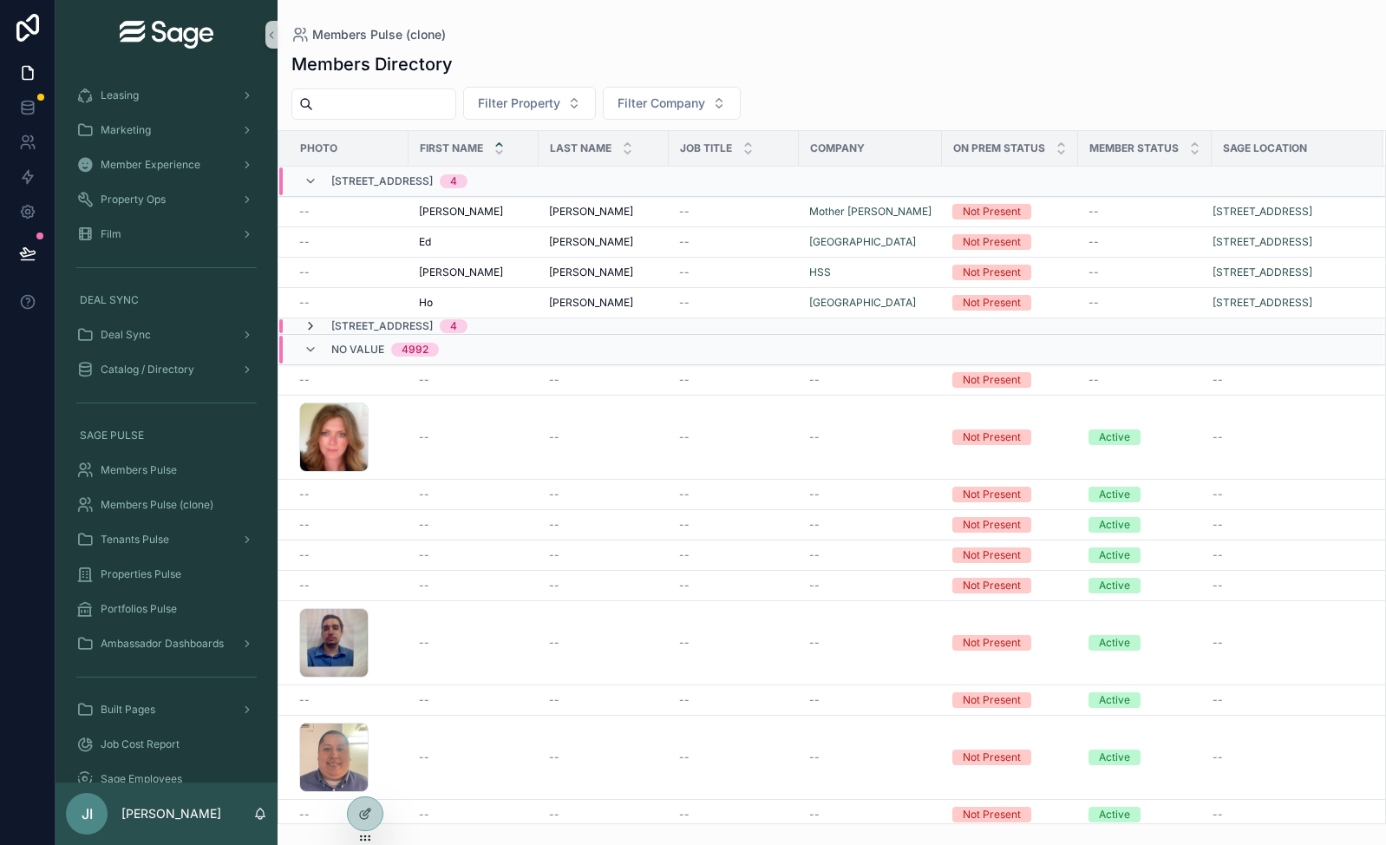
click at [311, 324] on icon "scrollable content" at bounding box center [311, 326] width 14 height 14
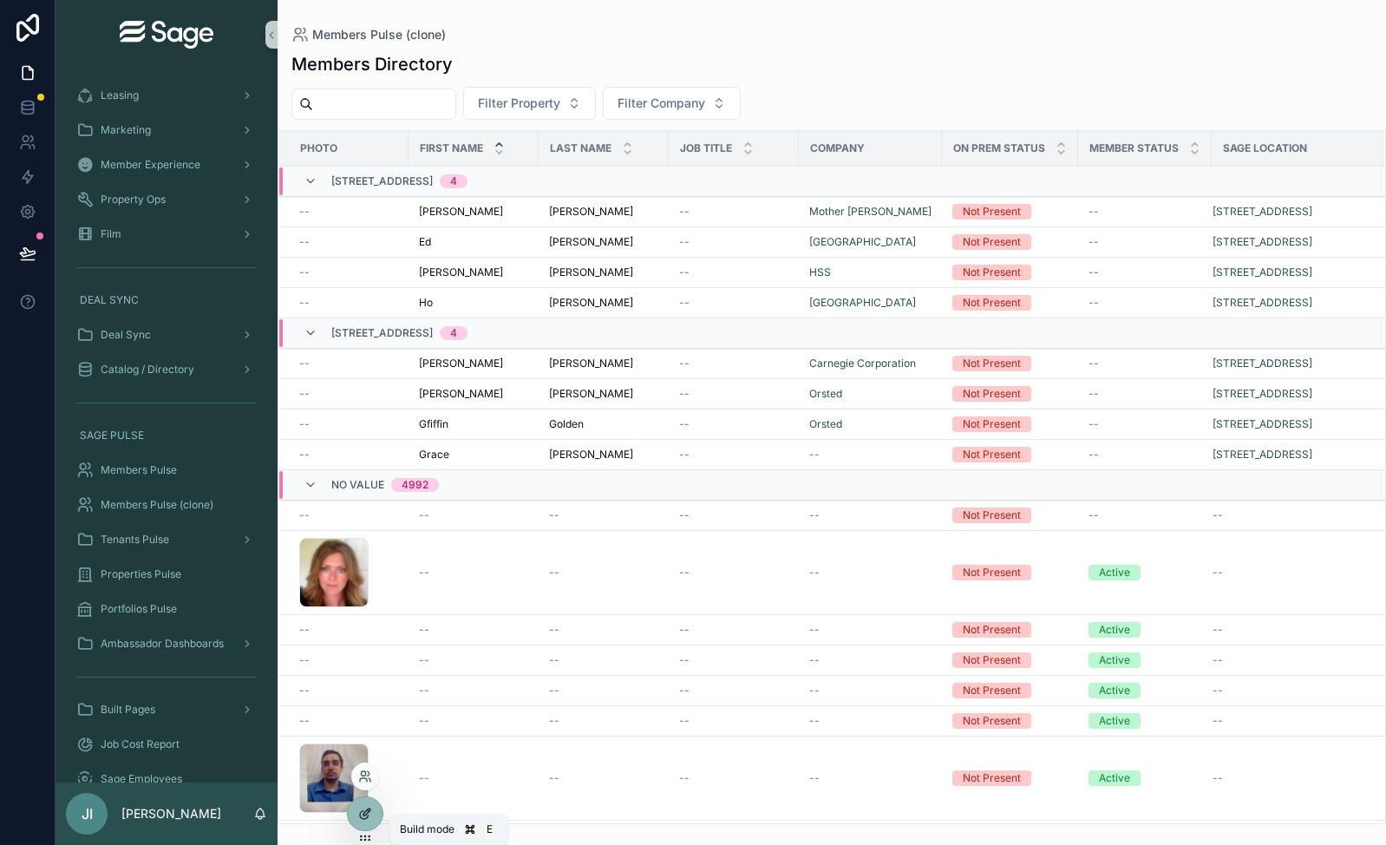
click at [365, 814] on icon at bounding box center [365, 813] width 14 height 14
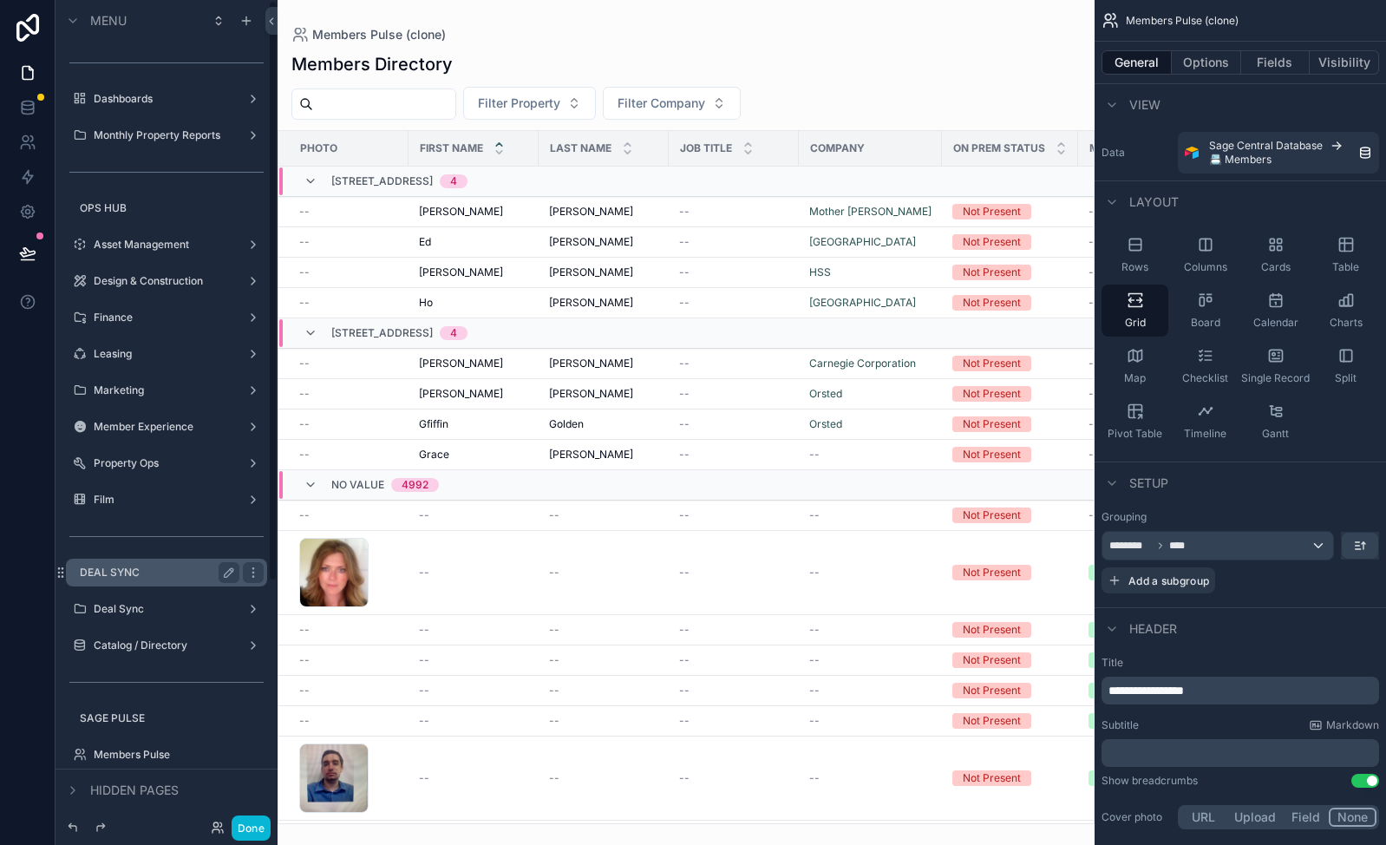
scroll to position [343, 0]
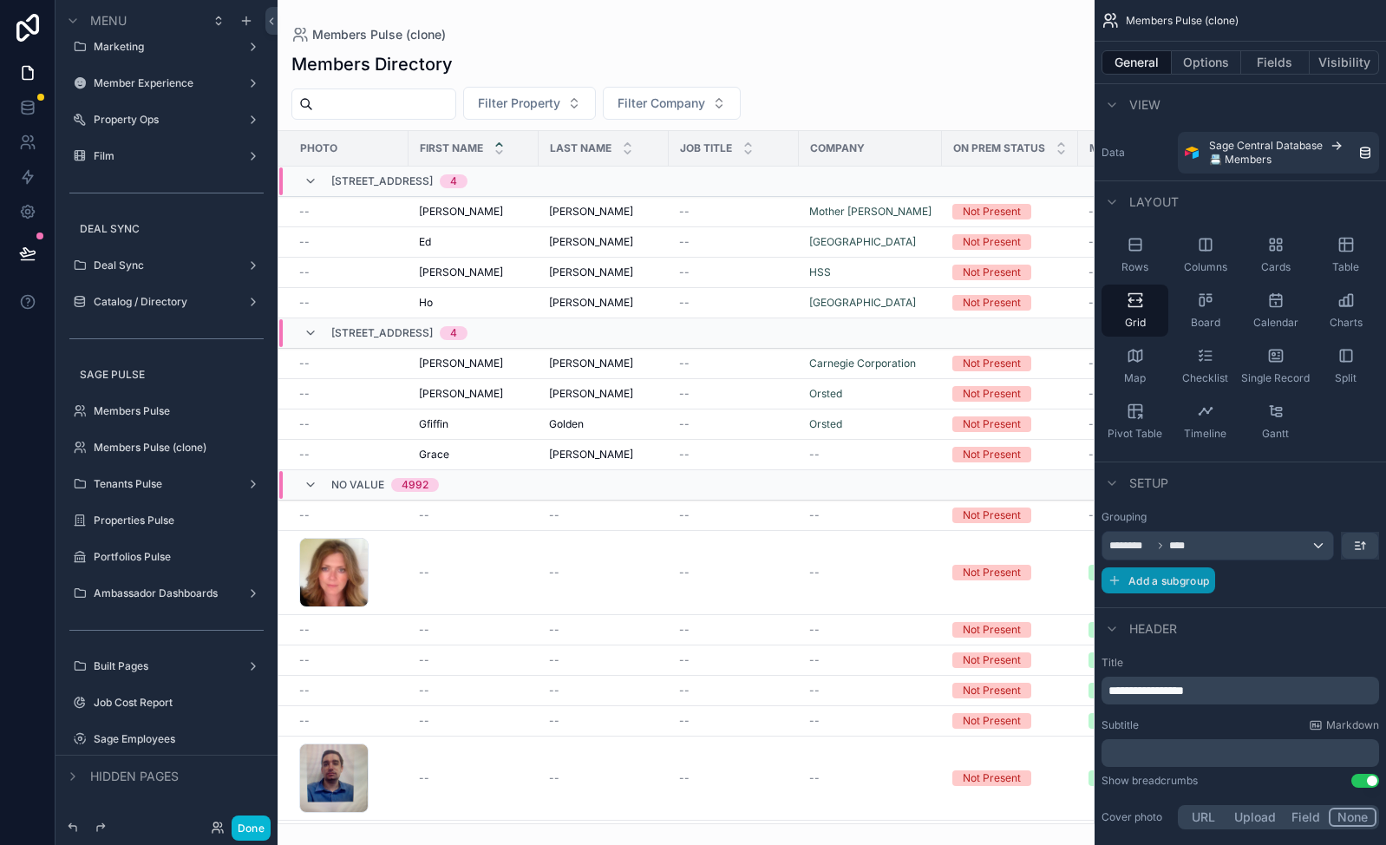
click at [1182, 582] on span "Add a subgroup" at bounding box center [1168, 580] width 81 height 13
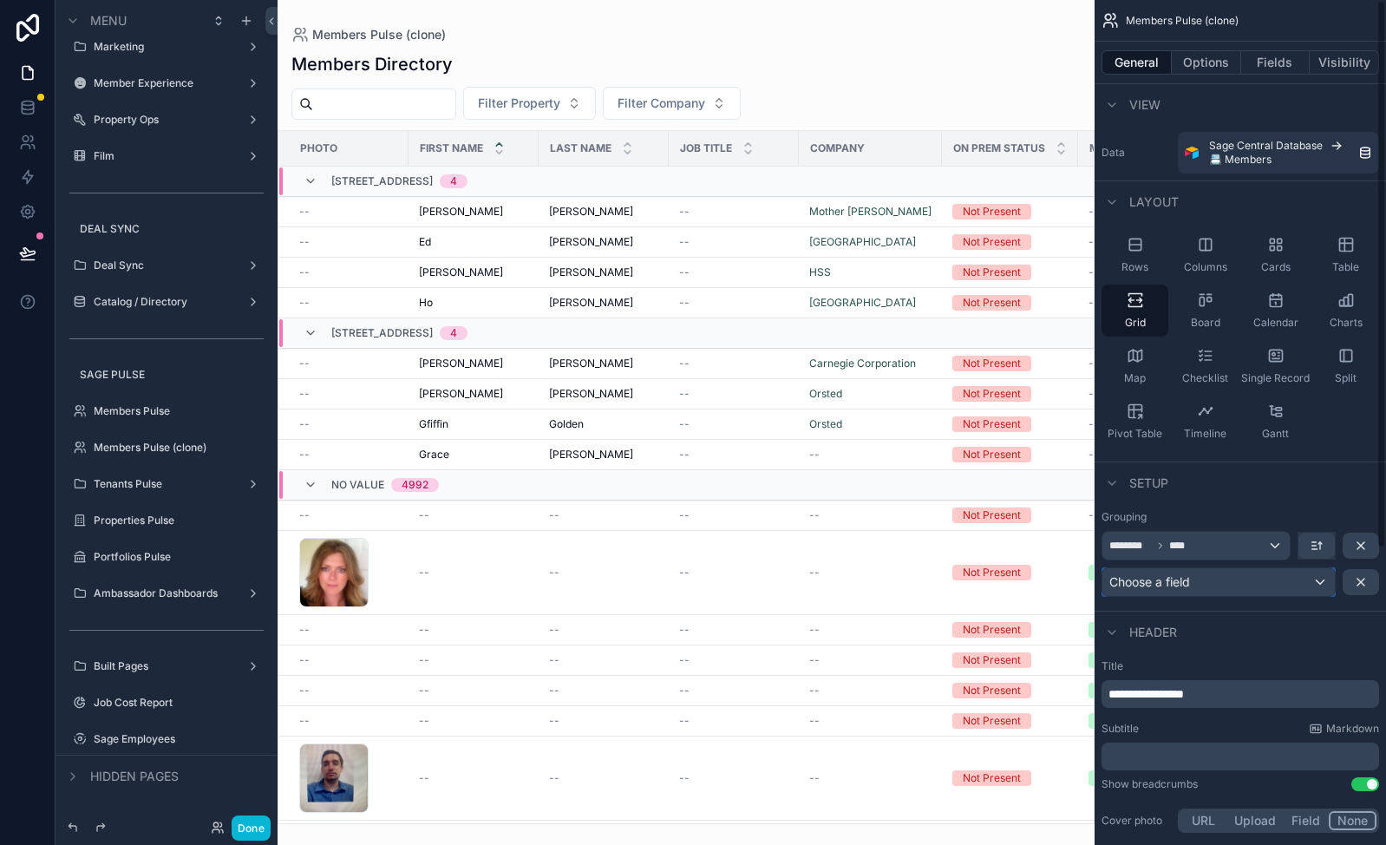
click at [1211, 581] on div "Choose a field" at bounding box center [1218, 582] width 232 height 28
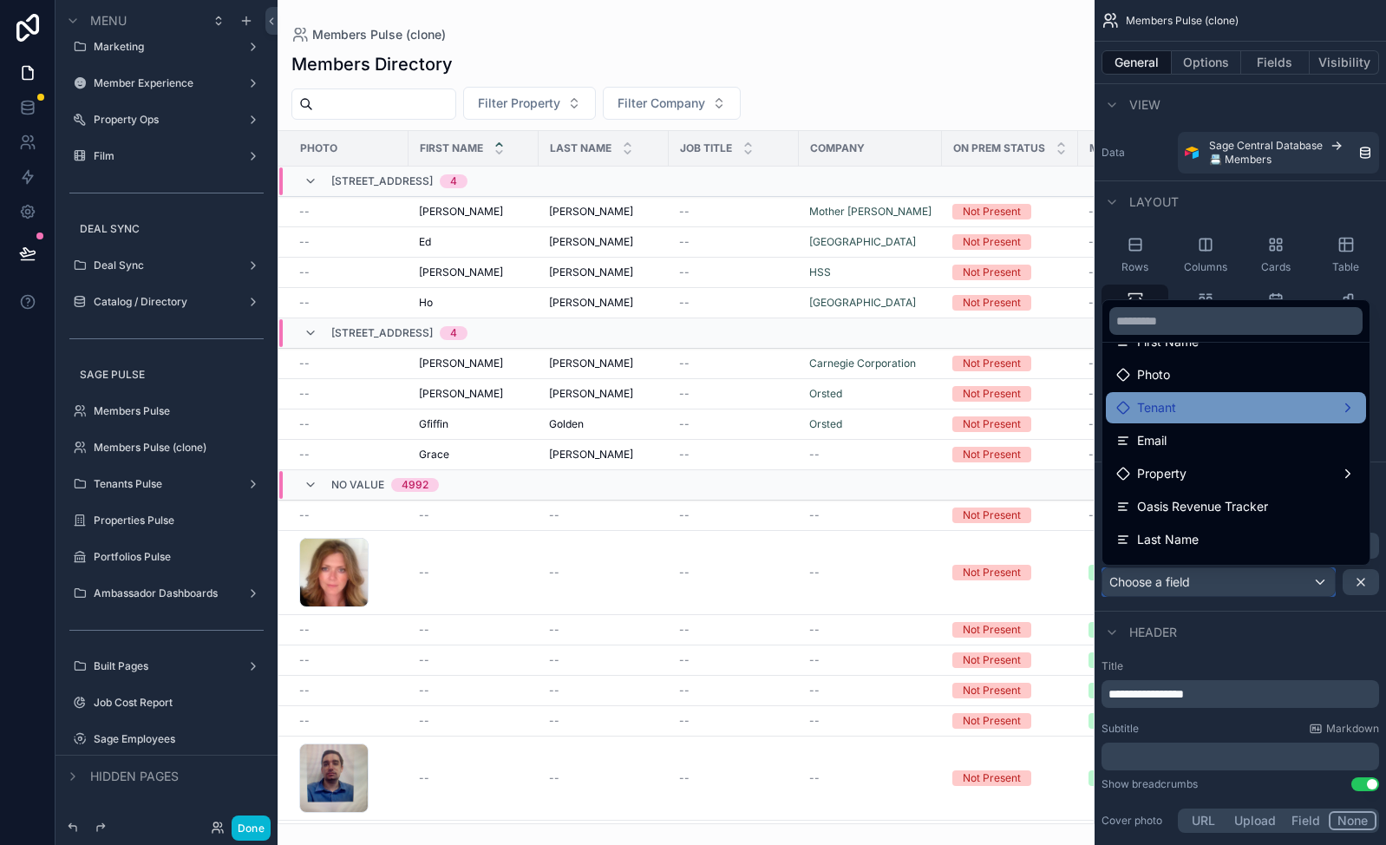
scroll to position [136, 0]
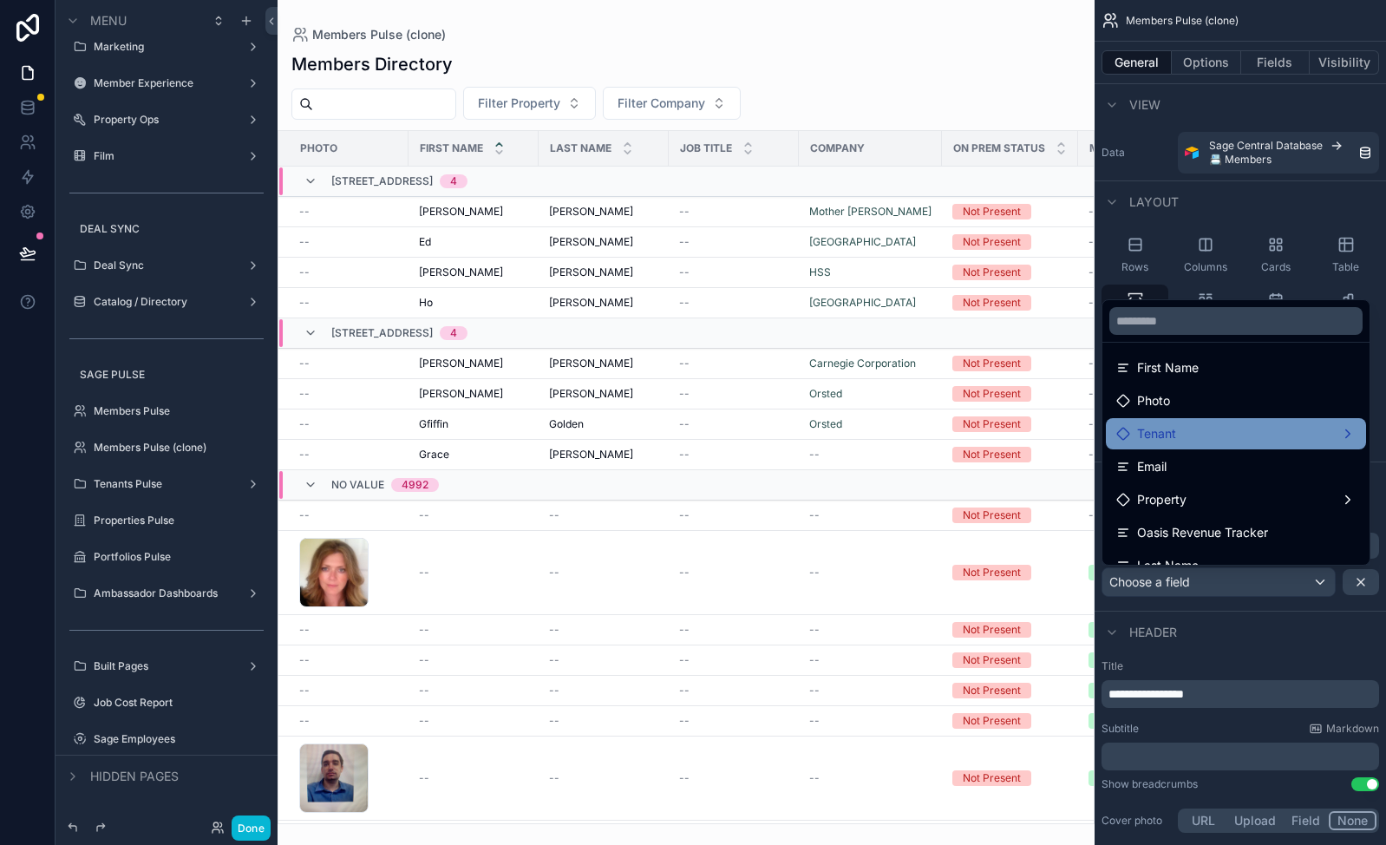
click at [1199, 428] on div "Tenant" at bounding box center [1235, 433] width 239 height 21
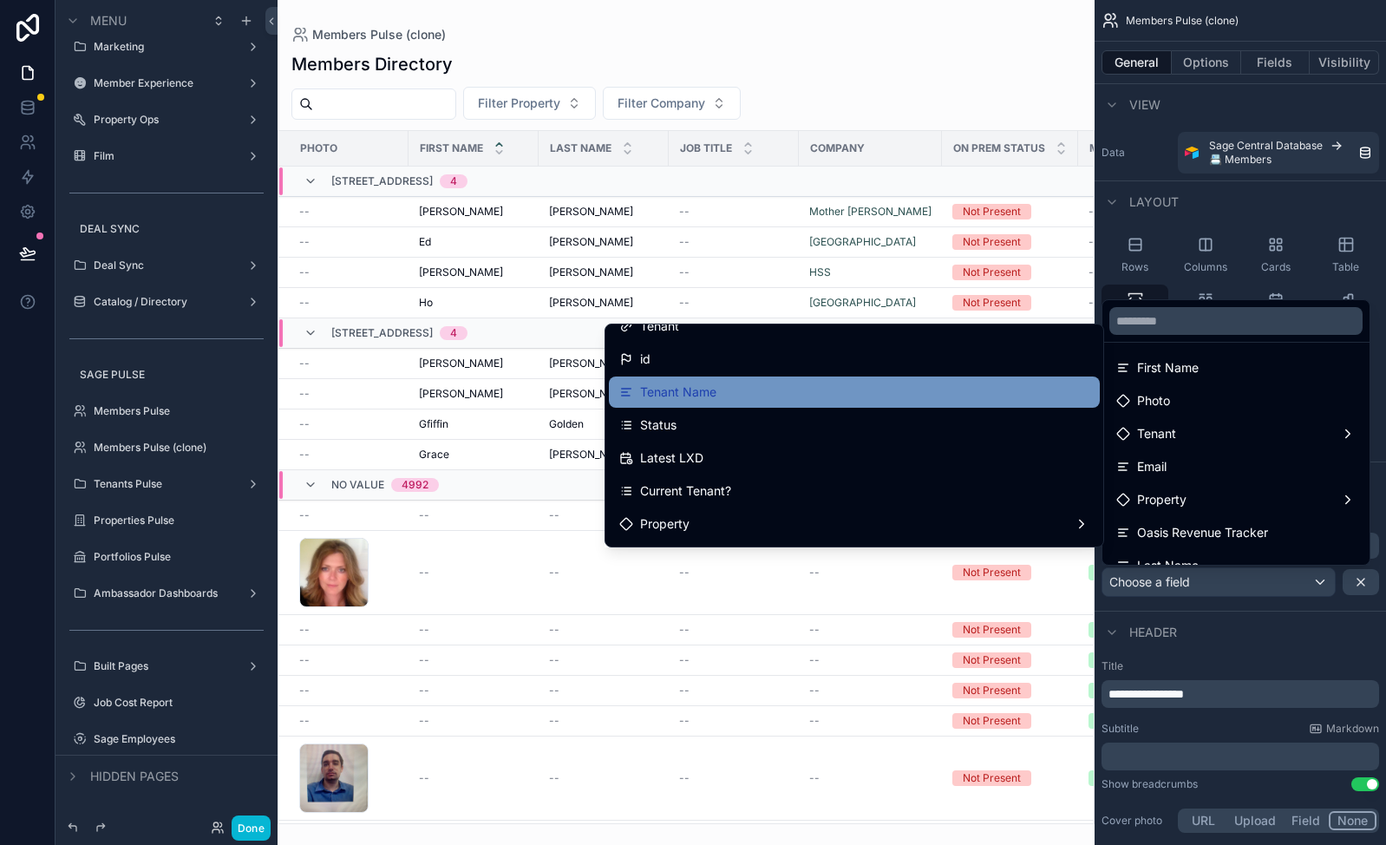
scroll to position [0, 0]
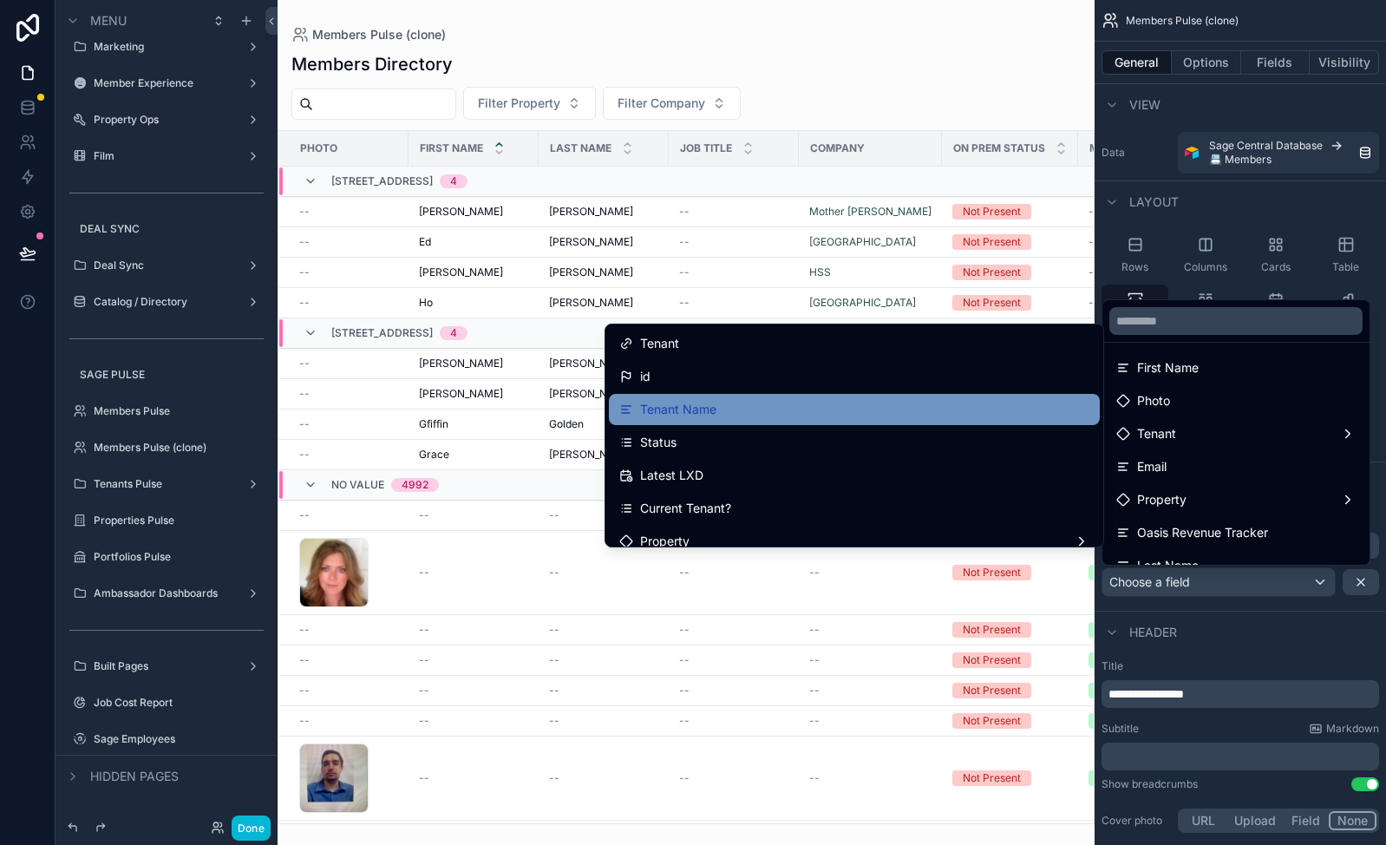
click at [746, 409] on div "Tenant Name" at bounding box center [854, 409] width 470 height 21
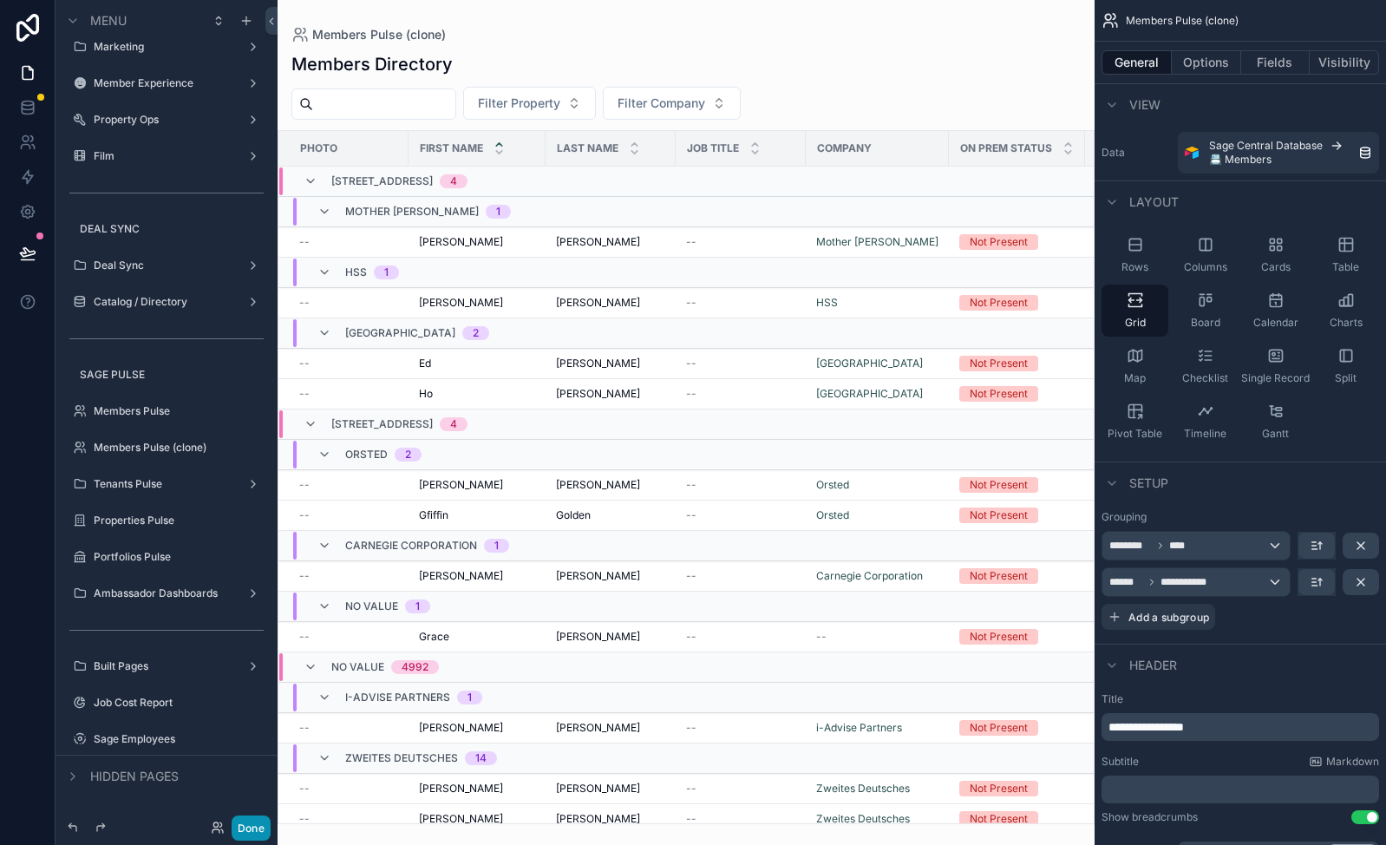
click at [259, 814] on button "Done" at bounding box center [251, 827] width 39 height 25
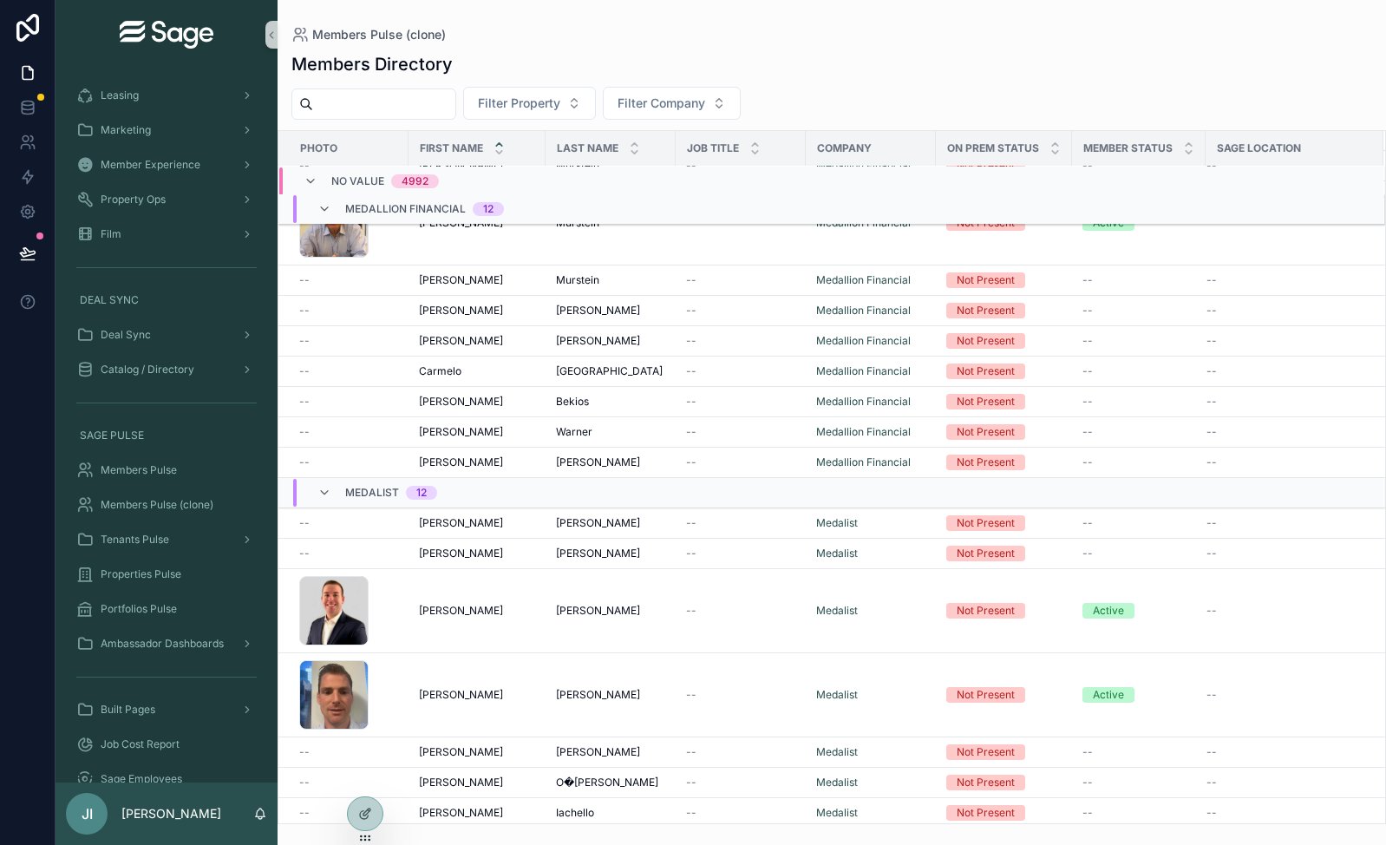
scroll to position [124437, 0]
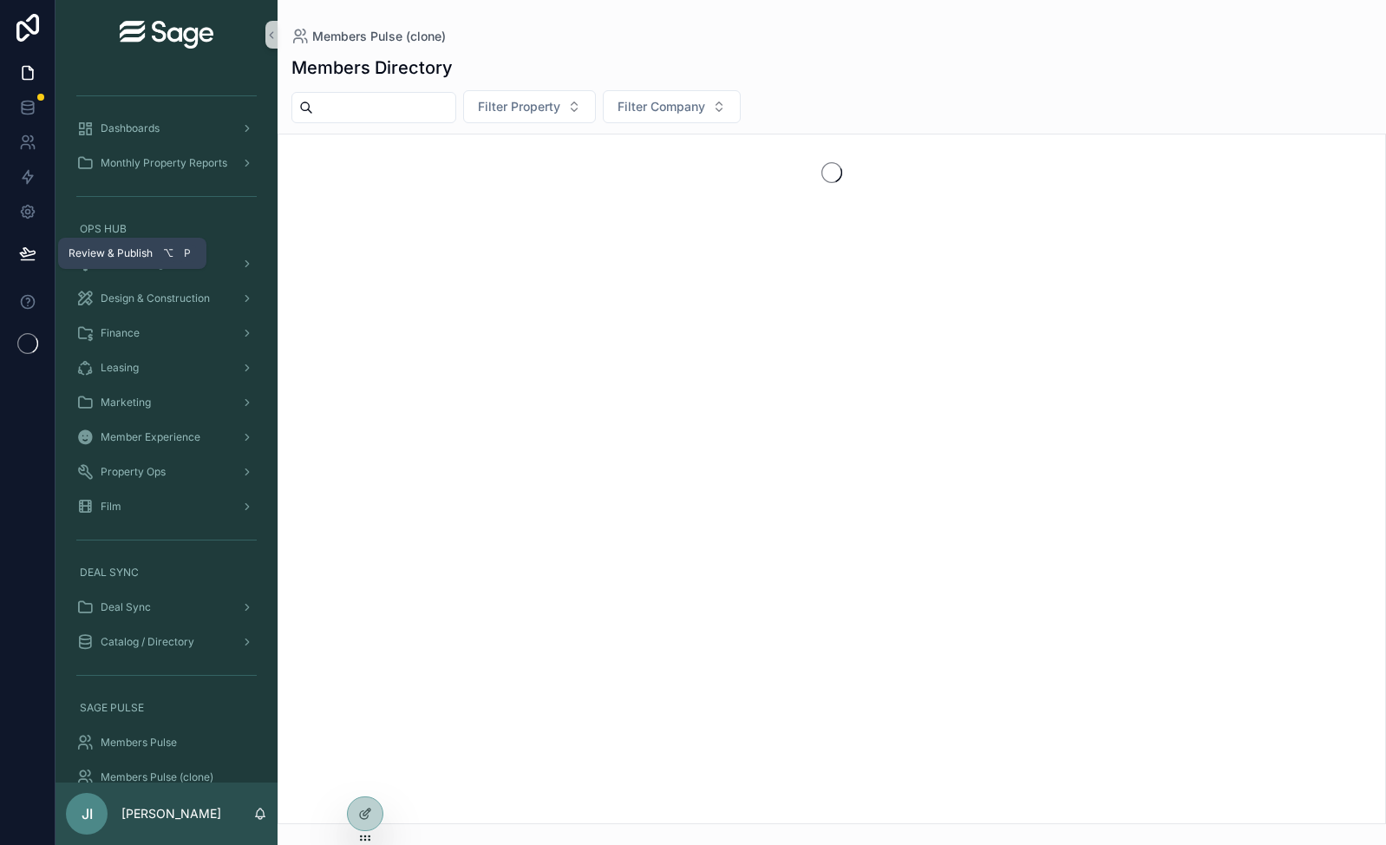
click at [30, 251] on icon at bounding box center [27, 253] width 17 height 17
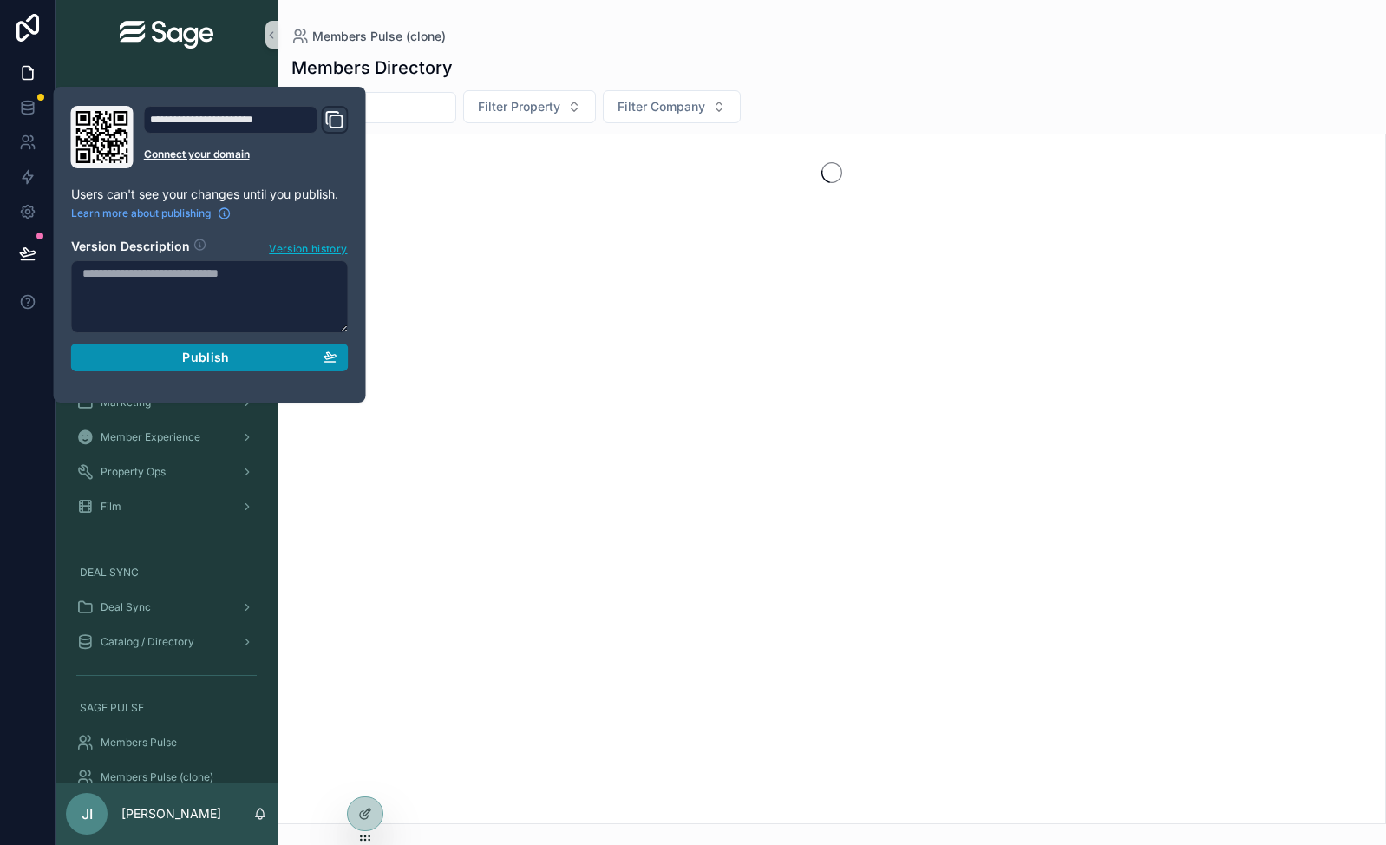
click at [156, 361] on div "Publish" at bounding box center [209, 357] width 255 height 16
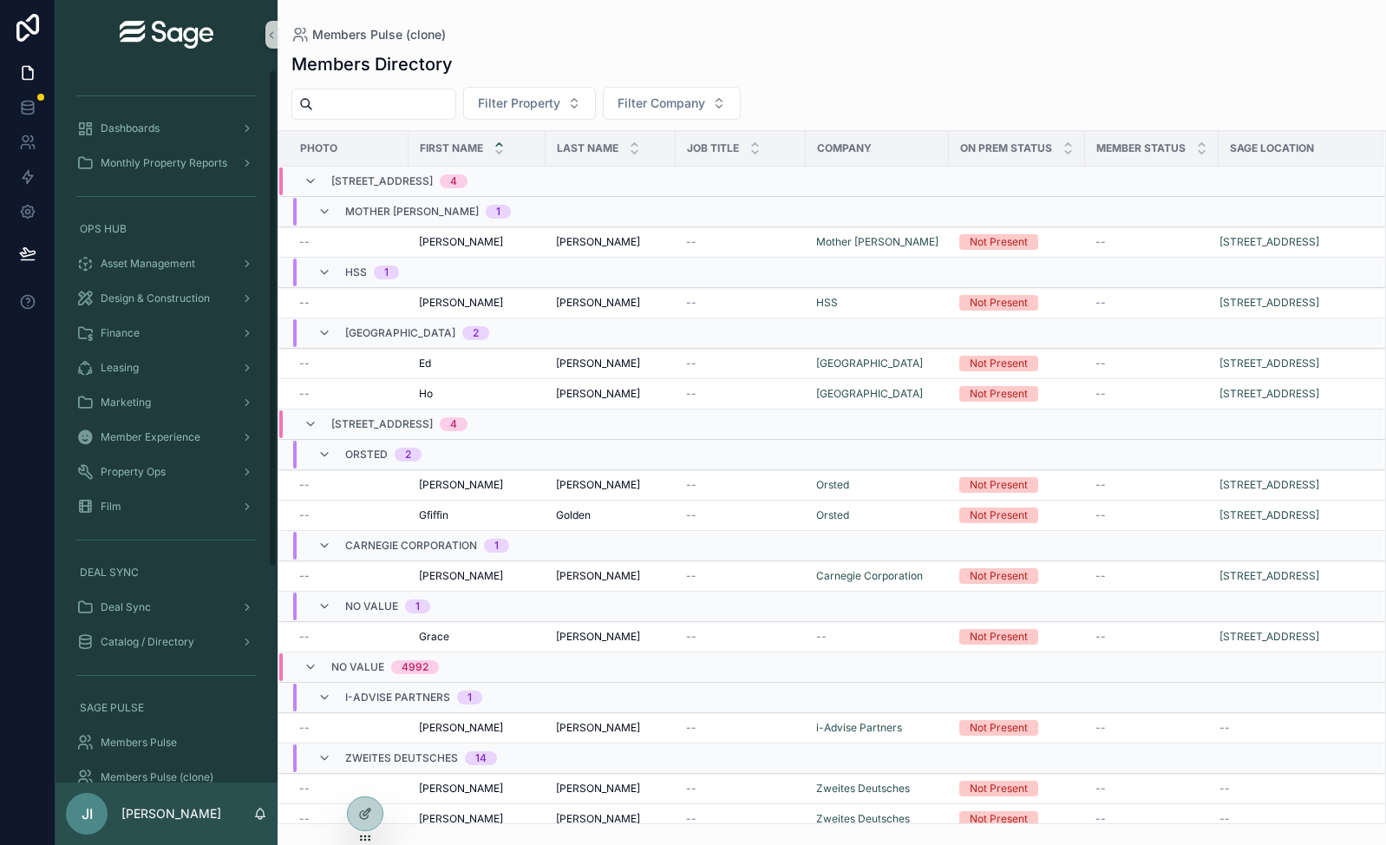
click at [621, 33] on div "Members Pulse (clone)" at bounding box center [831, 35] width 1081 height 14
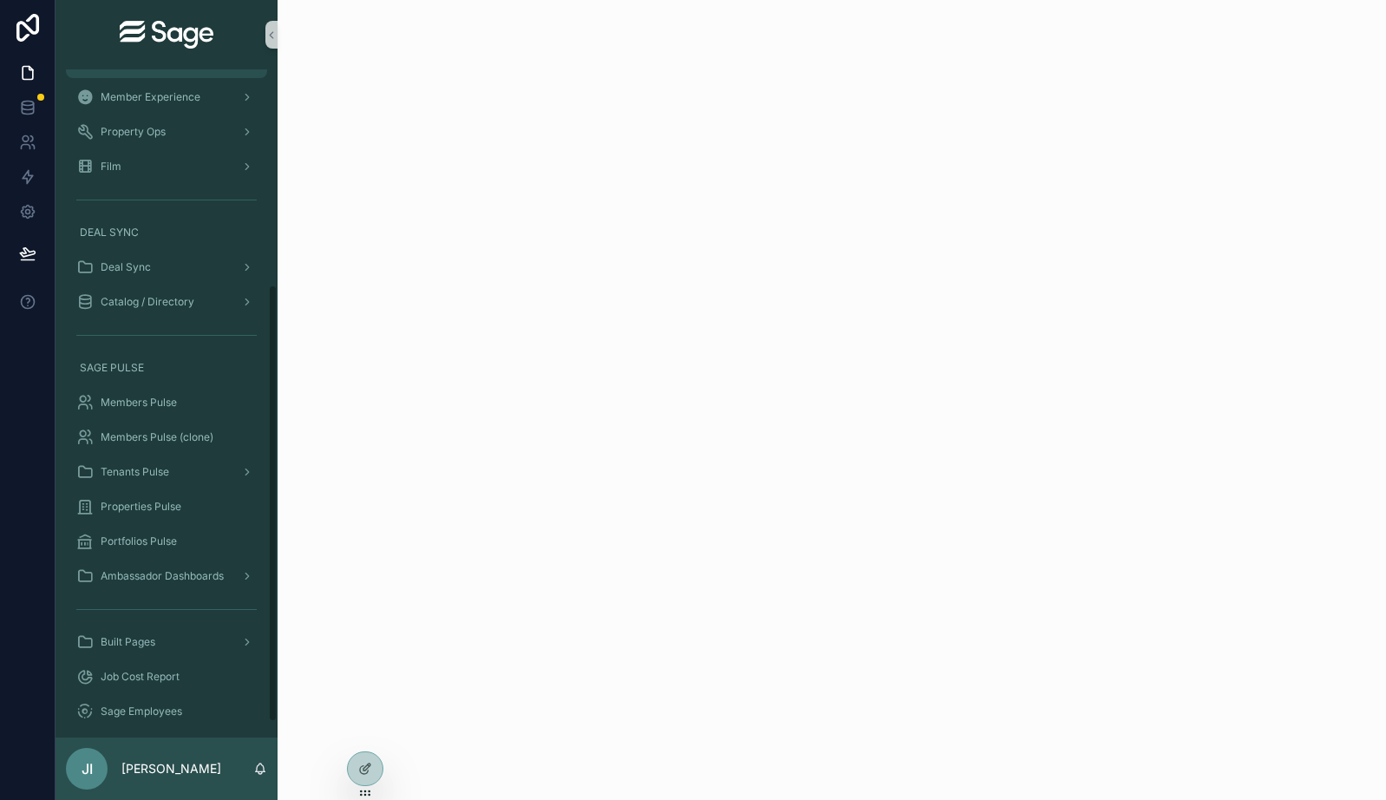
scroll to position [352, 0]
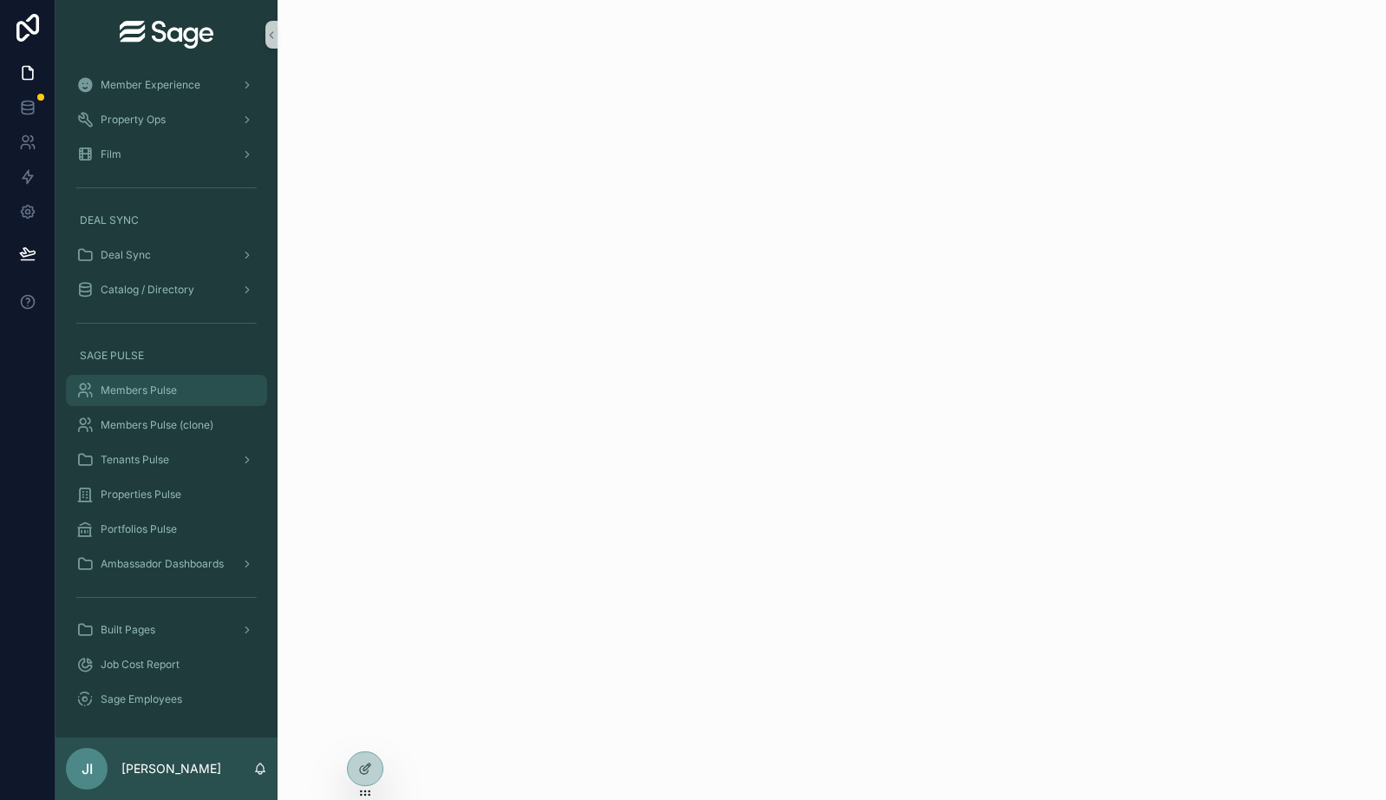
click at [170, 384] on span "Members Pulse" at bounding box center [139, 390] width 76 height 14
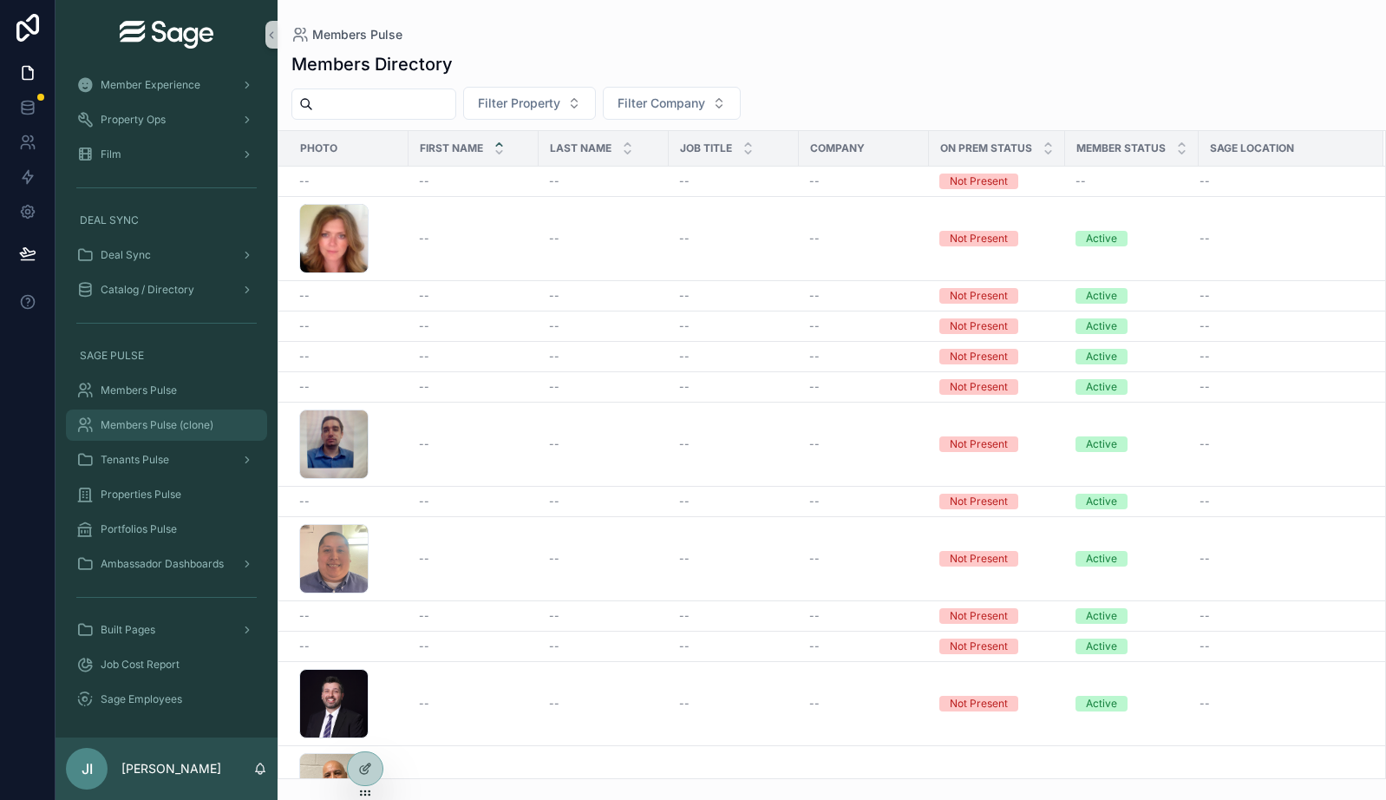
click at [174, 421] on span "Members Pulse (clone)" at bounding box center [157, 425] width 113 height 14
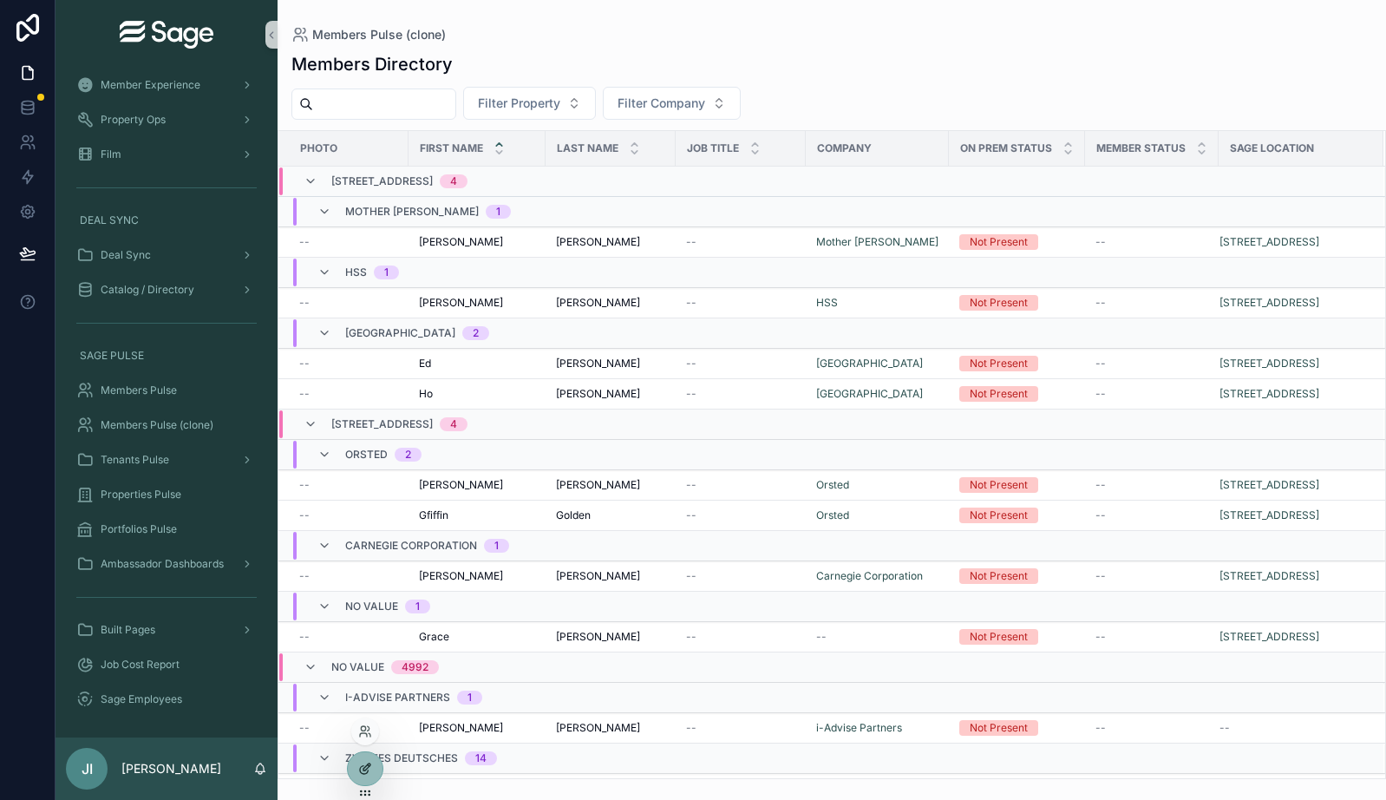
click at [366, 757] on div at bounding box center [365, 768] width 35 height 33
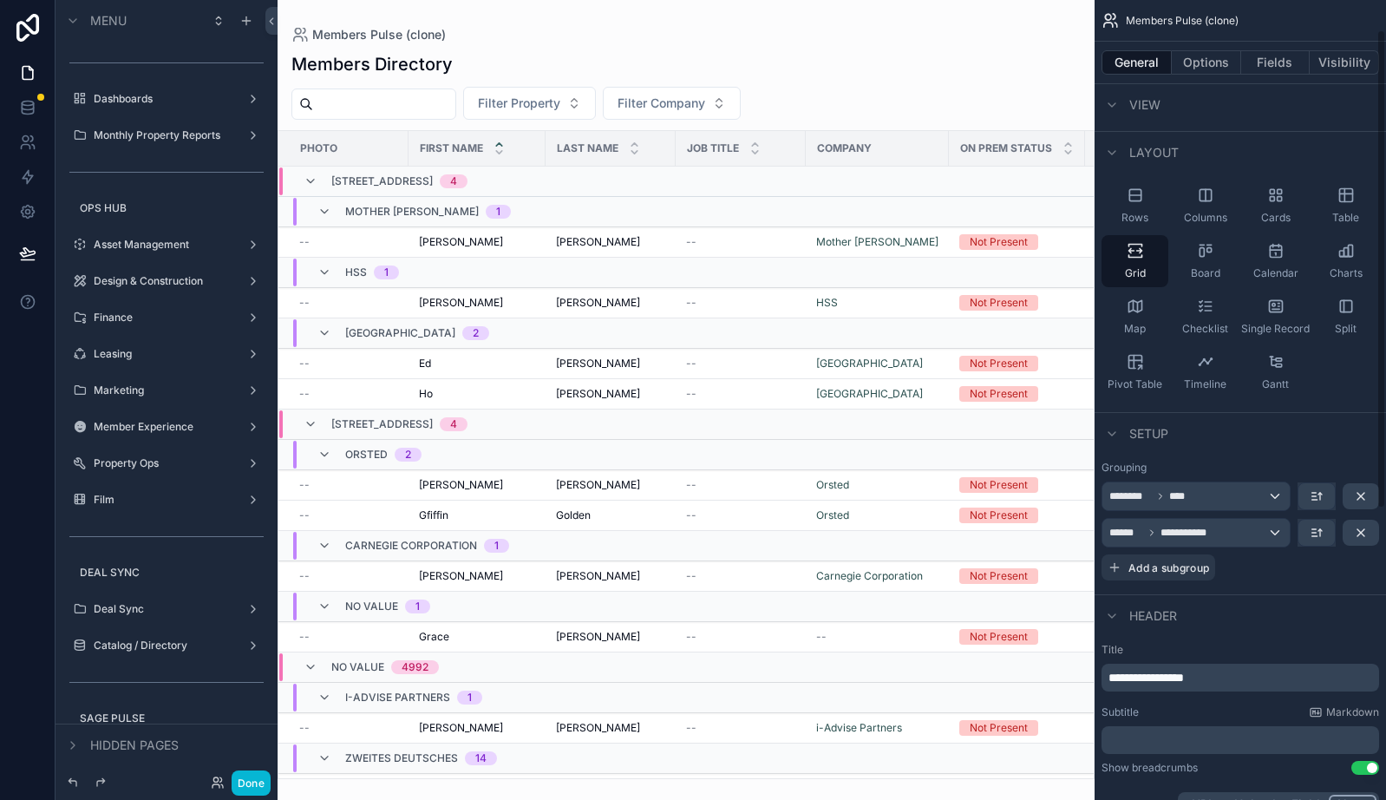
scroll to position [50, 0]
click at [249, 781] on button "Done" at bounding box center [251, 782] width 39 height 25
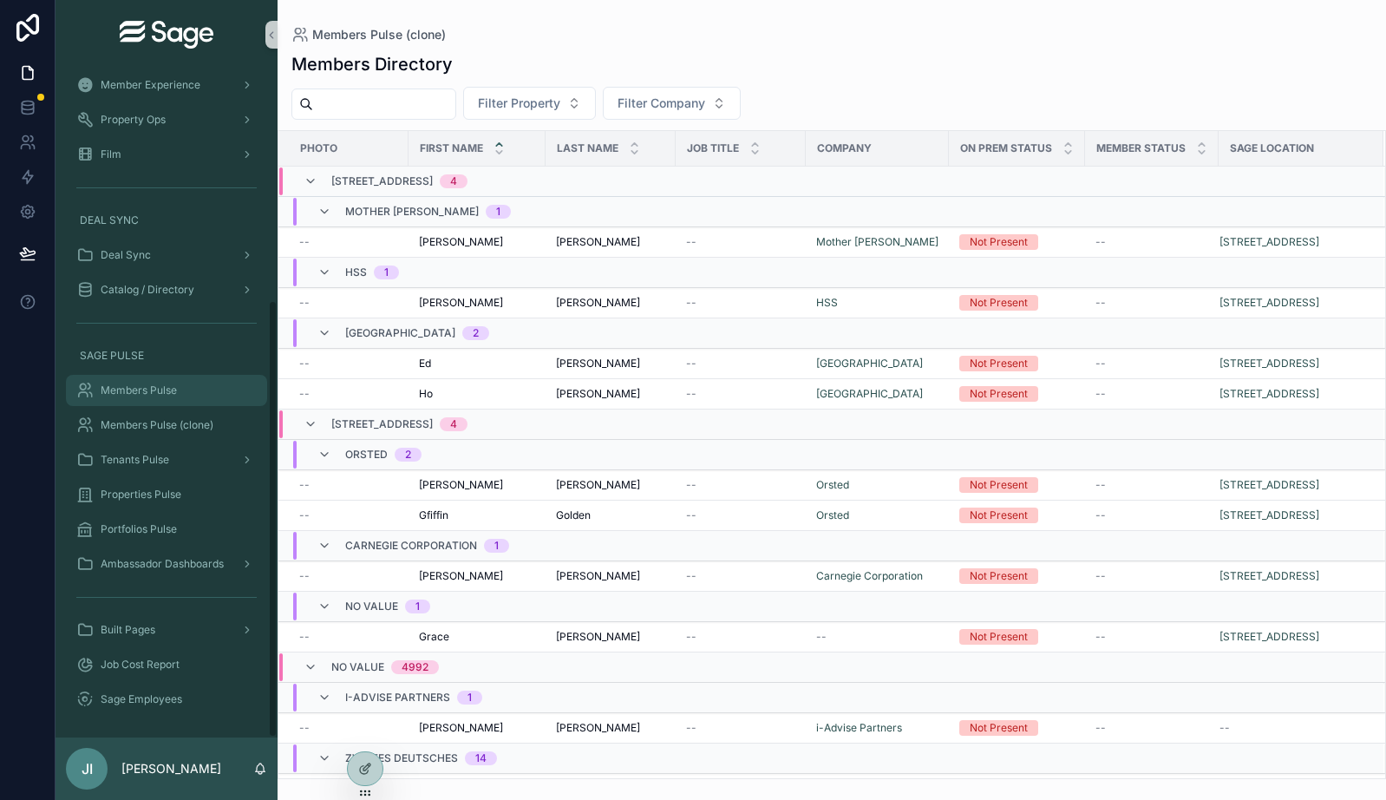
click at [160, 390] on span "Members Pulse" at bounding box center [139, 390] width 76 height 14
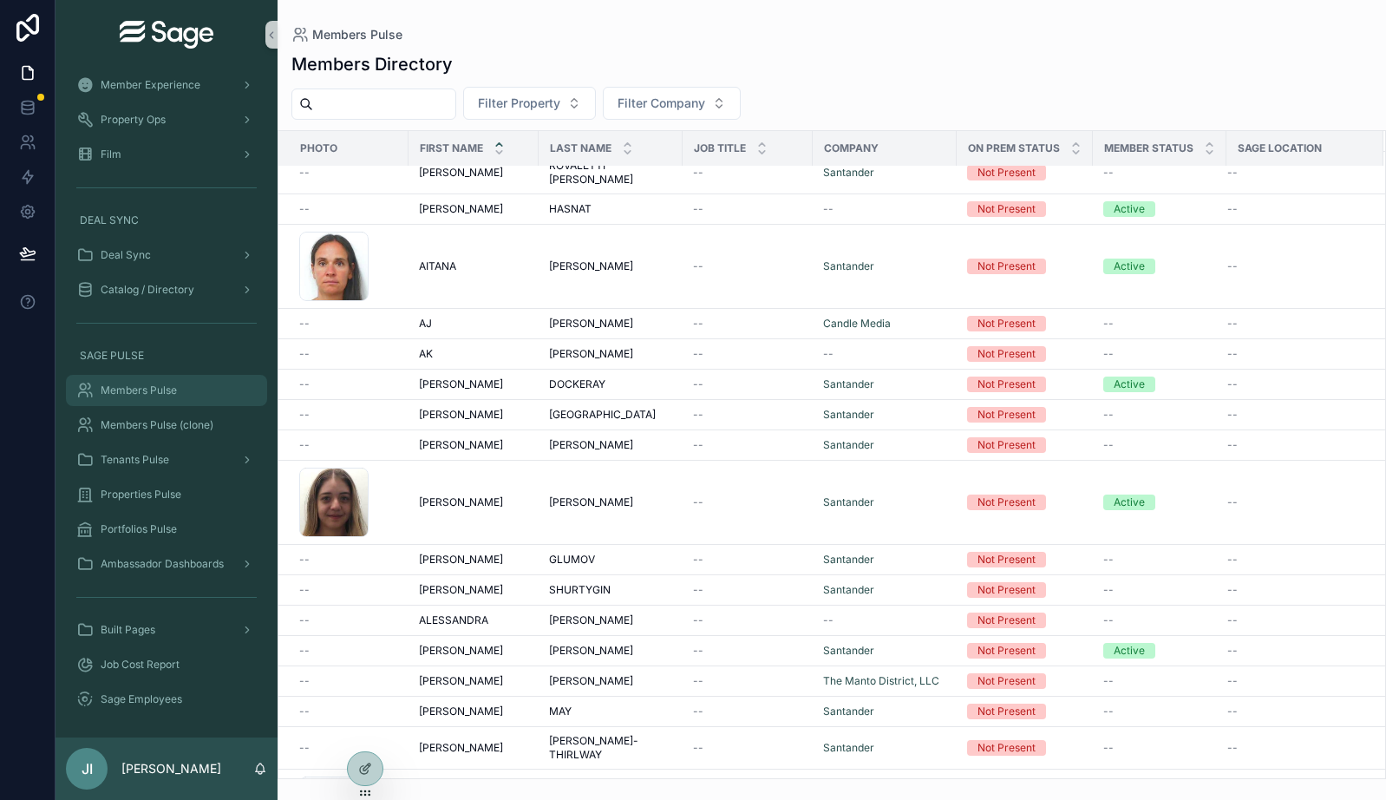
scroll to position [1325, 0]
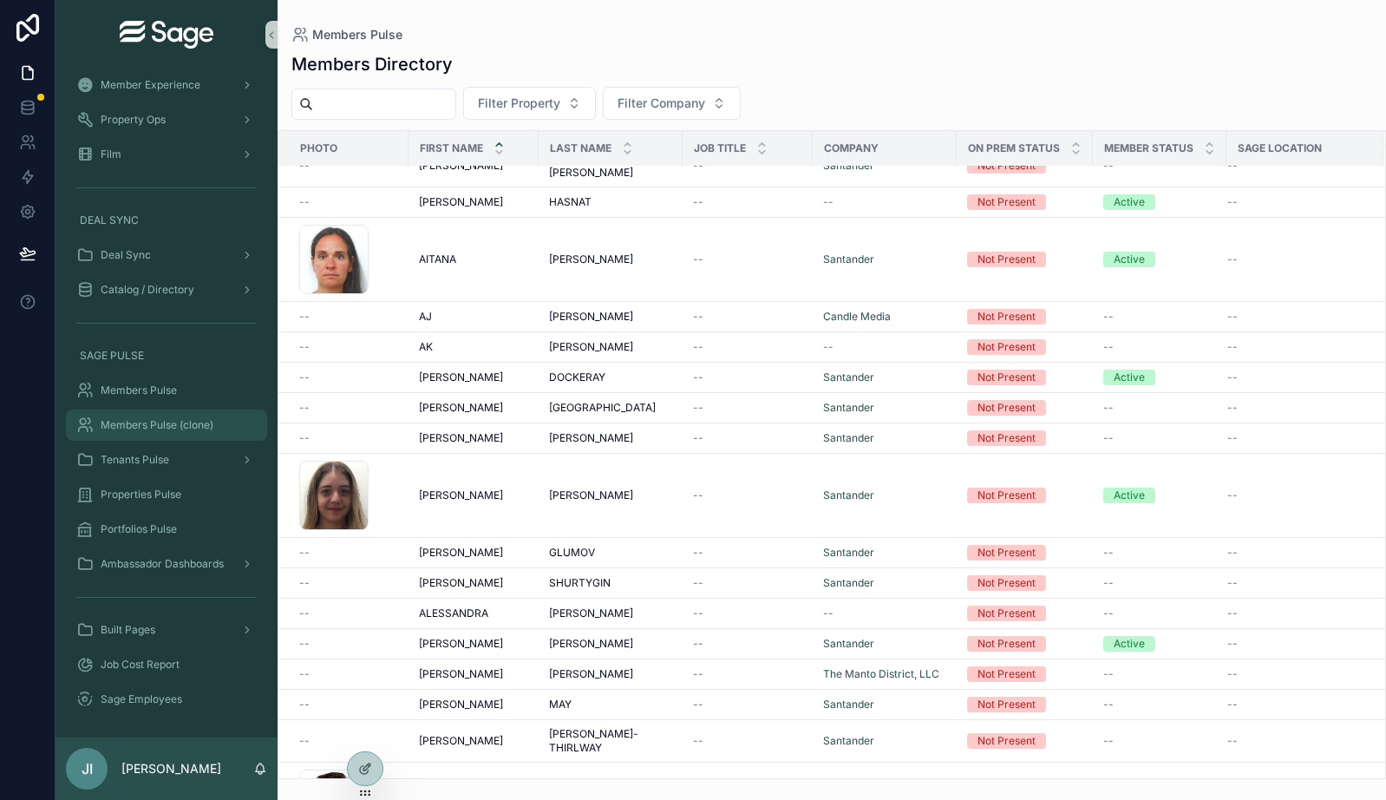
click at [180, 427] on span "Members Pulse (clone)" at bounding box center [157, 425] width 113 height 14
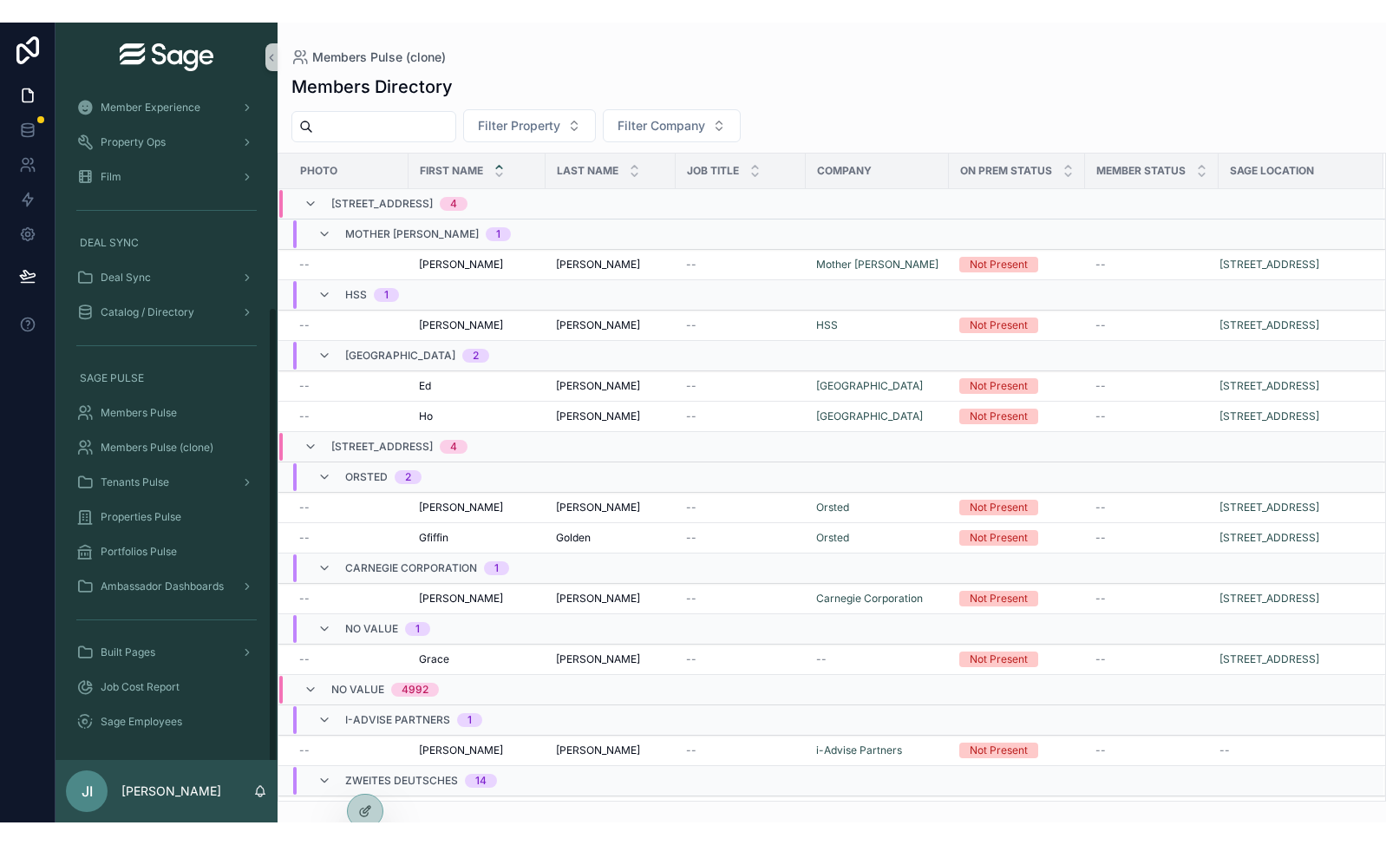
scroll to position [307, 0]
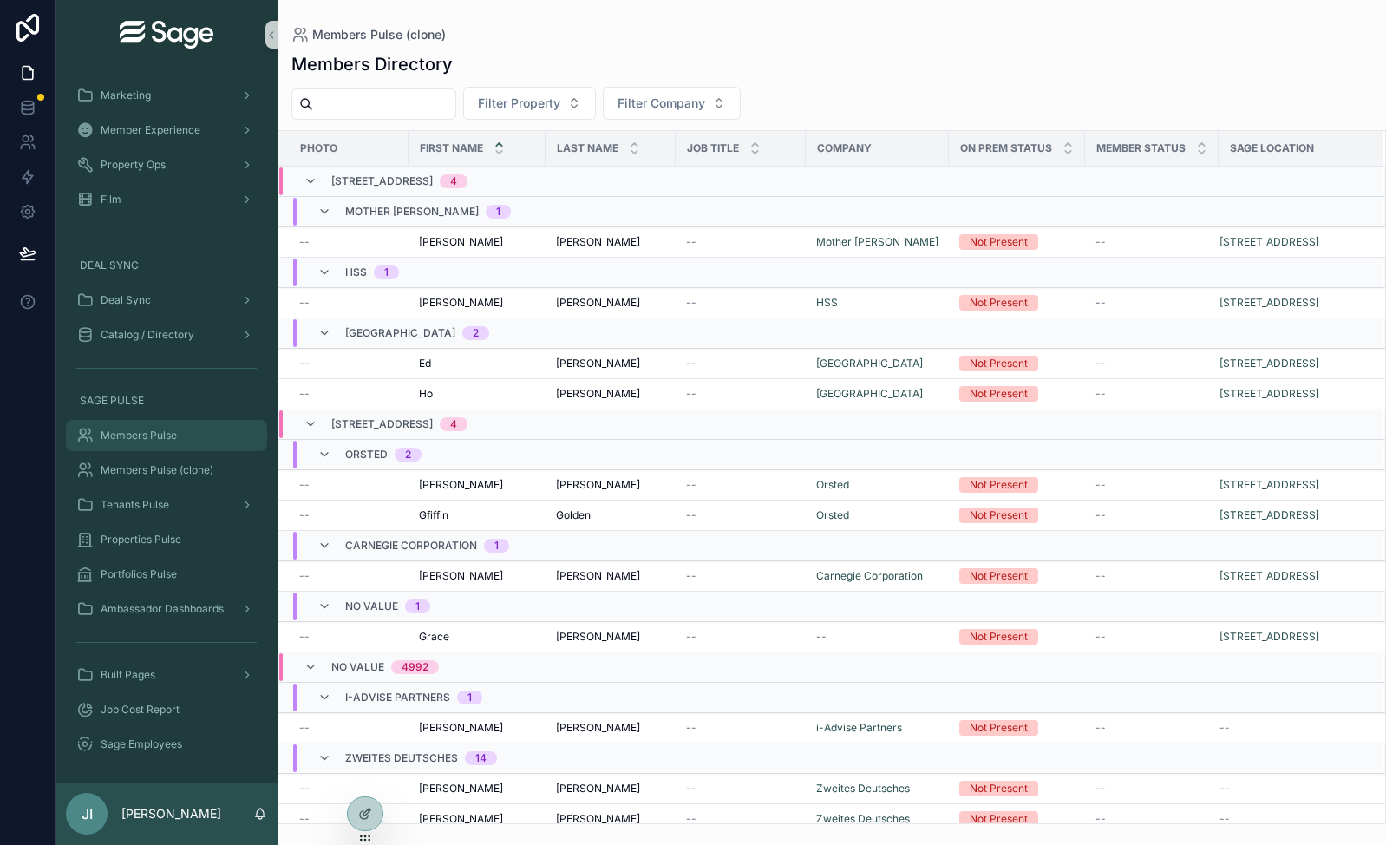
click at [169, 443] on div "Members Pulse" at bounding box center [166, 435] width 180 height 28
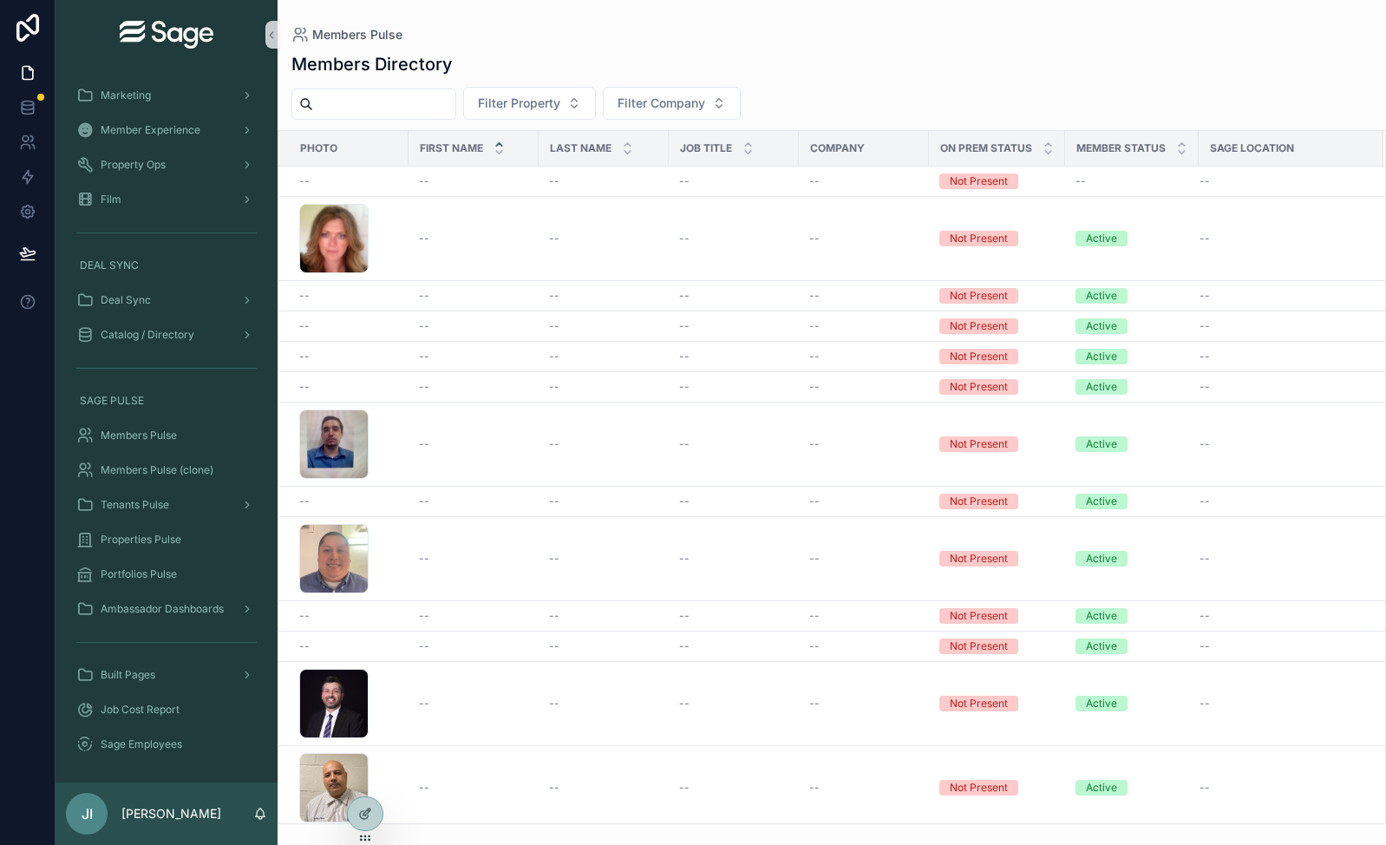
click at [415, 101] on input "scrollable content" at bounding box center [384, 104] width 142 height 24
type input "****"
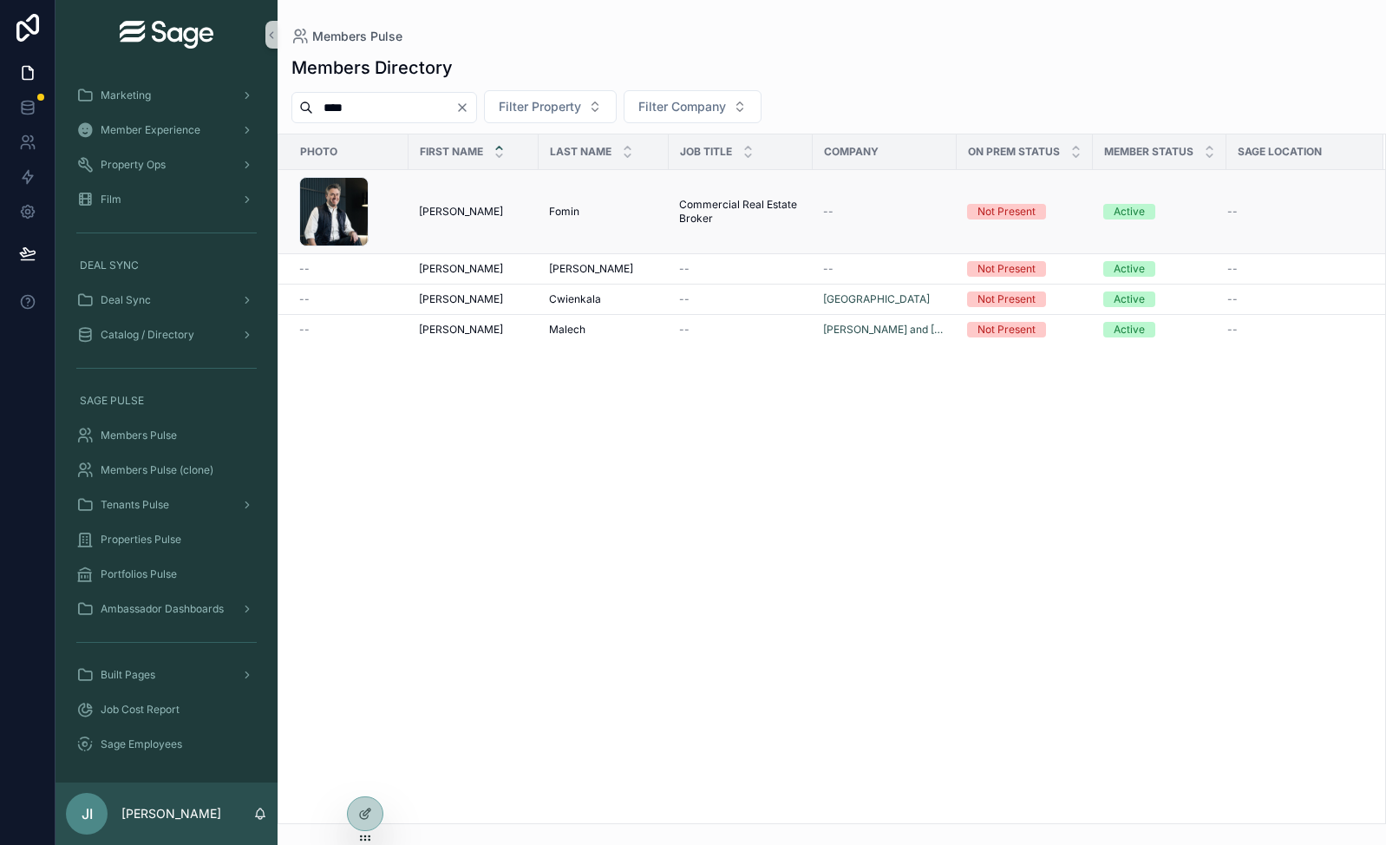
click at [491, 213] on div "Alec Alec" at bounding box center [473, 212] width 109 height 14
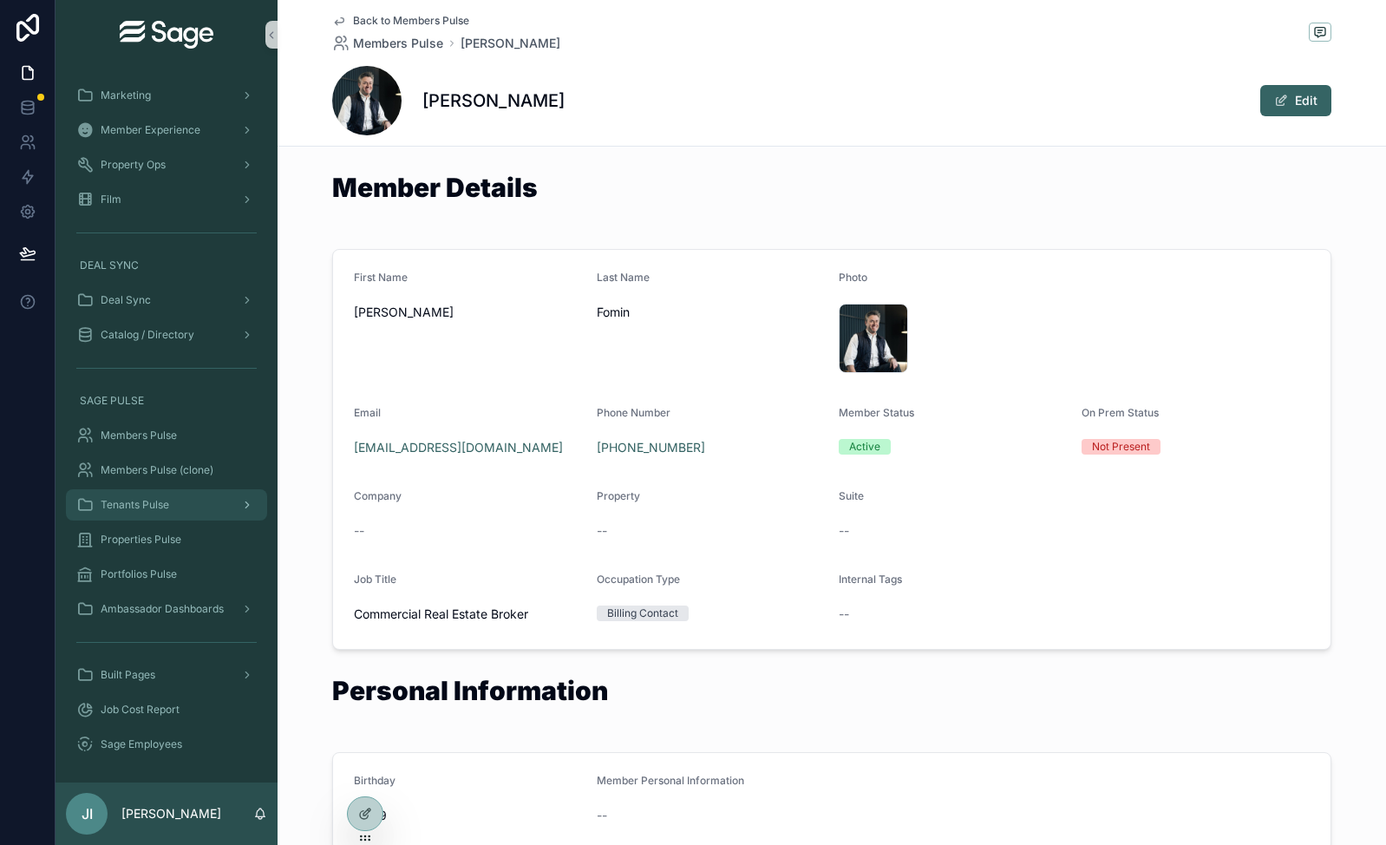
click at [180, 497] on div "Tenants Pulse" at bounding box center [166, 505] width 180 height 28
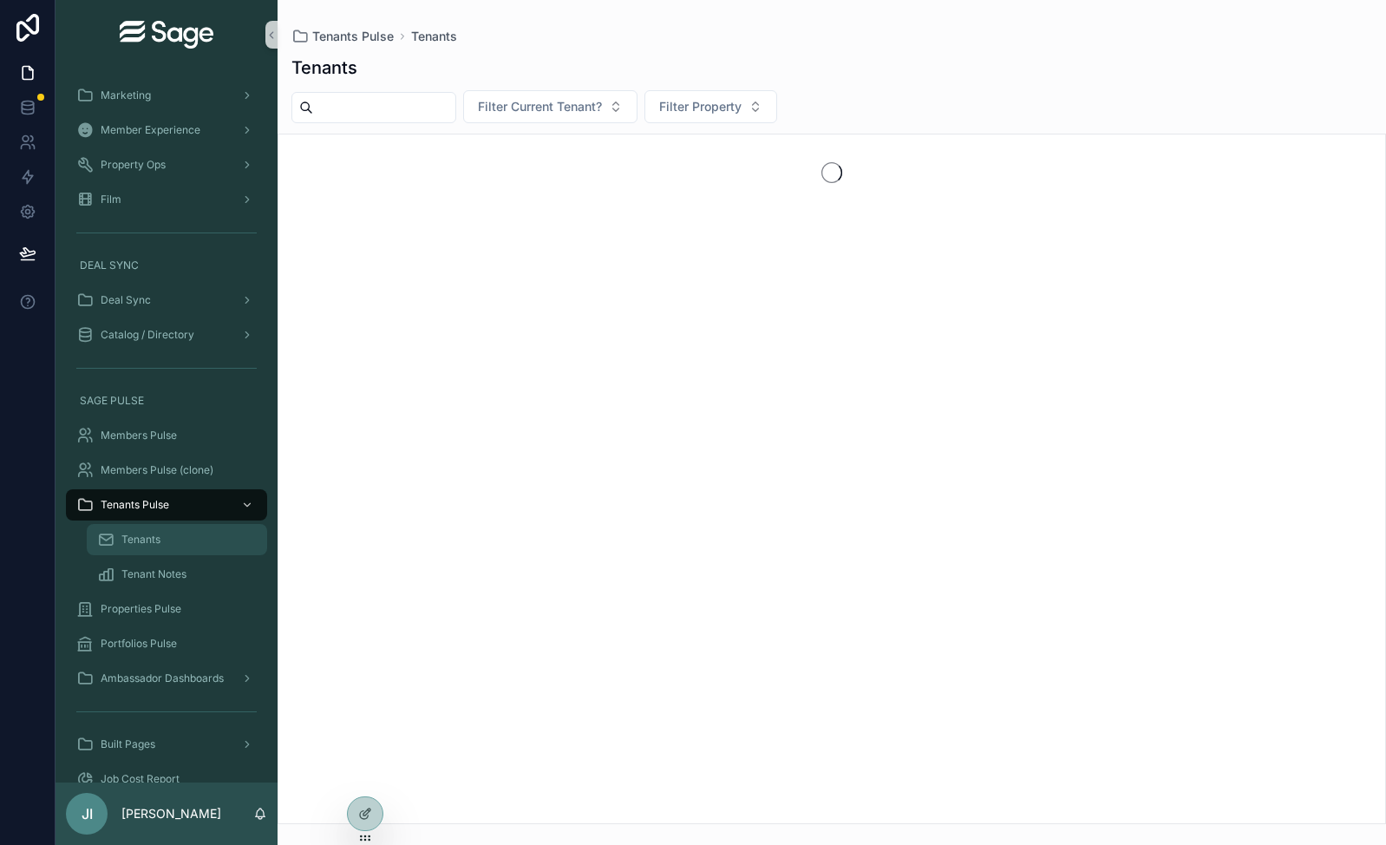
click at [166, 536] on div "Tenants" at bounding box center [177, 540] width 160 height 28
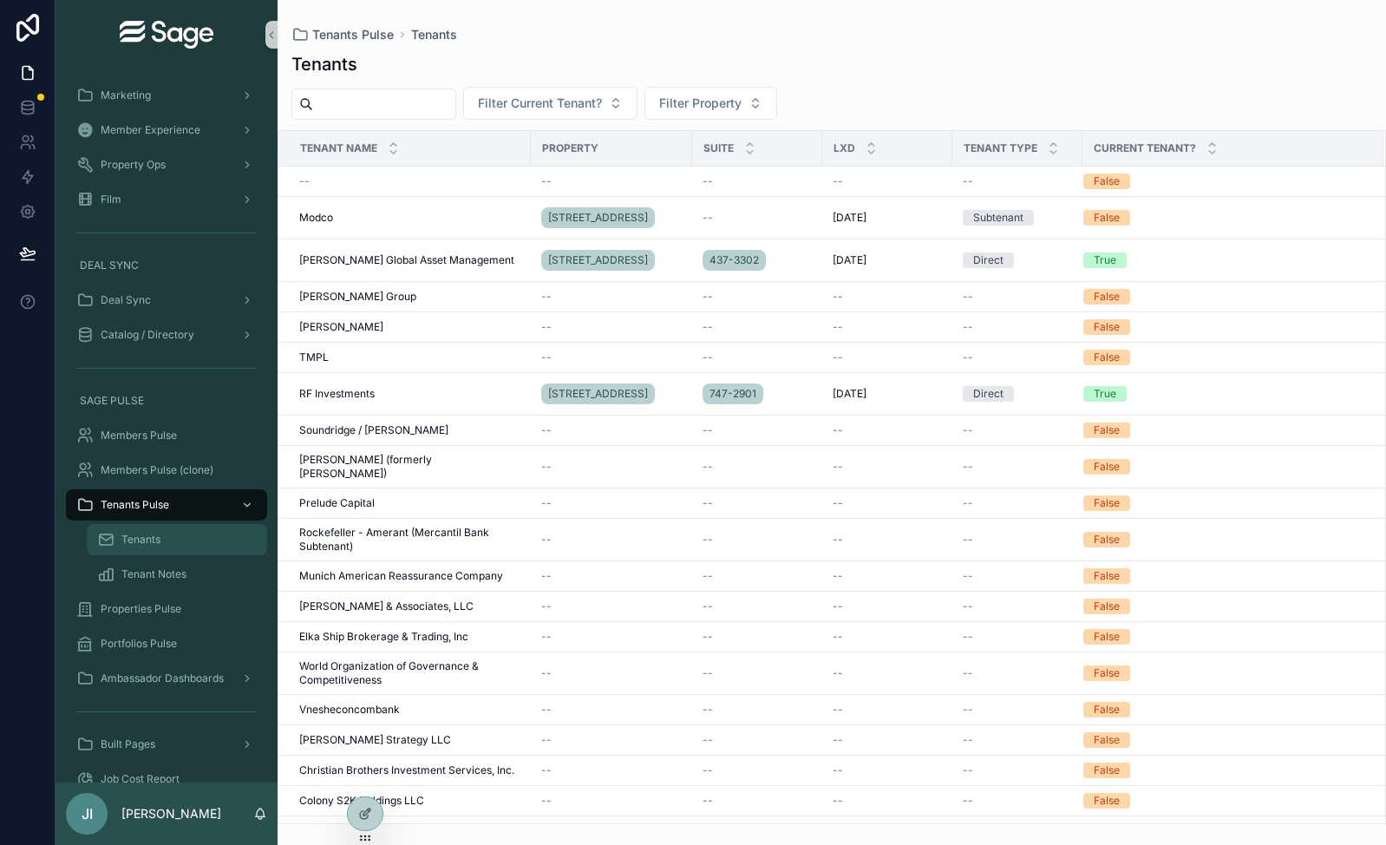
click at [166, 536] on div "Tenants" at bounding box center [177, 540] width 160 height 28
click at [422, 221] on div "Modco Modco" at bounding box center [409, 218] width 221 height 14
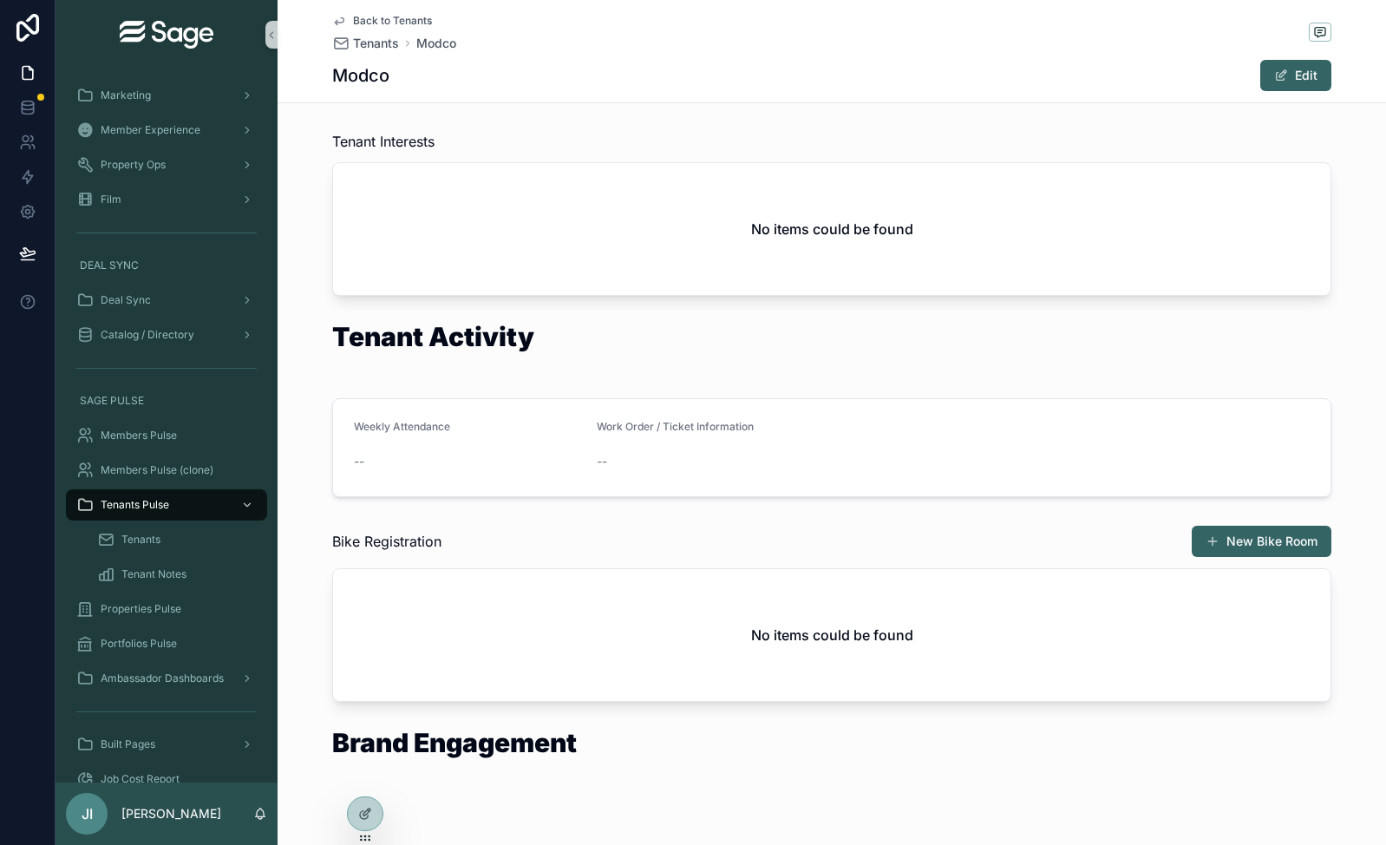
scroll to position [1227, 0]
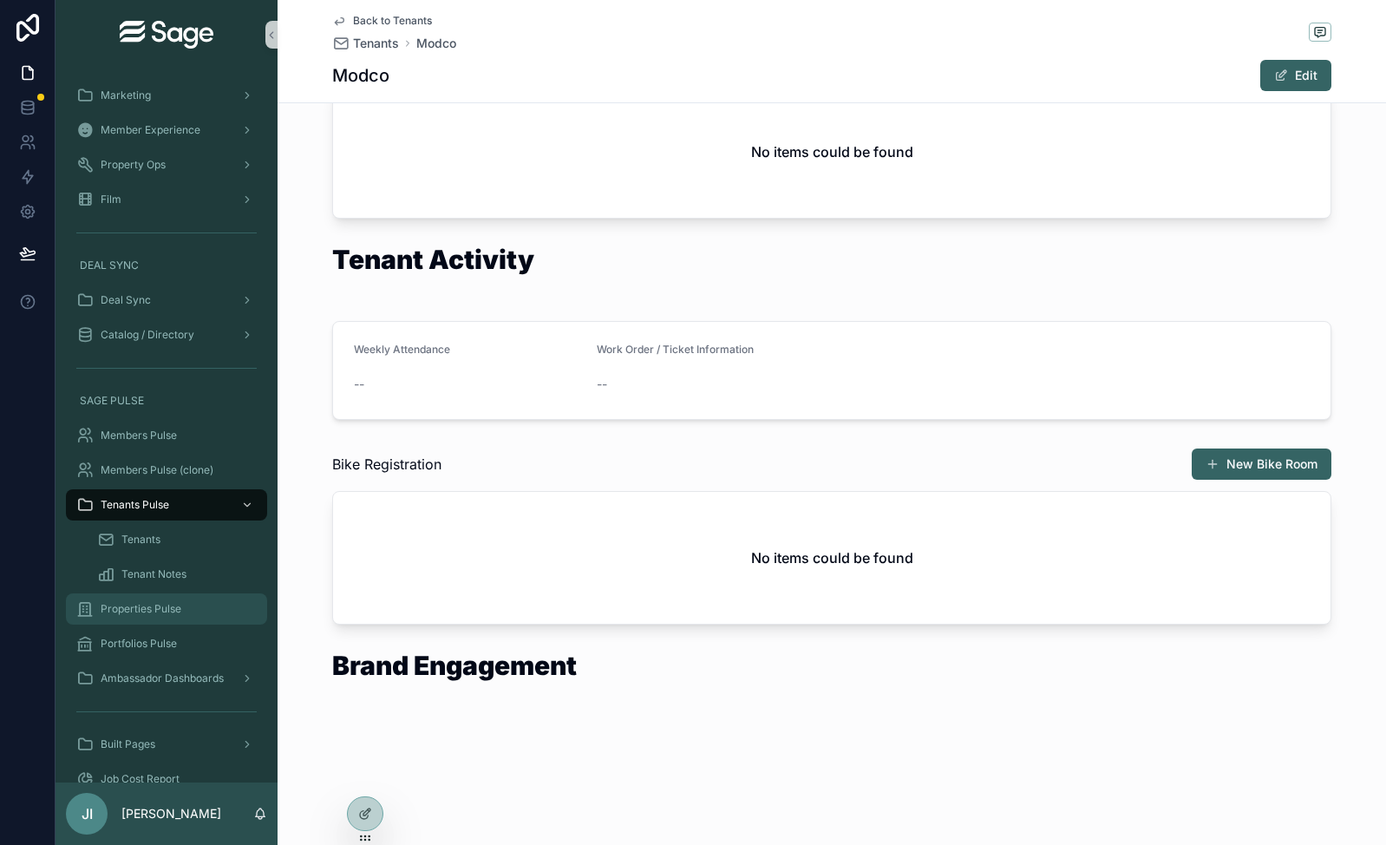
click at [173, 602] on span "Properties Pulse" at bounding box center [141, 609] width 81 height 14
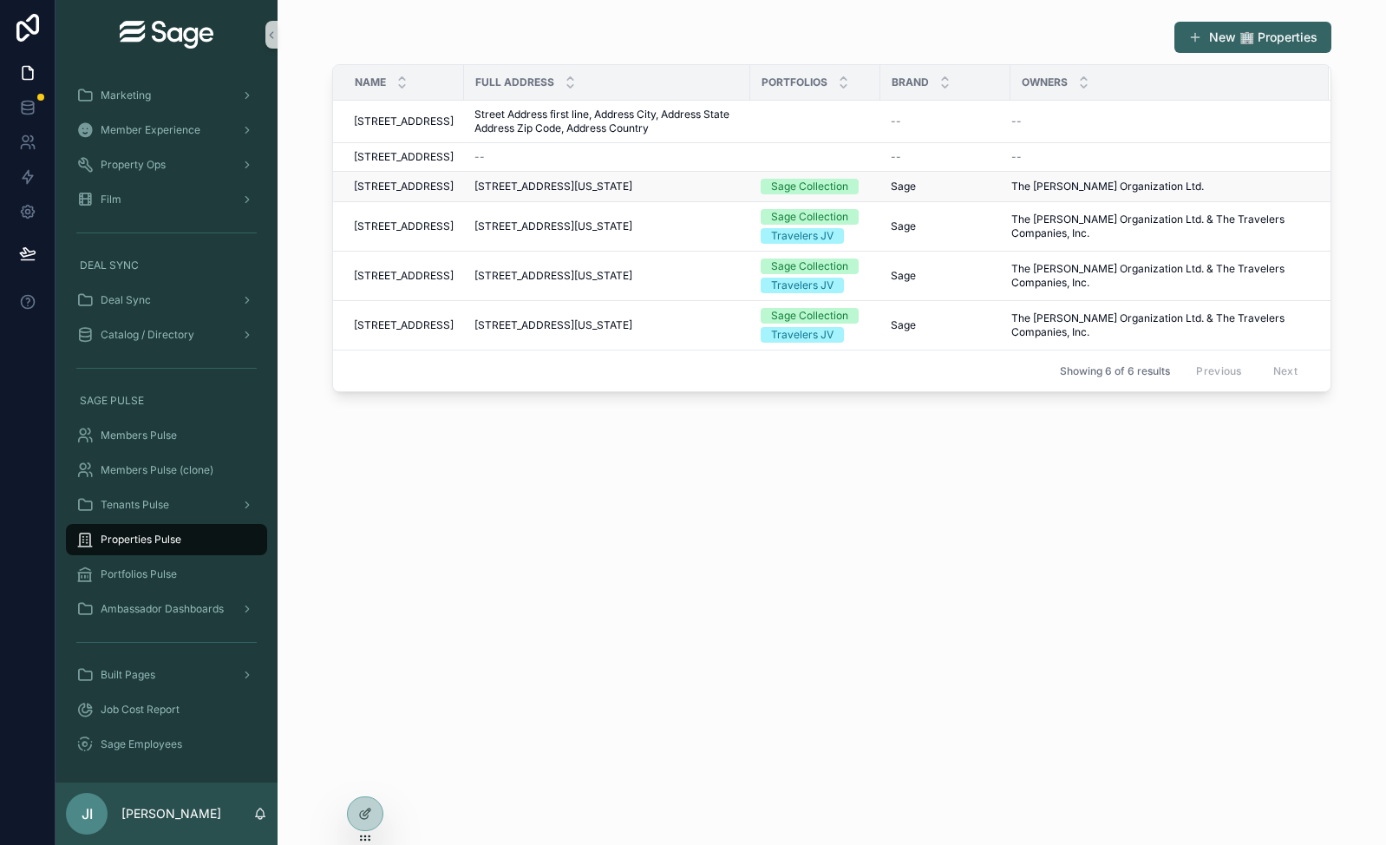
click at [740, 187] on div "2 Gansevoort Street, New York, NY 10014, USA 2 Gansevoort Street, New York, NY …" at bounding box center [606, 187] width 265 height 14
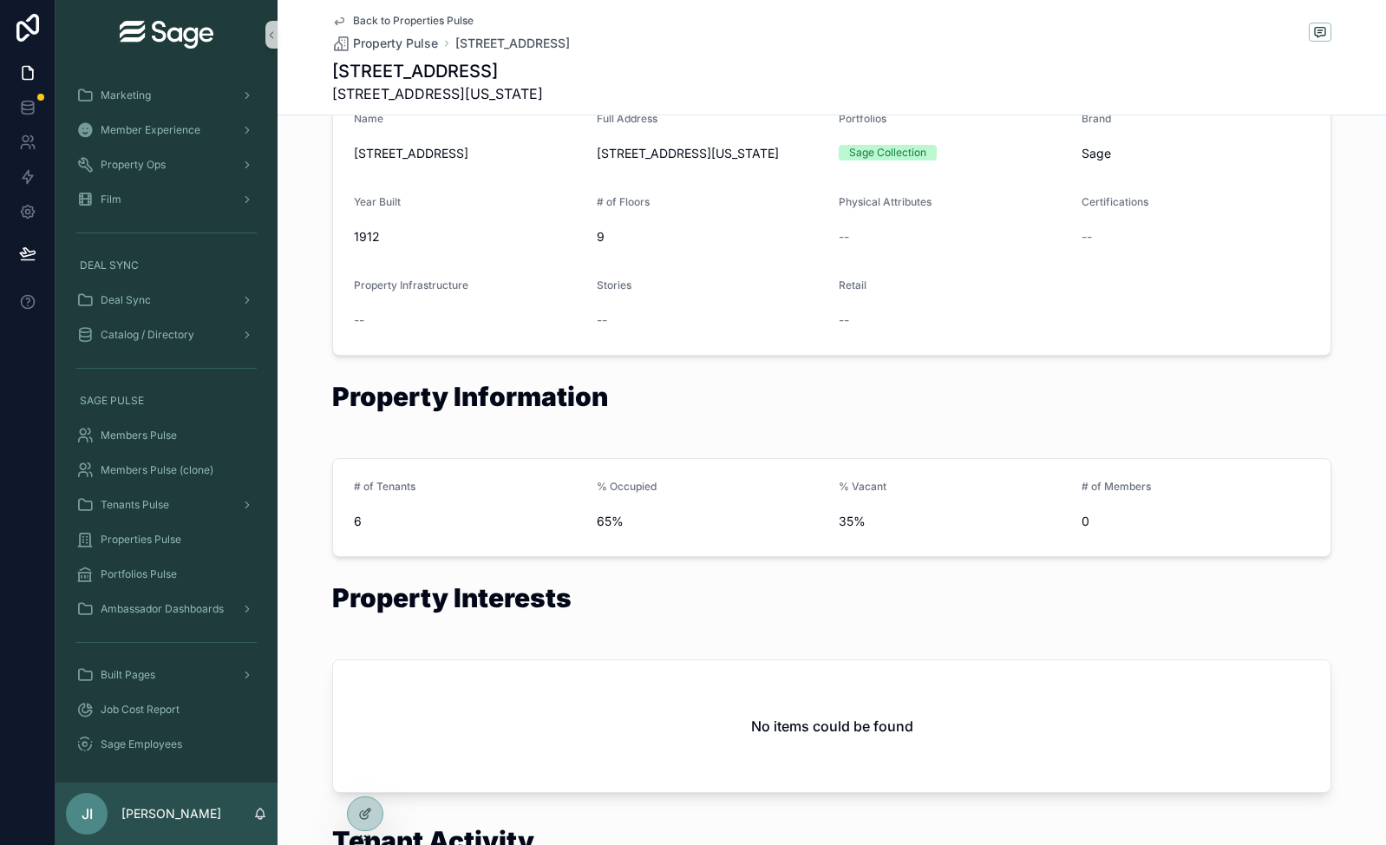
scroll to position [123, 0]
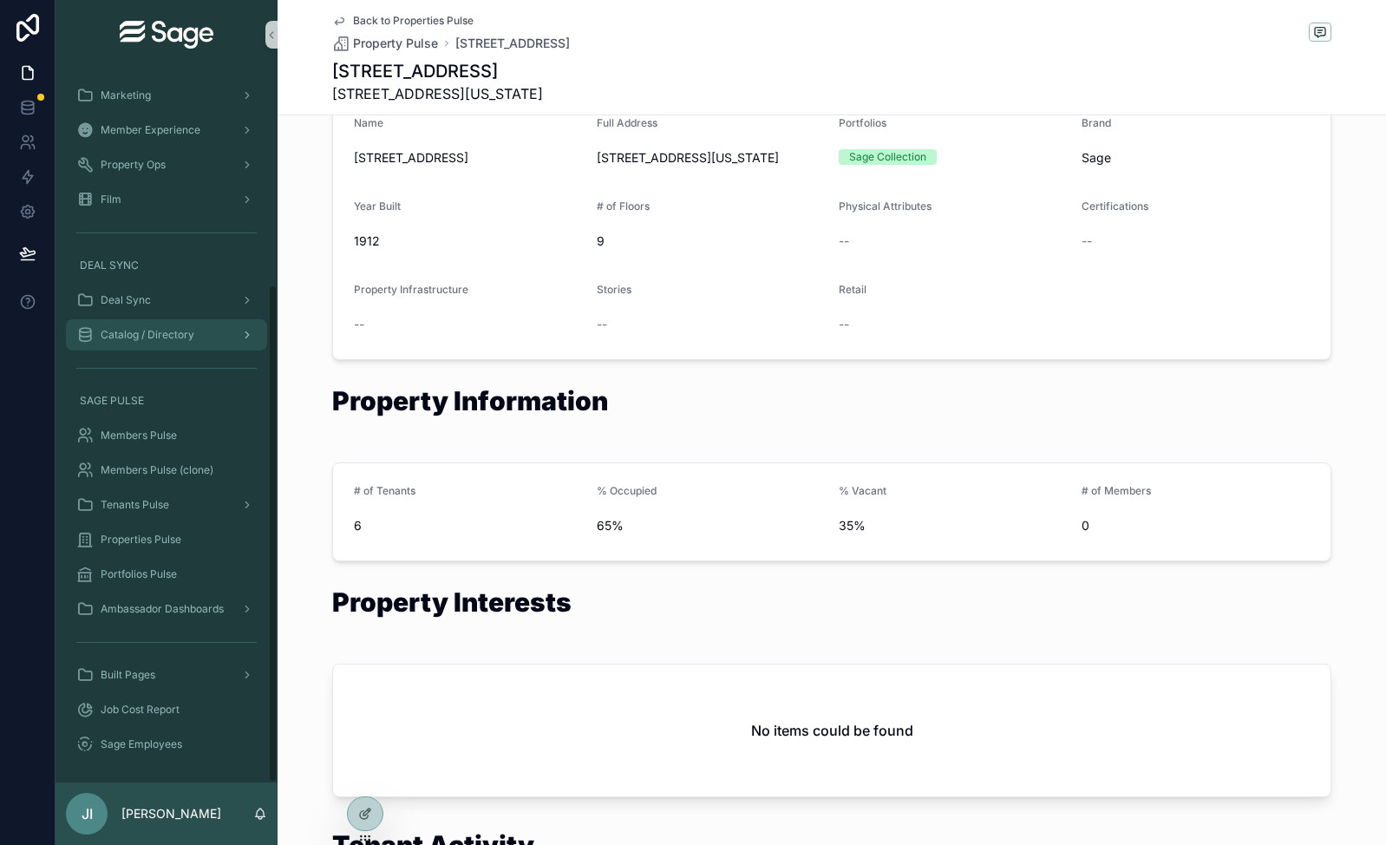
click at [199, 342] on div "Catalog / Directory" at bounding box center [166, 335] width 180 height 28
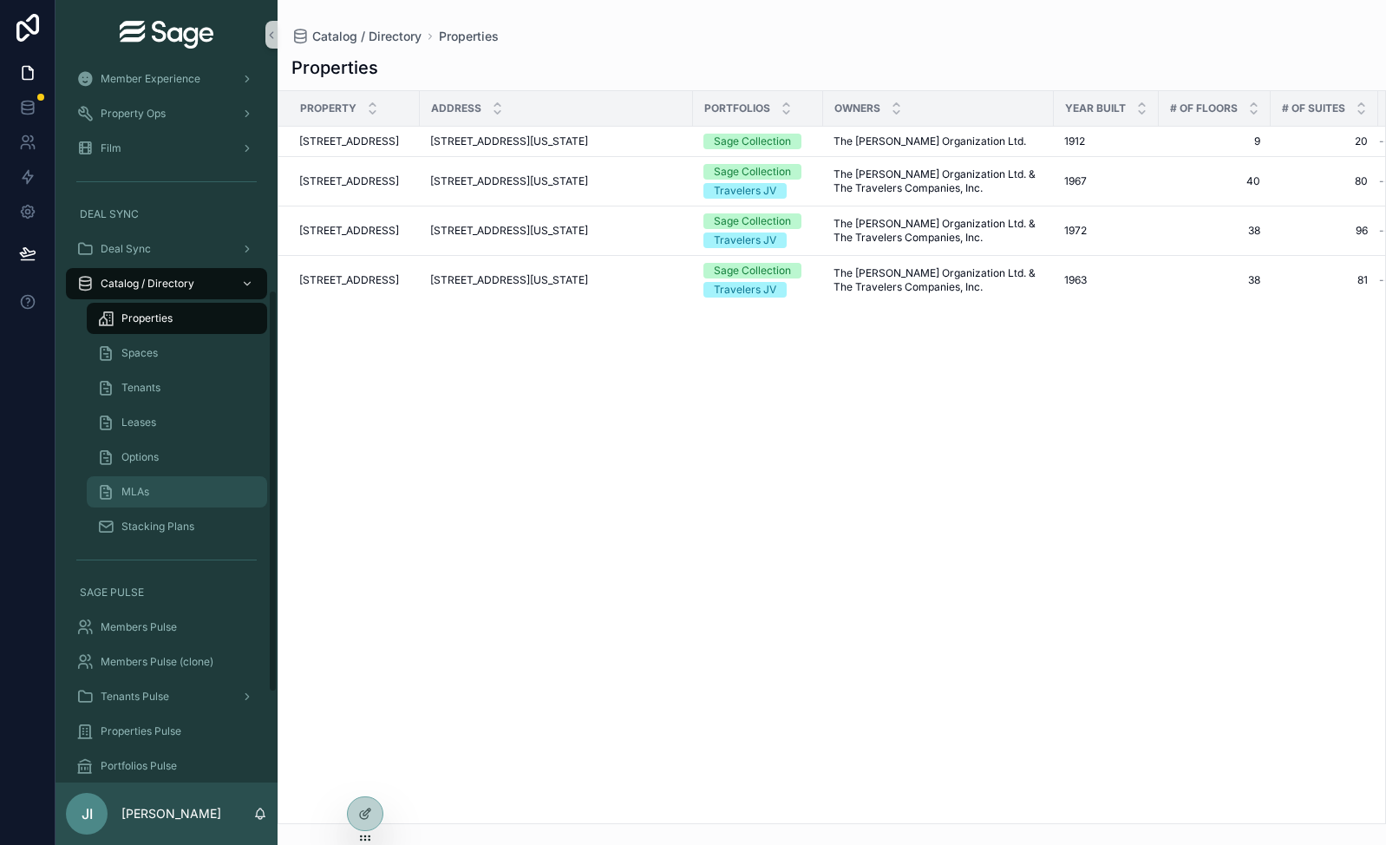
scroll to position [407, 0]
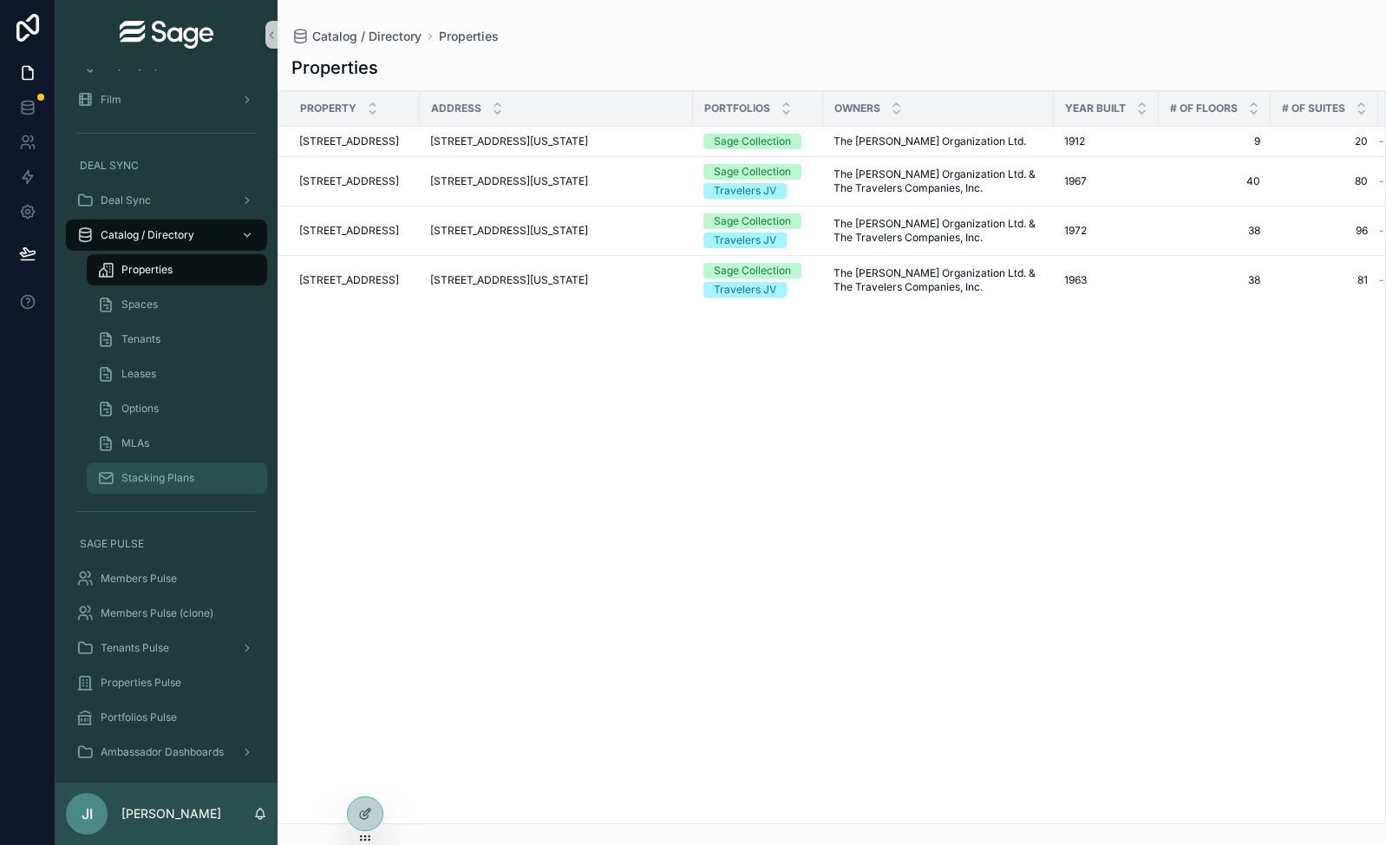
click at [193, 467] on div "Stacking Plans" at bounding box center [177, 478] width 160 height 28
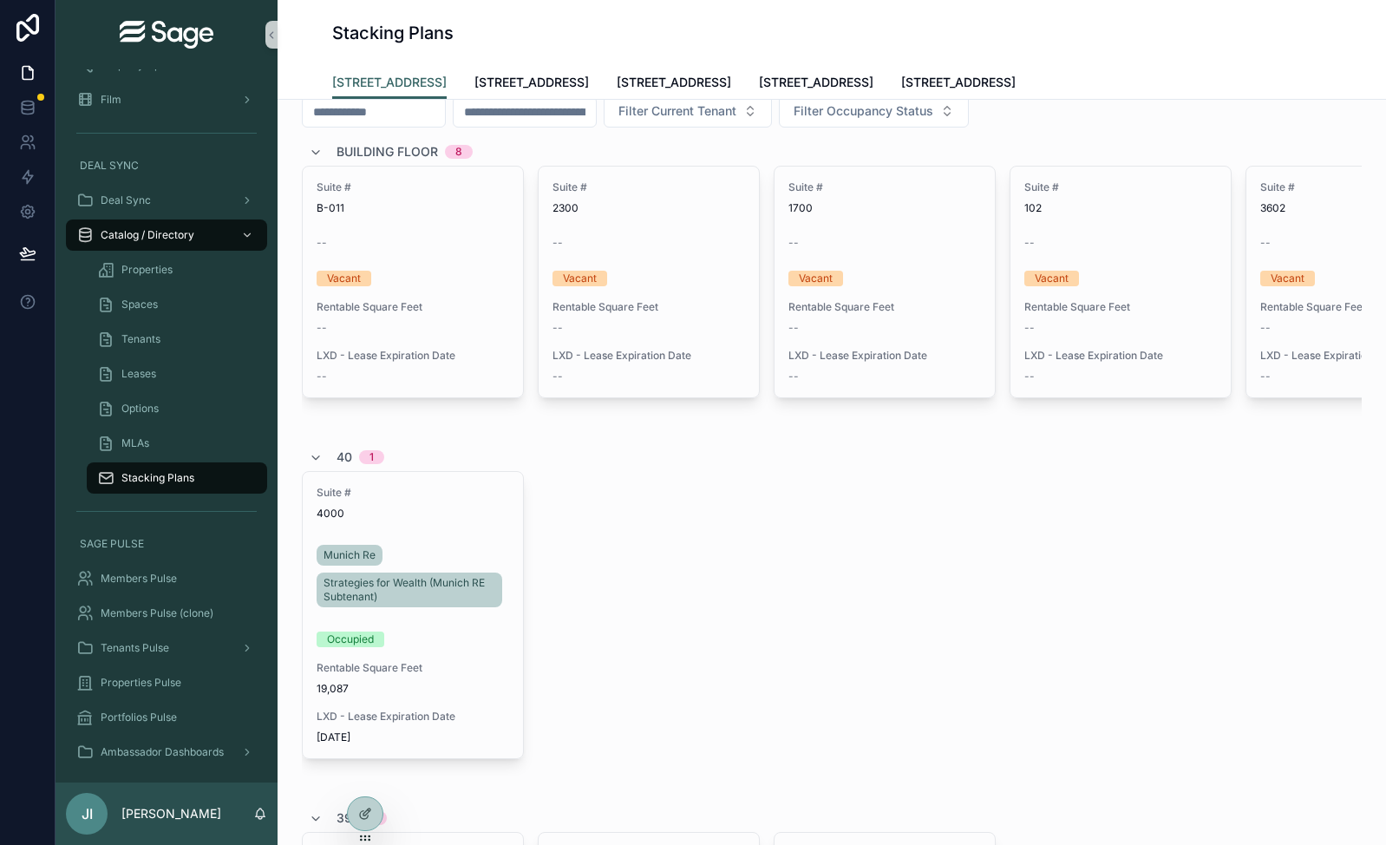
scroll to position [16, 0]
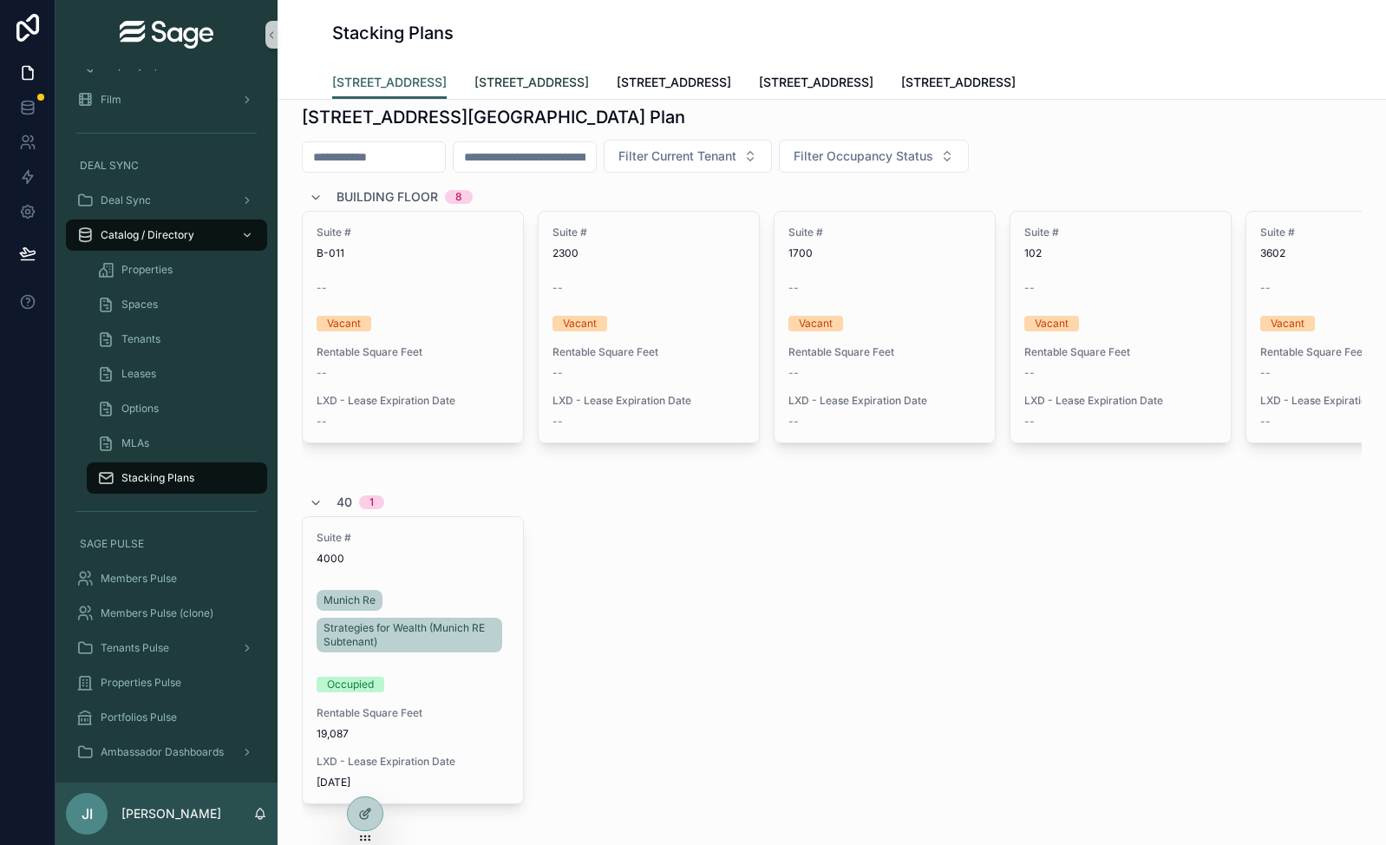
click at [552, 89] on span "437 Madison Avenue clone" at bounding box center [531, 82] width 114 height 17
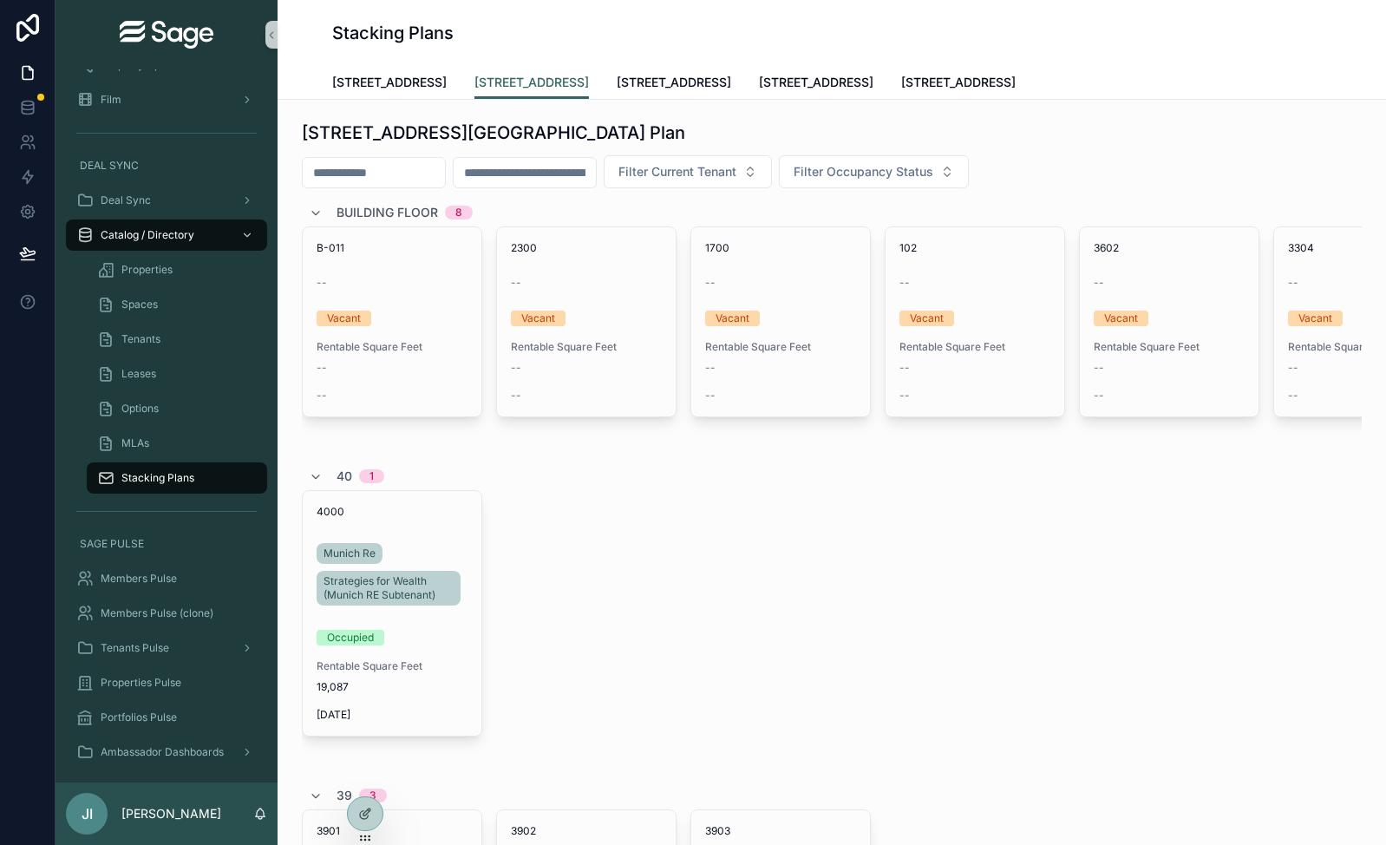
click at [463, 80] on div "437 Madison Avenue 437 Madison Avenue clone 777 Third Avenue 747 Third Avenue 2…" at bounding box center [831, 82] width 999 height 33
click at [435, 82] on span "[STREET_ADDRESS]" at bounding box center [389, 82] width 114 height 17
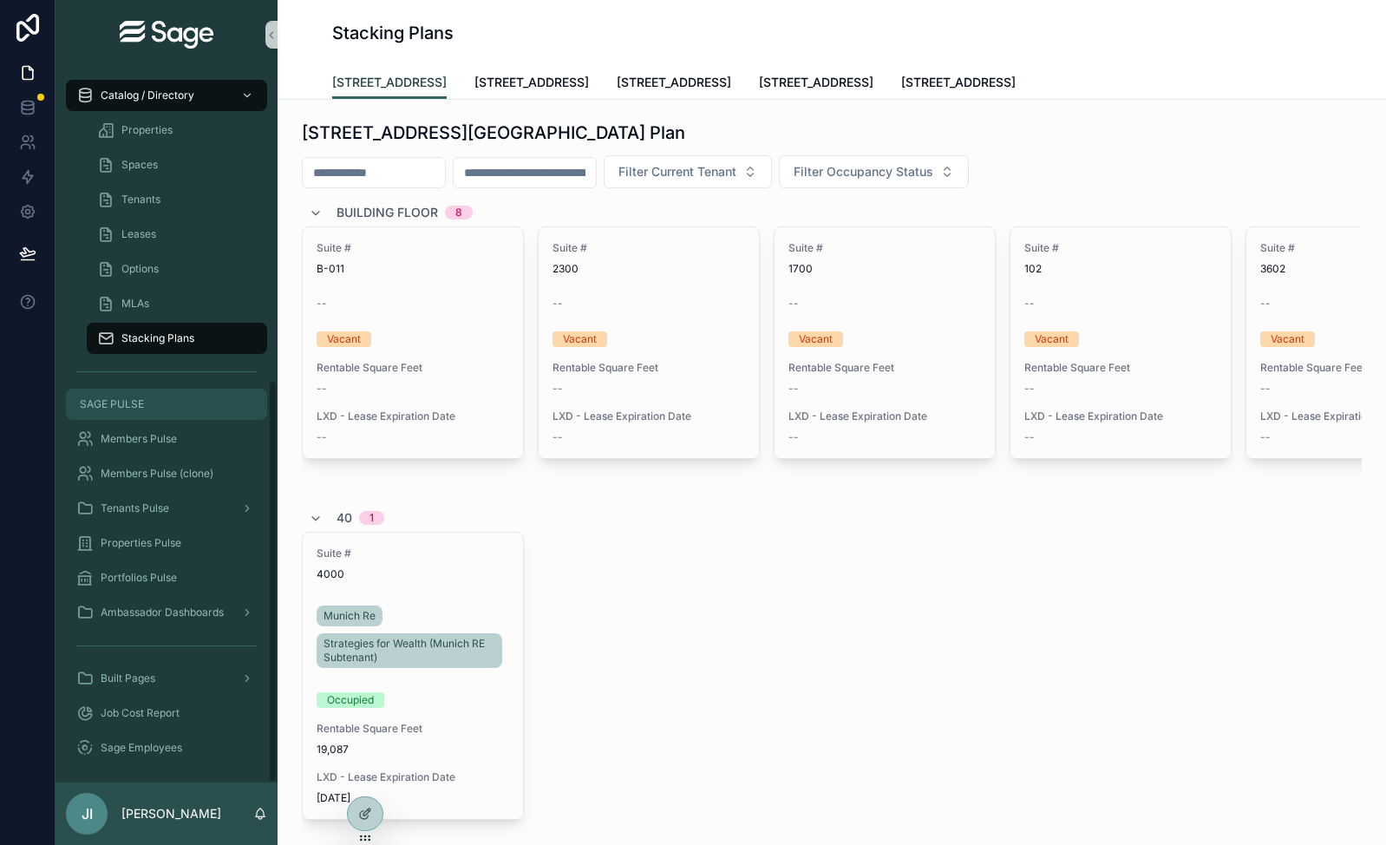
scroll to position [550, 0]
click at [189, 672] on div "Built Pages" at bounding box center [166, 675] width 180 height 28
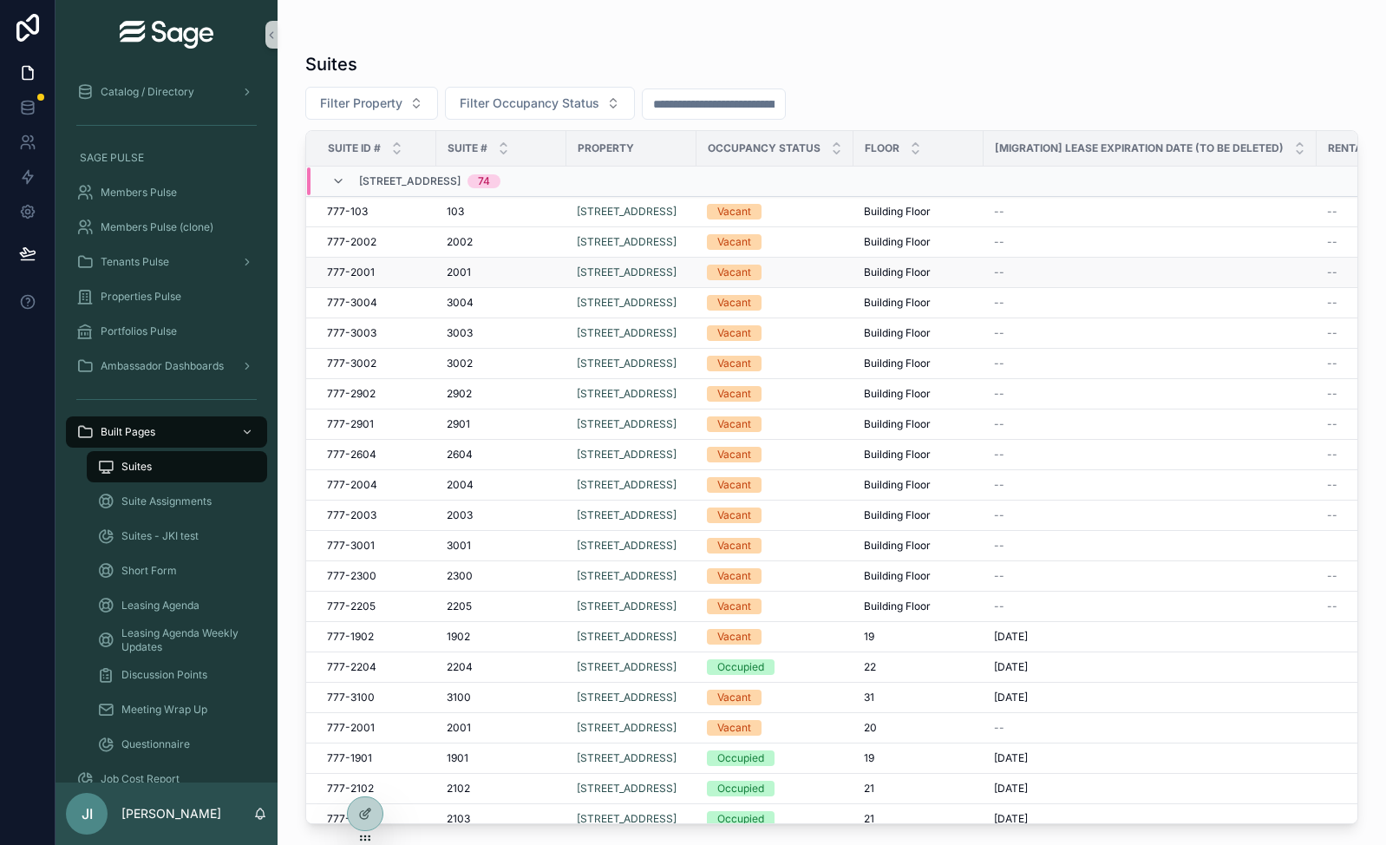
drag, startPoint x: 965, startPoint y: 268, endPoint x: 163, endPoint y: 661, distance: 893.2
click at [163, 661] on div "Dashboards Monthly Property Reports OPS HUB Asset Management Design & Construct…" at bounding box center [720, 422] width 1330 height 845
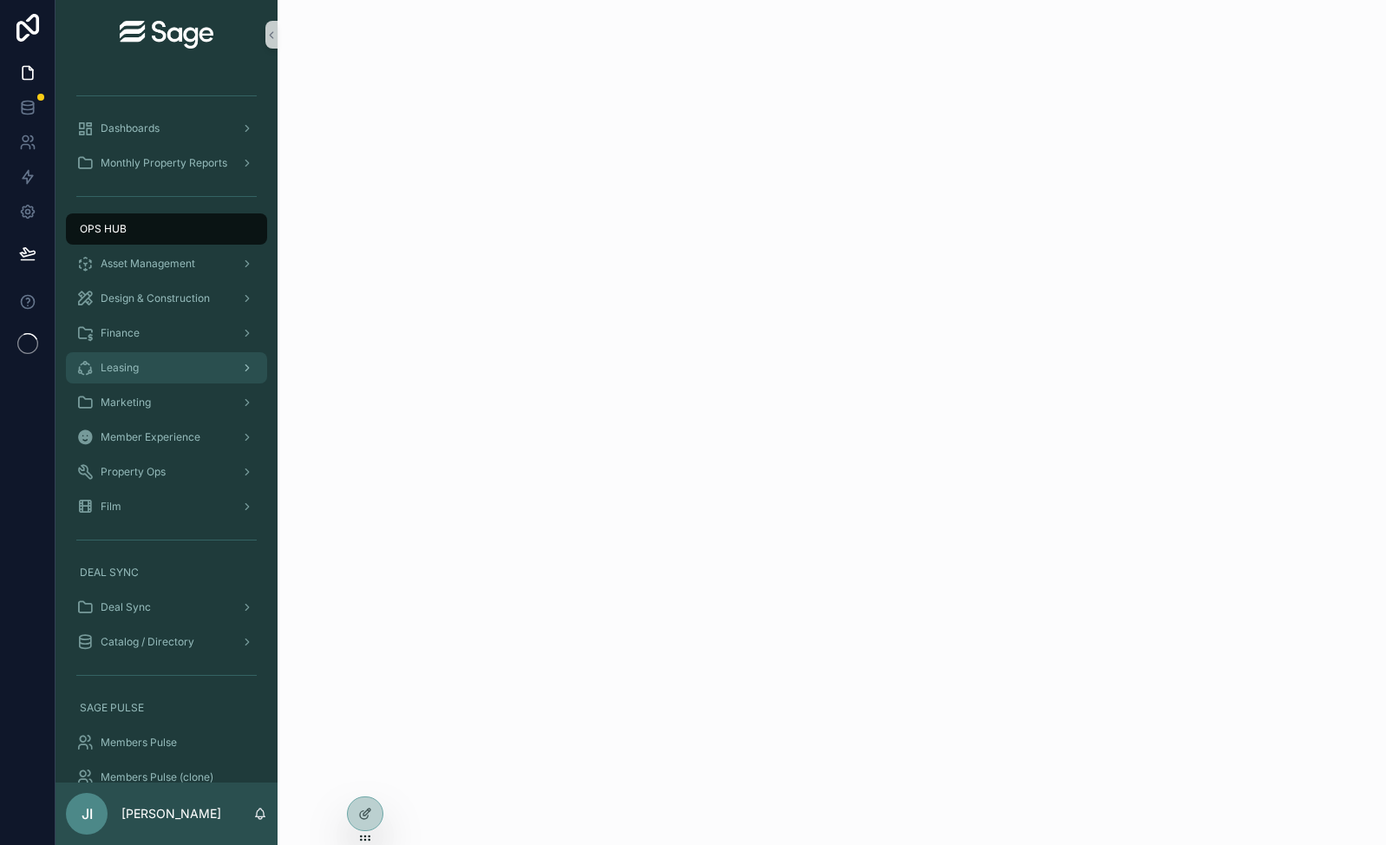
click at [163, 360] on div "Leasing" at bounding box center [166, 368] width 180 height 28
